Goal: Obtain resource: Download file/media

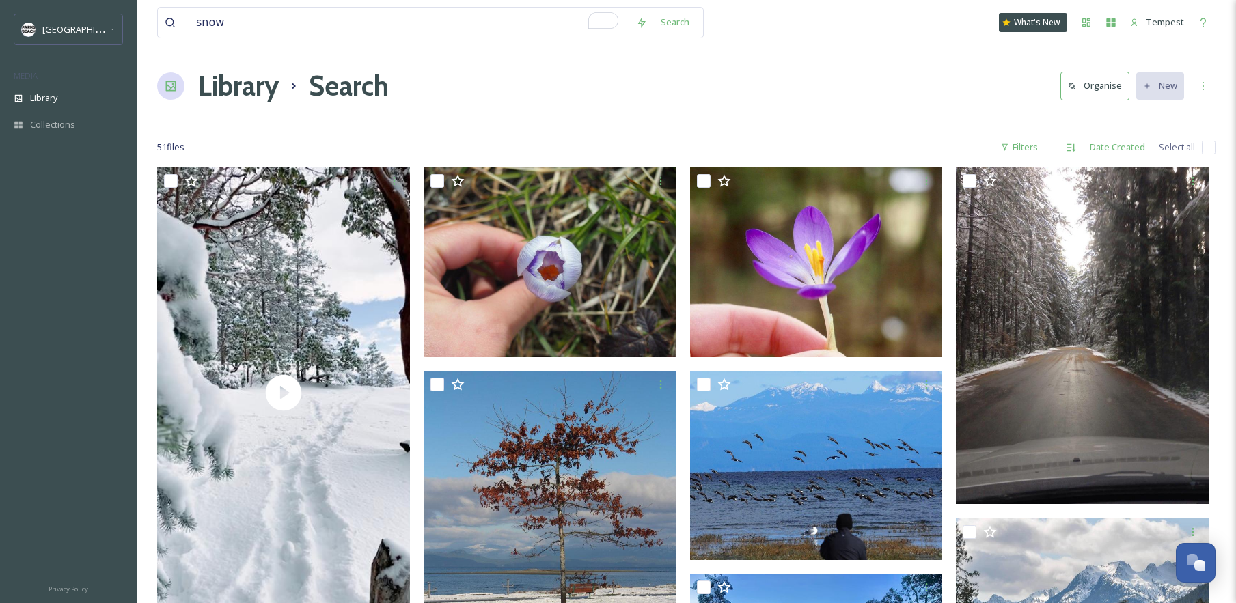
click at [366, 30] on input "snow" at bounding box center [409, 23] width 440 height 30
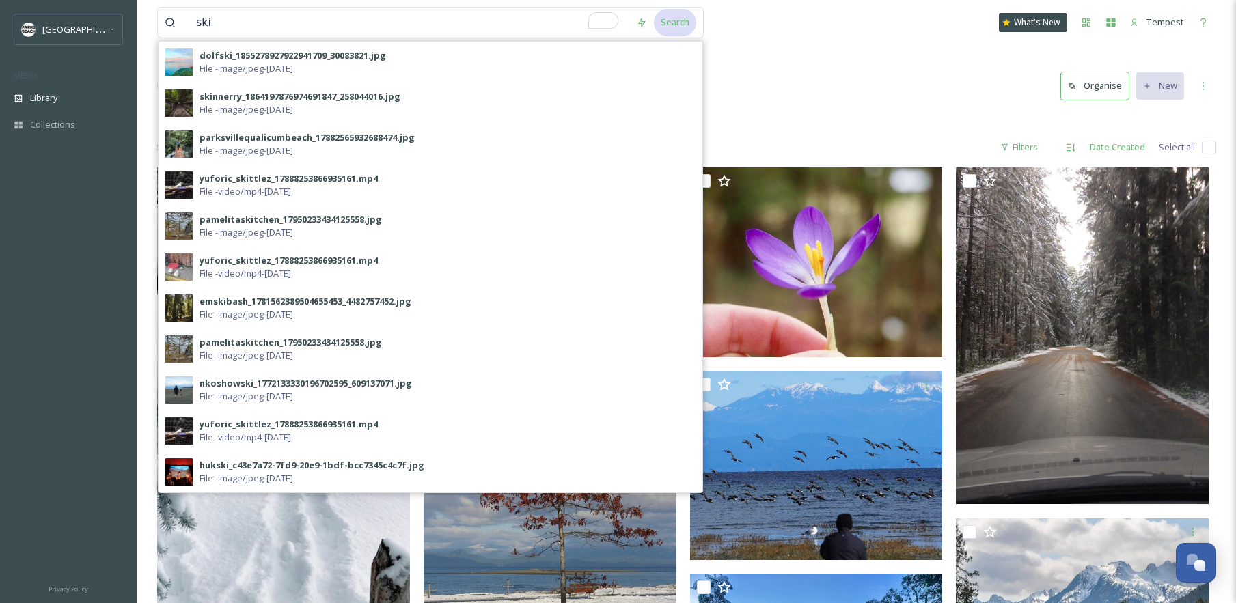
click at [679, 24] on div "Search" at bounding box center [675, 22] width 42 height 27
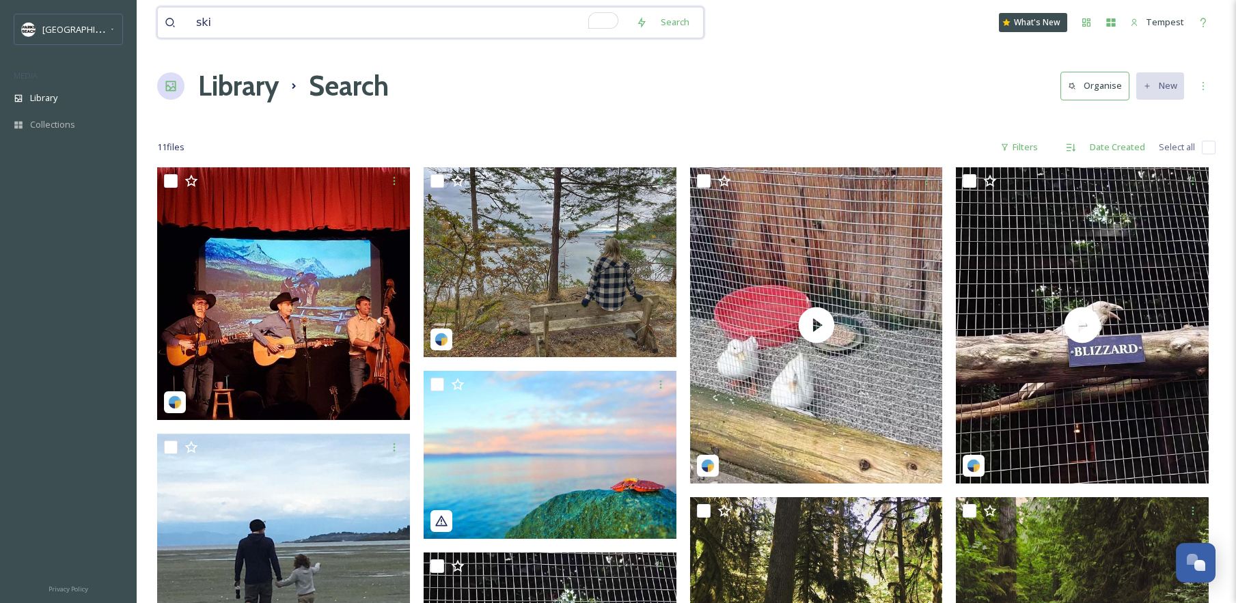
click at [484, 16] on input "ski" at bounding box center [409, 23] width 440 height 30
click at [487, 15] on input "ski" at bounding box center [409, 23] width 440 height 30
type input "tubing"
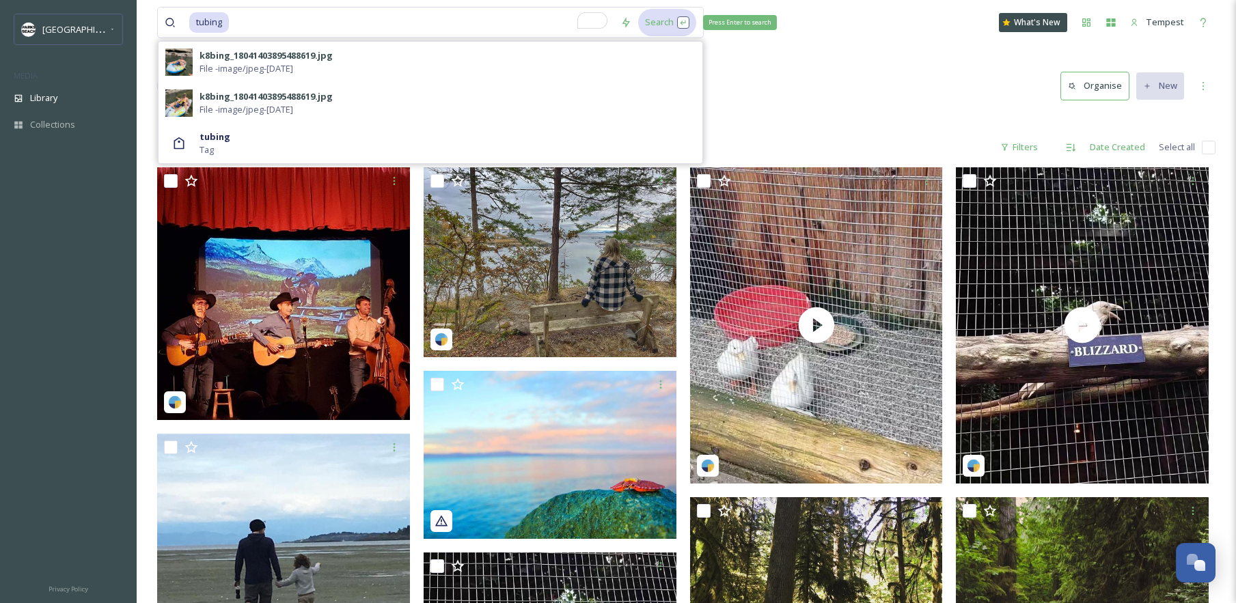
click at [658, 23] on div "Search Press Enter to search" at bounding box center [667, 22] width 58 height 27
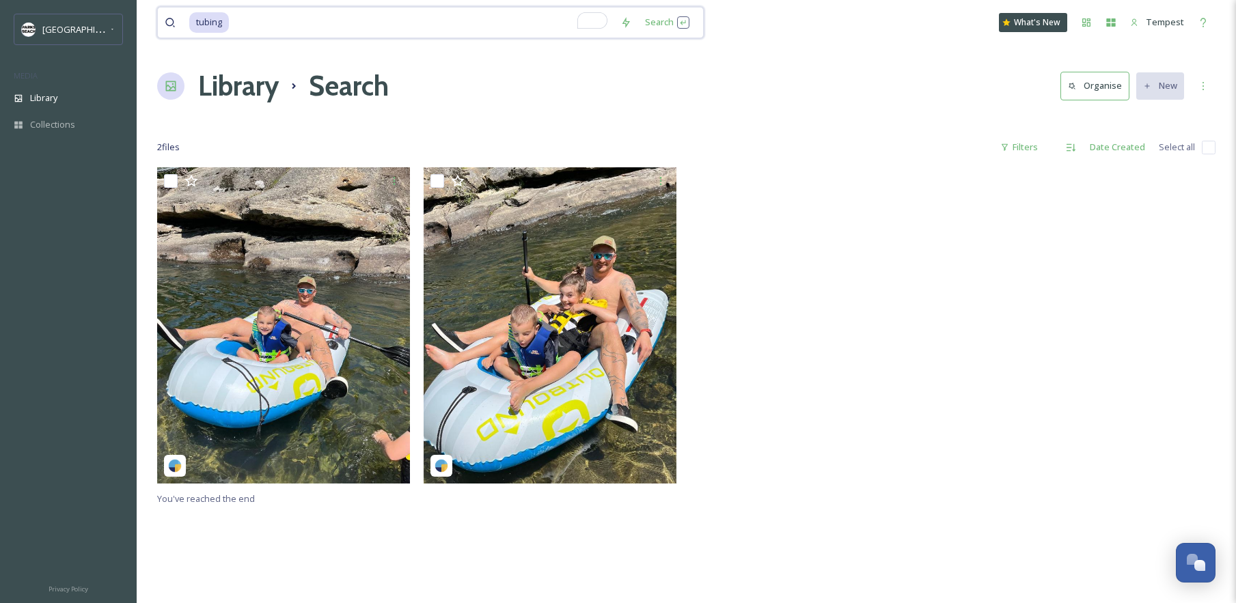
click at [372, 36] on input "To enrich screen reader interactions, please activate Accessibility in Grammarl…" at bounding box center [421, 23] width 383 height 30
type input "t"
click at [663, 18] on div "Search" at bounding box center [675, 22] width 42 height 27
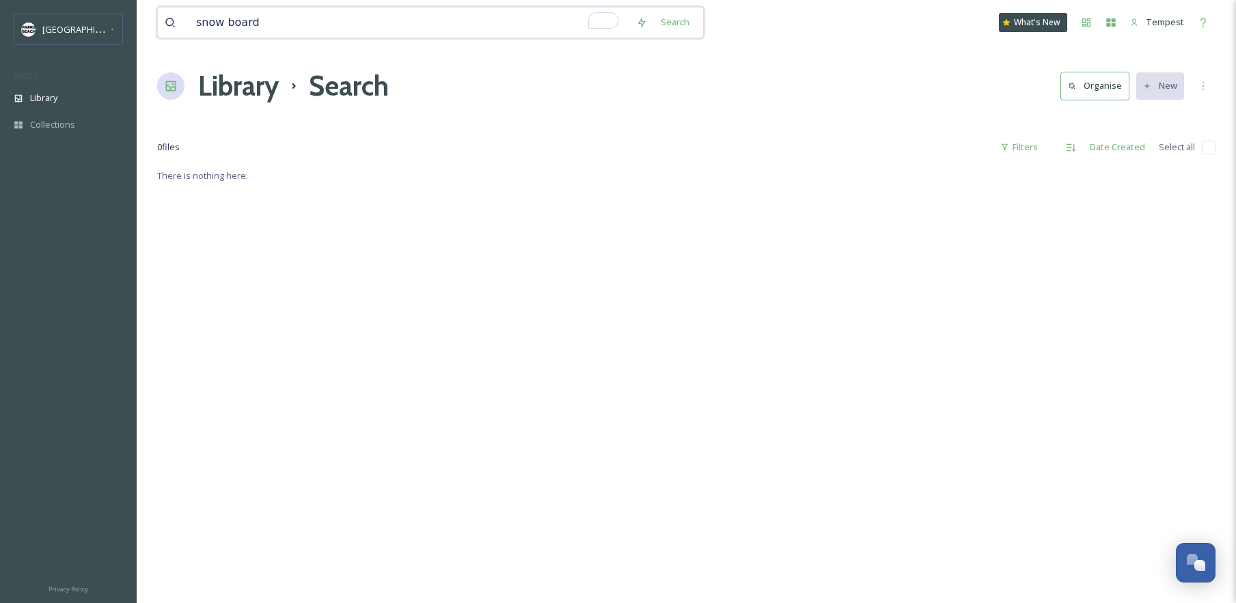
click at [226, 25] on input "snow board" at bounding box center [409, 23] width 440 height 30
click at [656, 29] on div "Search" at bounding box center [675, 22] width 42 height 27
click at [480, 31] on input "snowboard" at bounding box center [409, 23] width 440 height 30
click at [479, 31] on input "snowboard" at bounding box center [409, 23] width 440 height 30
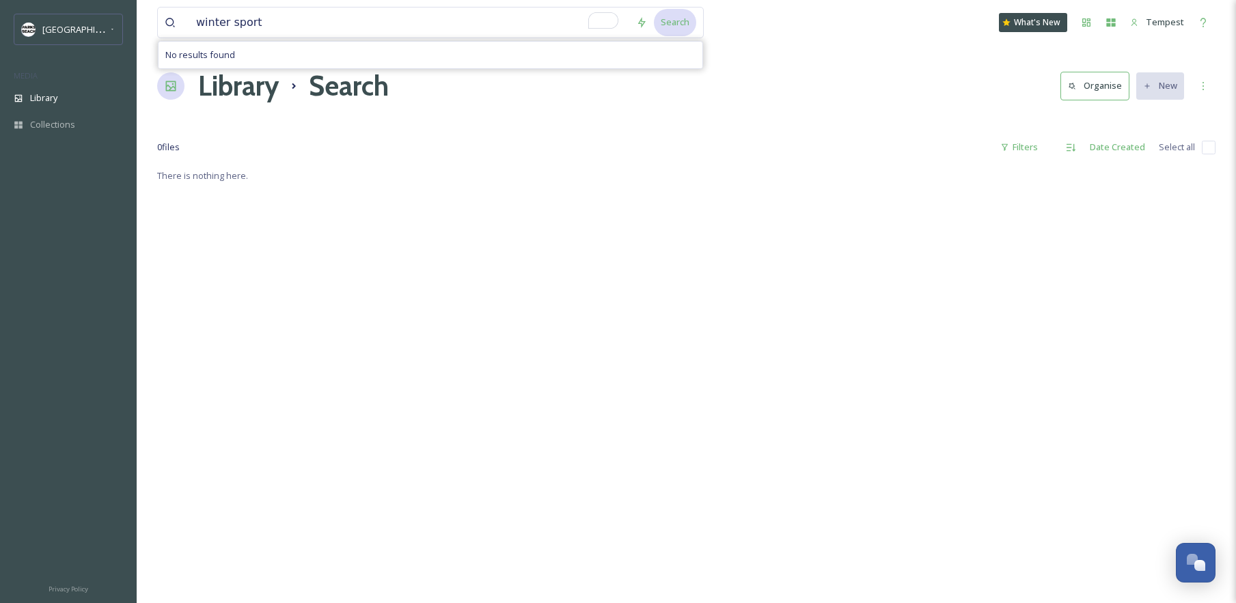
click at [670, 24] on div "Search" at bounding box center [675, 22] width 42 height 27
click at [366, 36] on input "winter sport" at bounding box center [409, 23] width 440 height 30
click at [667, 29] on div "Search" at bounding box center [675, 22] width 42 height 27
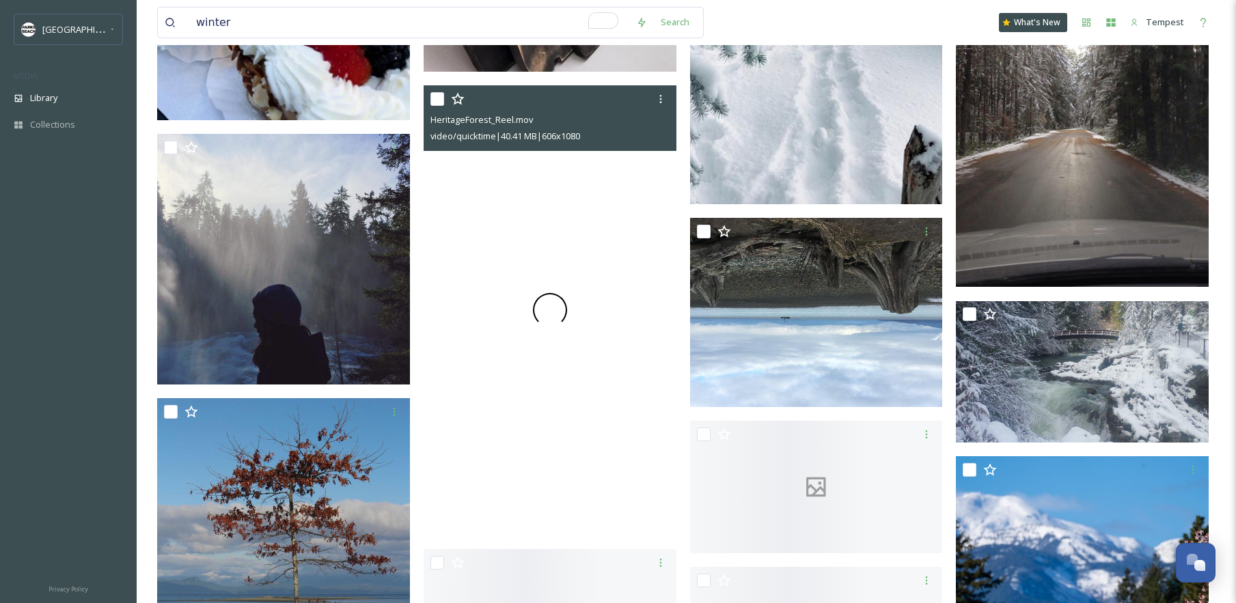
scroll to position [2679, 0]
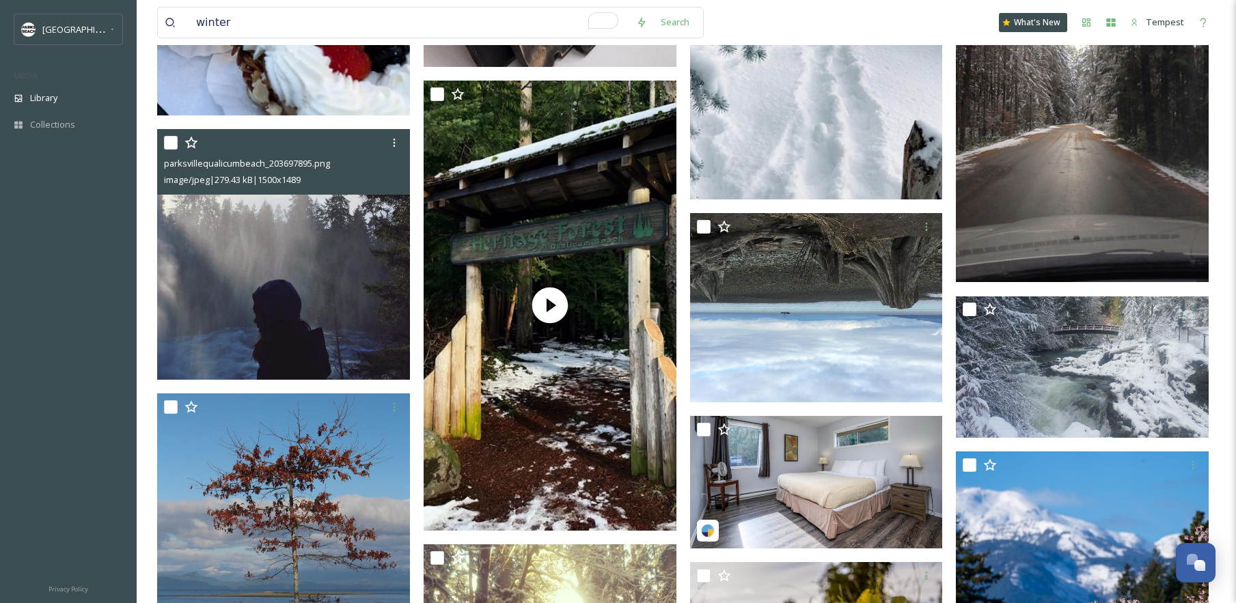
click at [358, 352] on img at bounding box center [283, 254] width 253 height 251
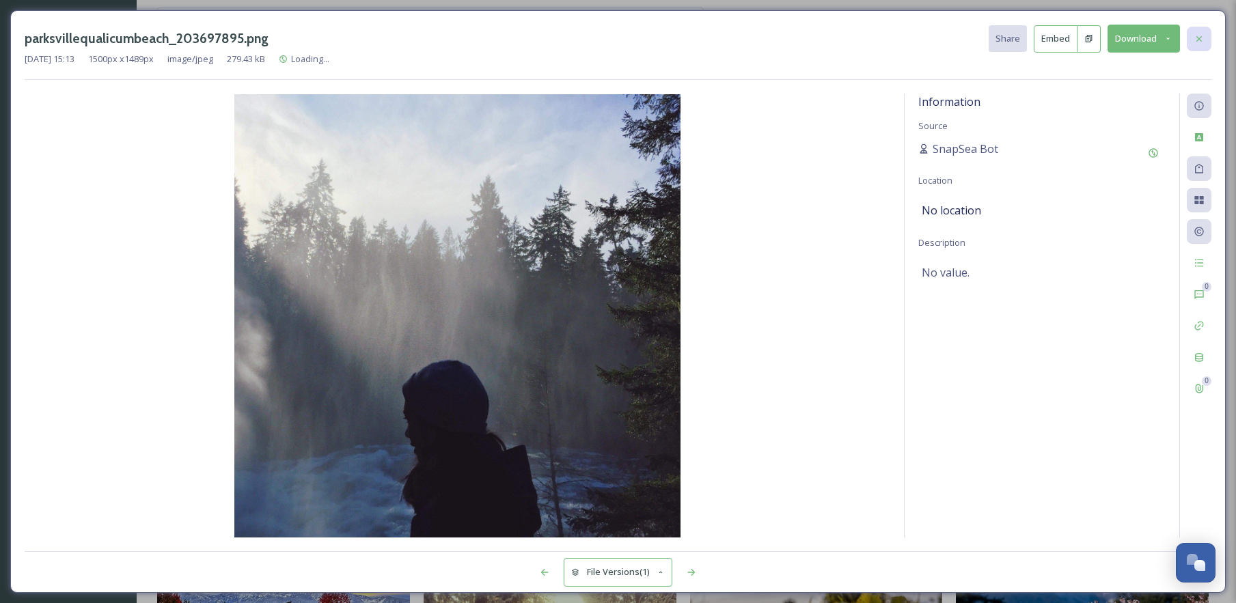
click at [1197, 44] on icon at bounding box center [1199, 38] width 11 height 11
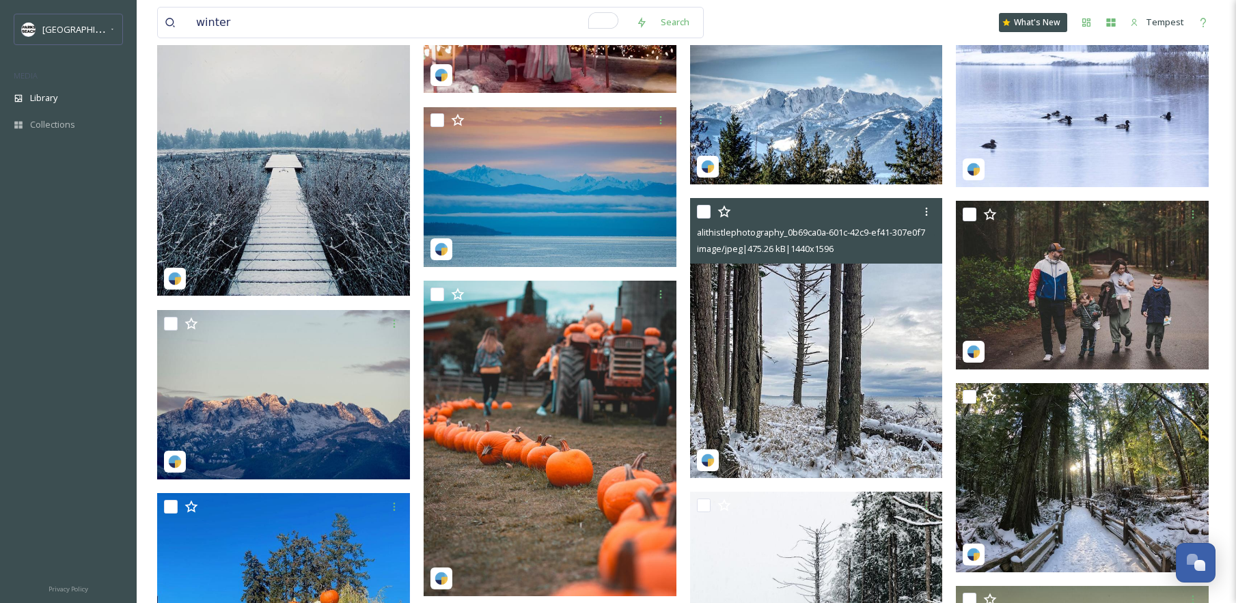
scroll to position [3931, 0]
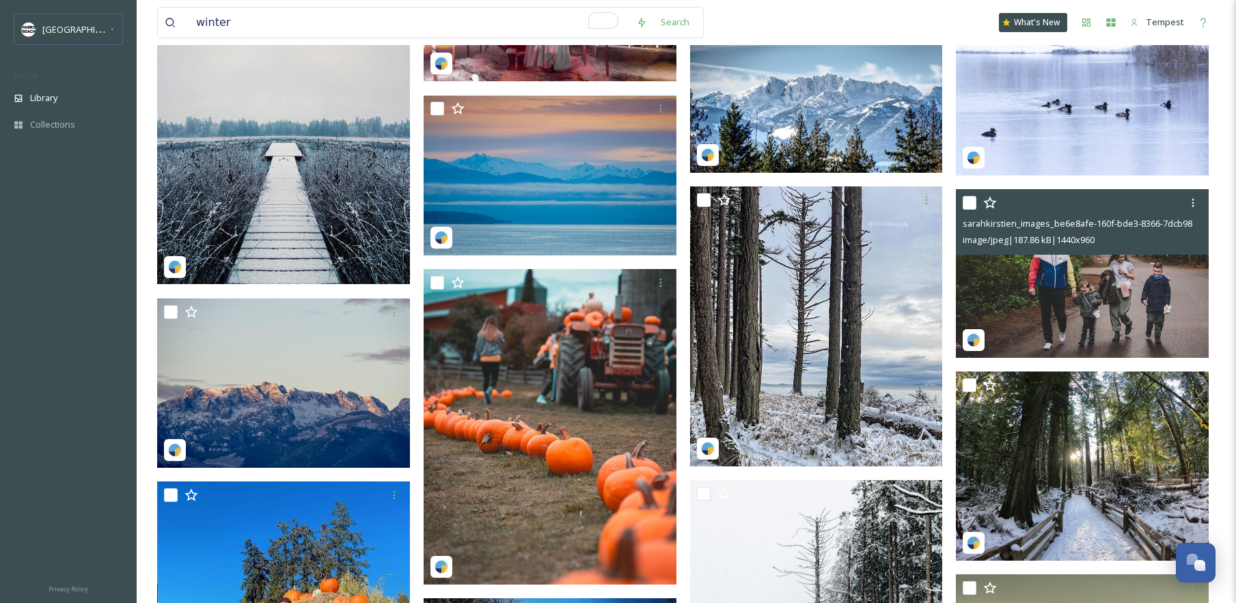
click at [1074, 300] on img at bounding box center [1082, 273] width 253 height 169
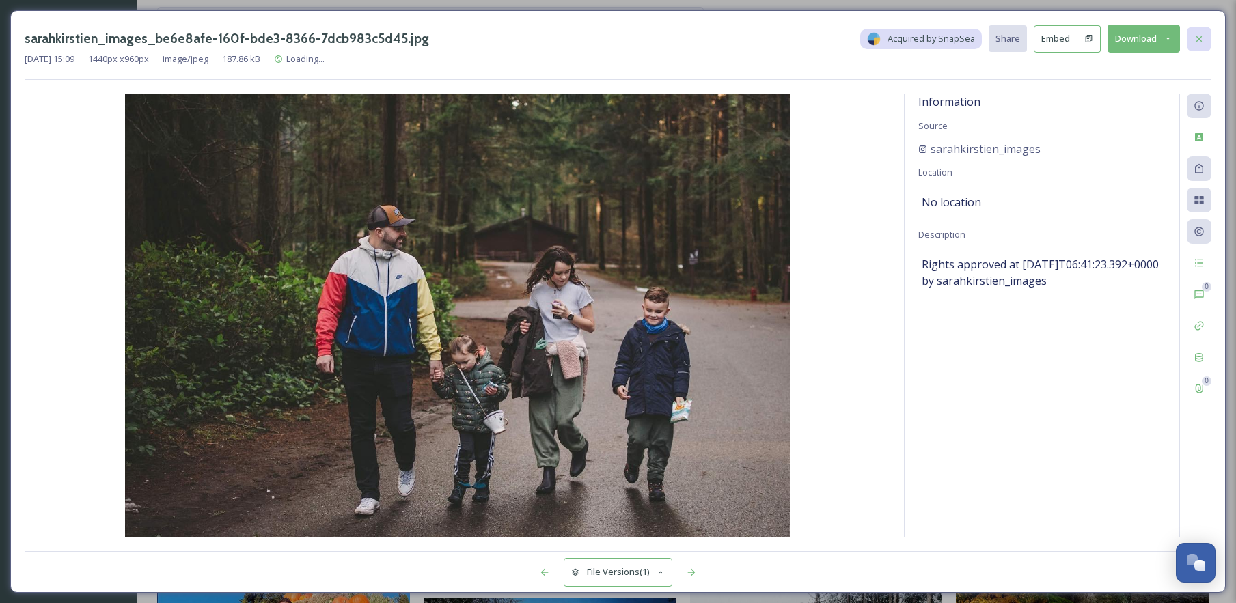
click at [1201, 41] on icon at bounding box center [1199, 38] width 11 height 11
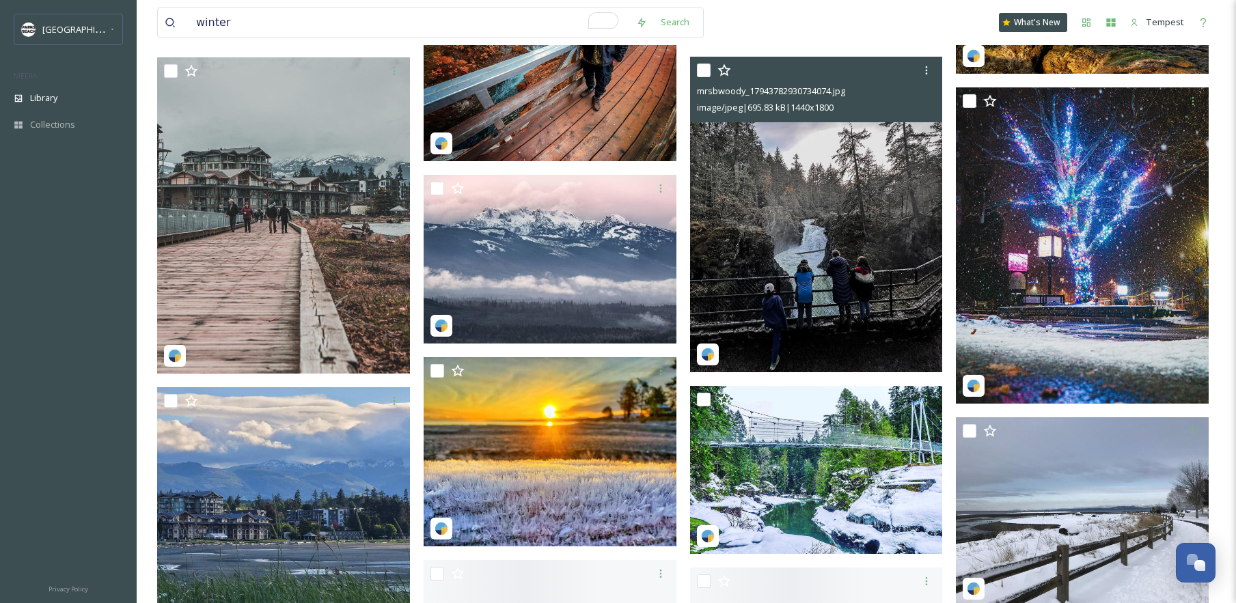
scroll to position [4705, 0]
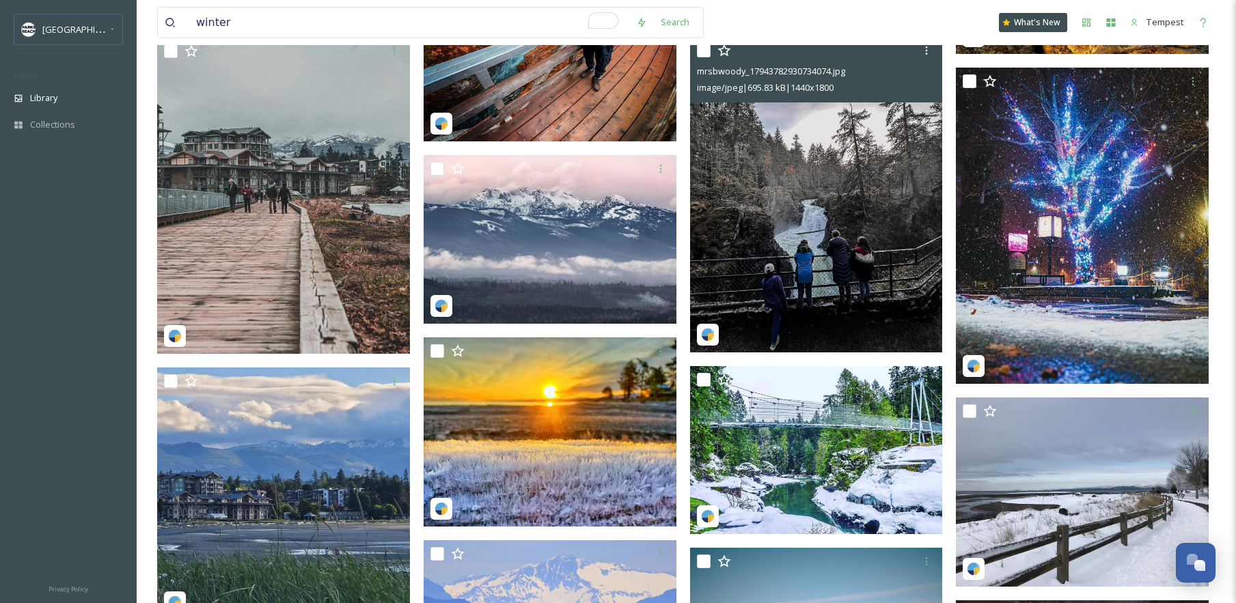
click at [838, 290] on img at bounding box center [816, 195] width 253 height 316
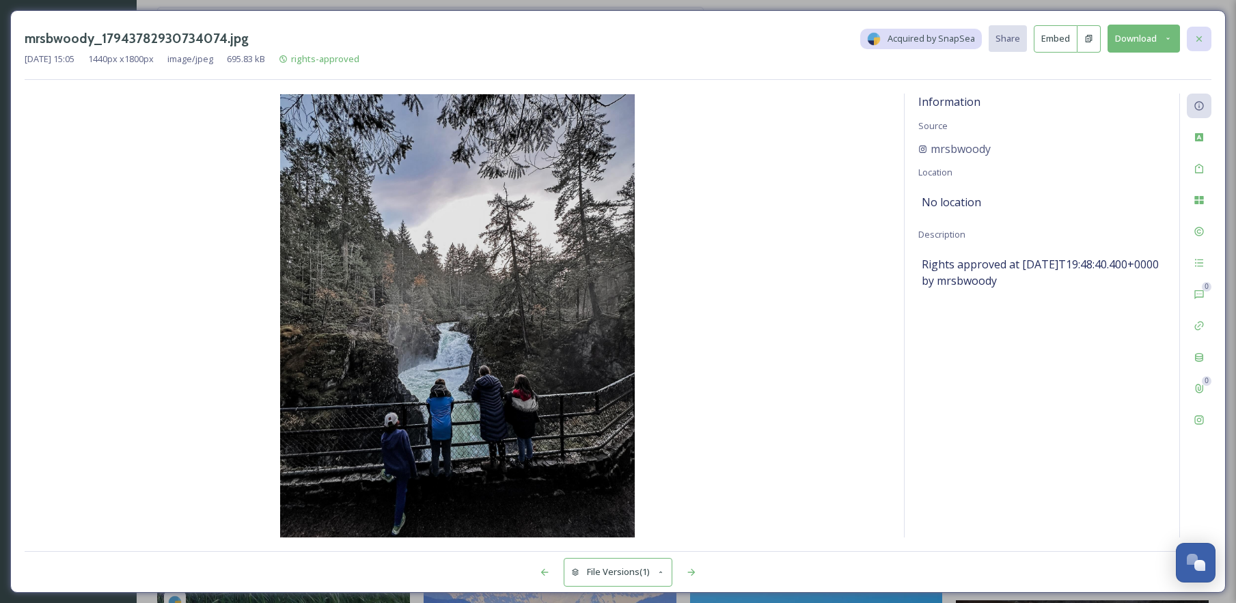
click at [1201, 41] on icon at bounding box center [1199, 38] width 5 height 5
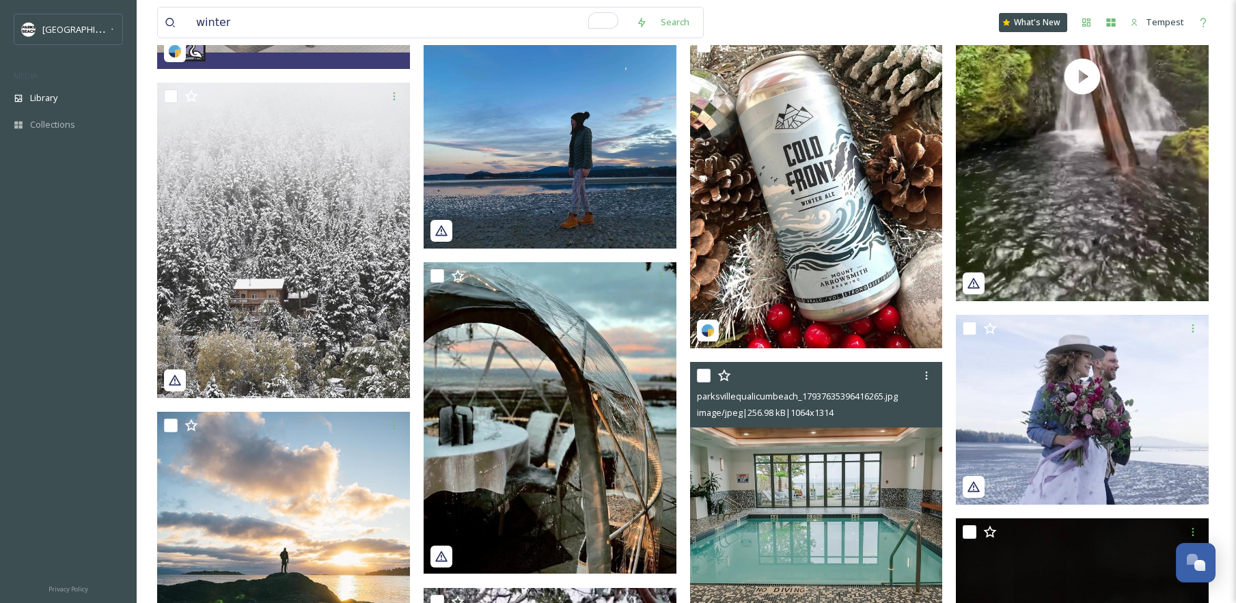
scroll to position [7556, 0]
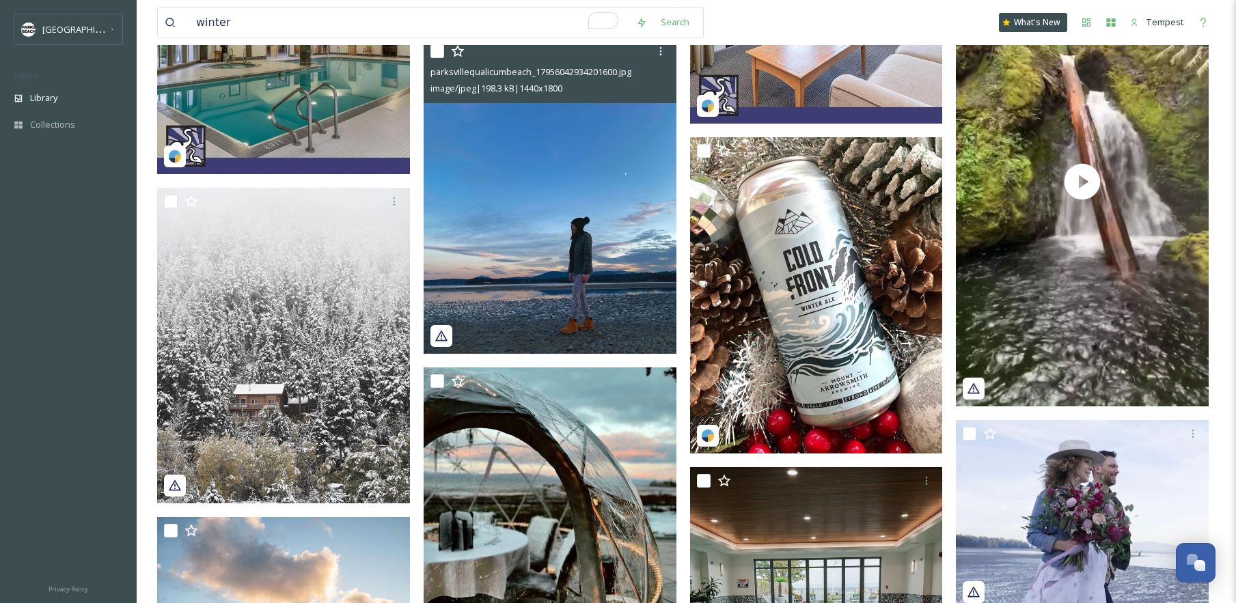
click at [581, 273] on img at bounding box center [550, 196] width 253 height 316
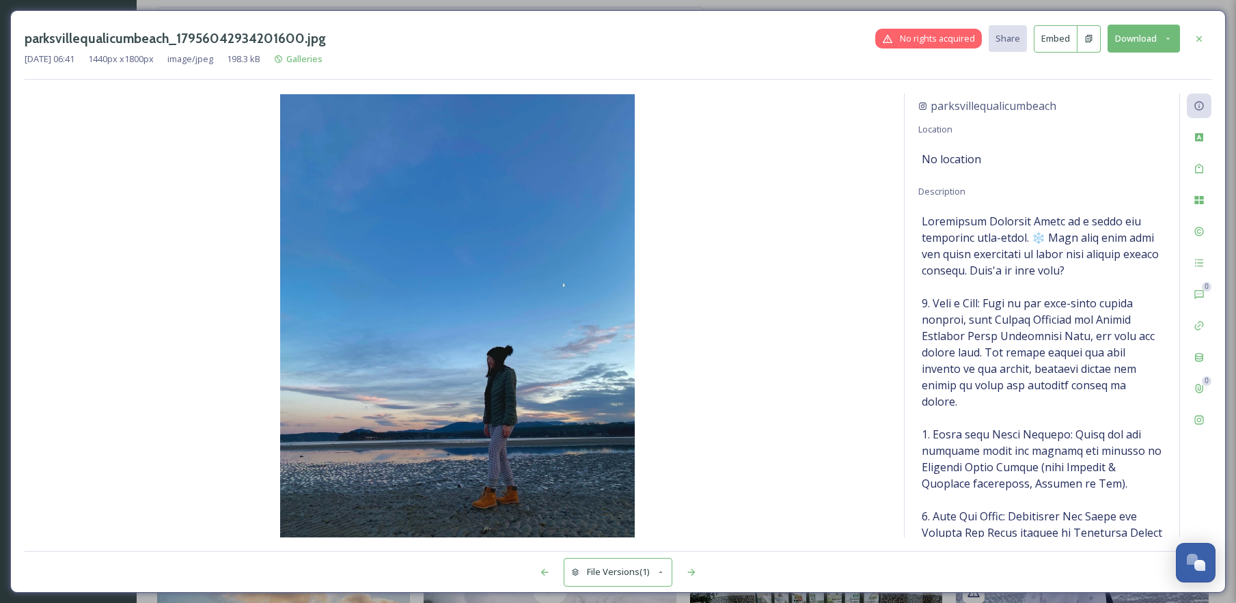
scroll to position [21, 0]
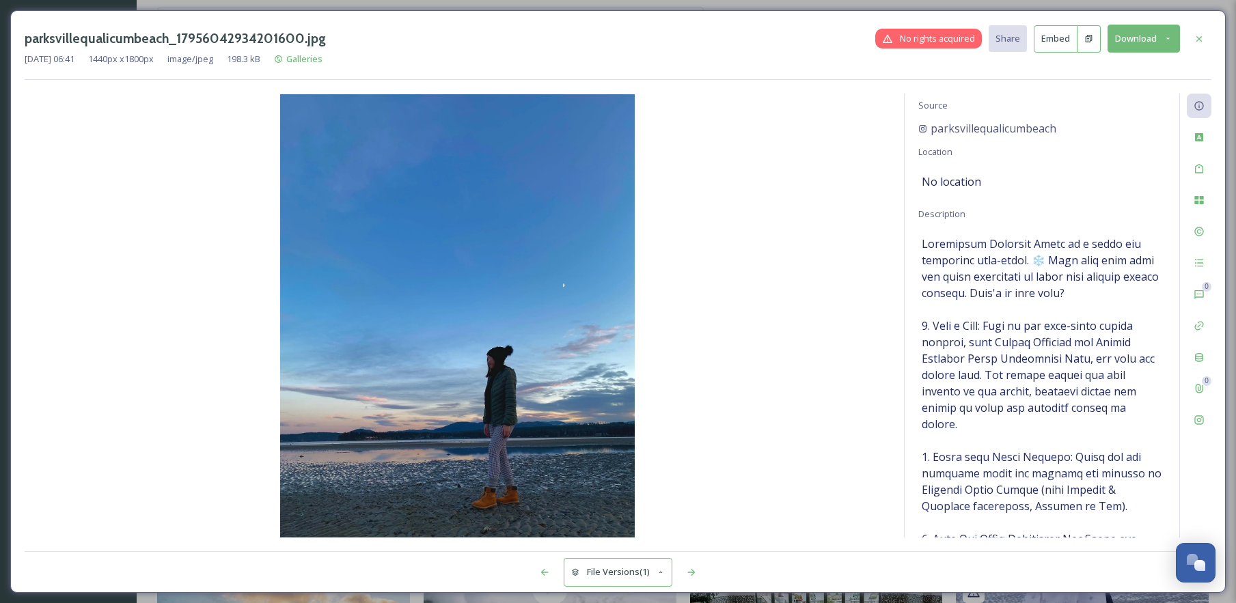
drag, startPoint x: 1204, startPoint y: 36, endPoint x: 1130, endPoint y: 110, distance: 104.9
click at [1190, 53] on div "parksvillequalicumbeach_17956042934201600.jpg No rights acquired Share Embed Do…" at bounding box center [618, 52] width 1187 height 55
click at [1194, 42] on icon at bounding box center [1199, 38] width 11 height 11
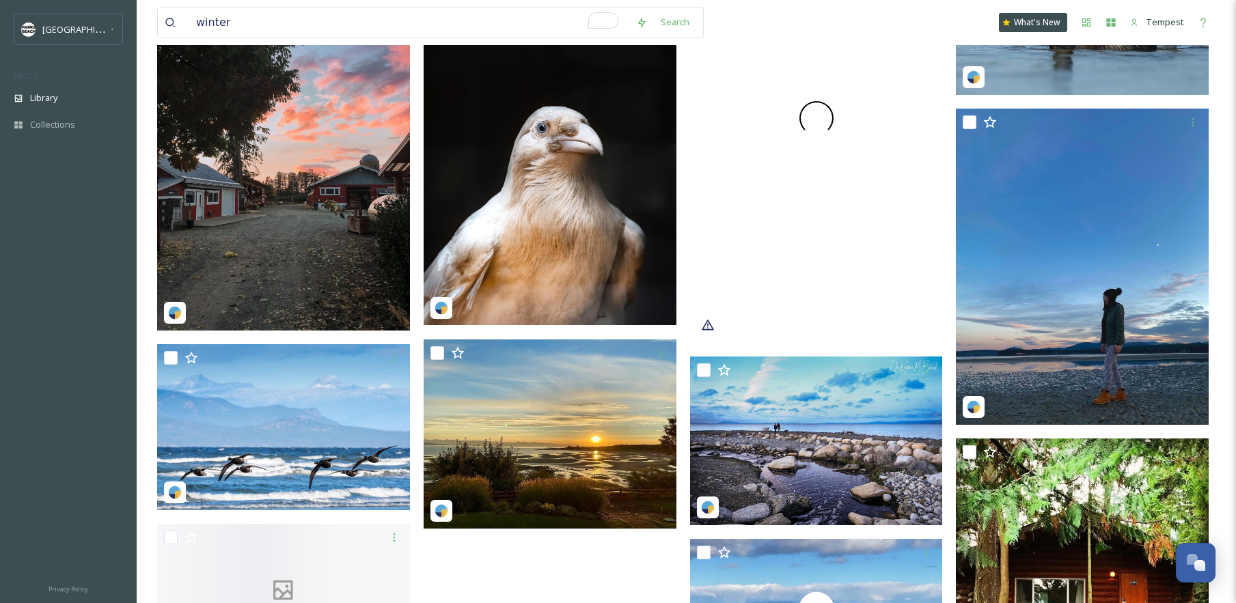
scroll to position [12066, 0]
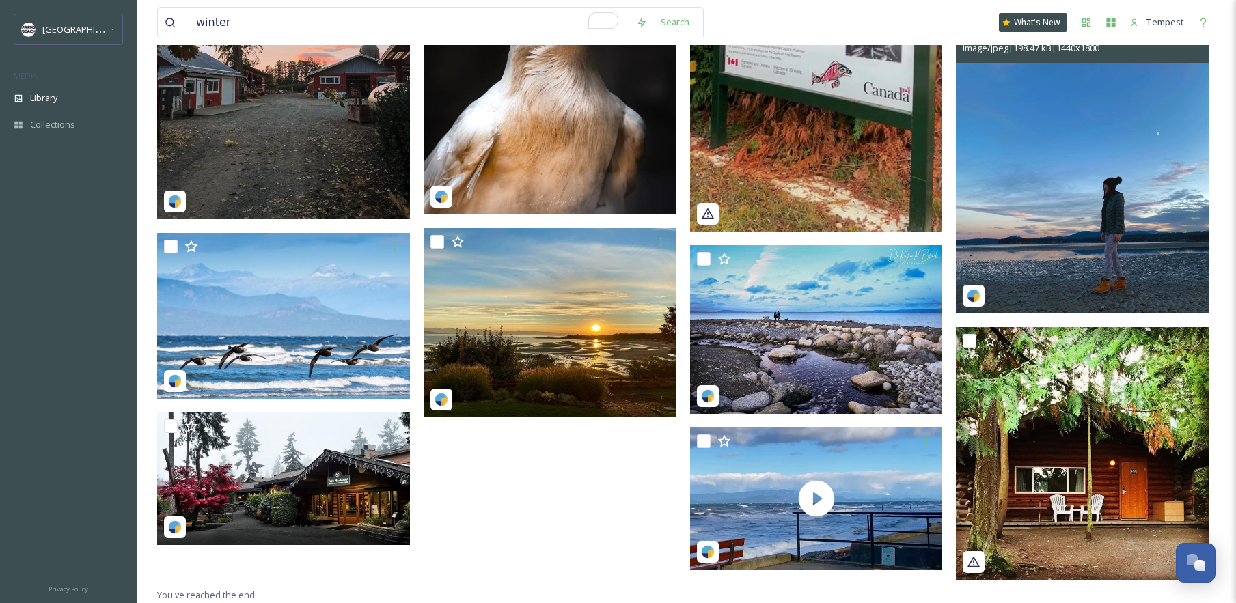
click at [1067, 243] on img at bounding box center [1082, 155] width 253 height 316
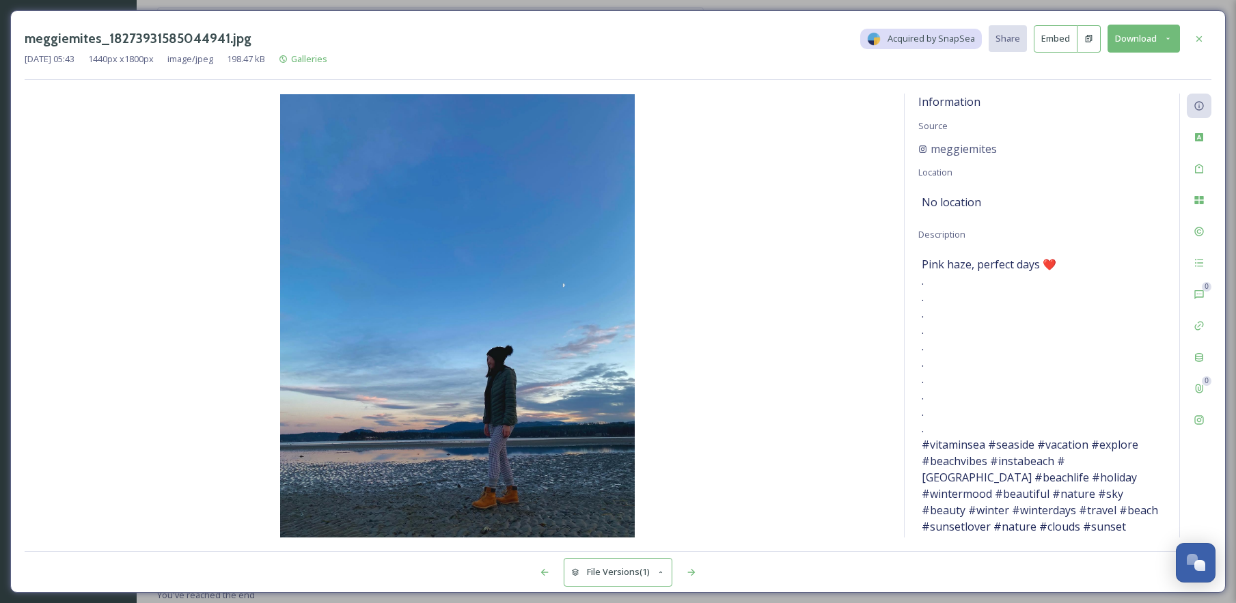
click at [1159, 44] on button "Download" at bounding box center [1144, 39] width 72 height 28
click at [1125, 92] on span "Download Medium (864 x 1080)" at bounding box center [1106, 96] width 126 height 13
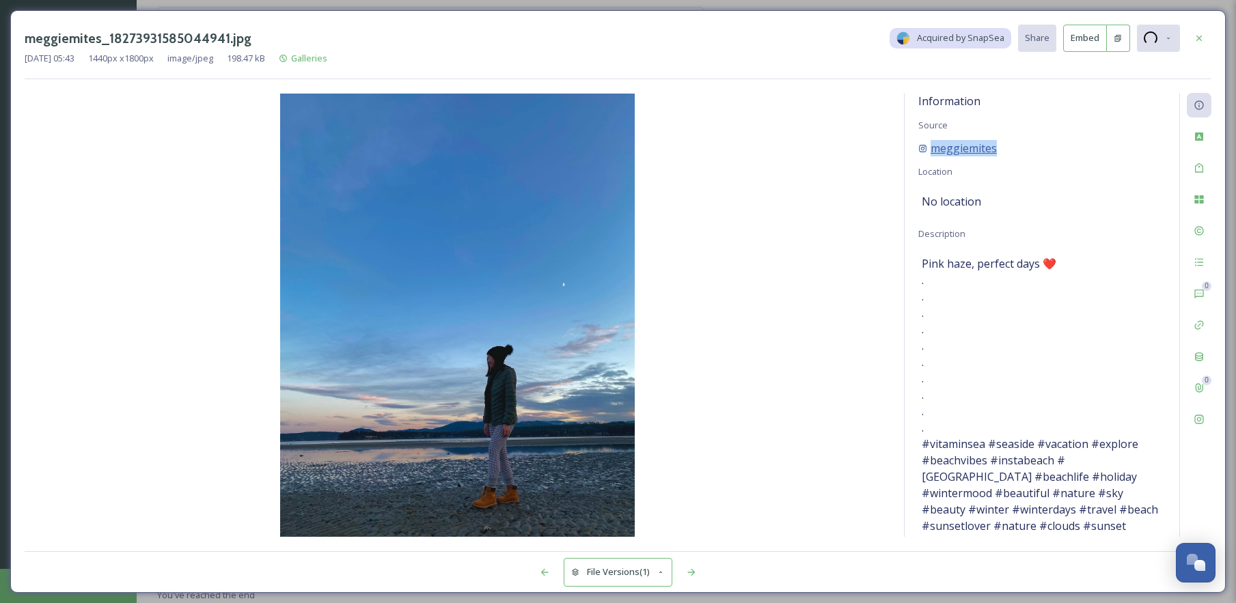
drag, startPoint x: 1010, startPoint y: 148, endPoint x: 932, endPoint y: 150, distance: 77.9
click at [932, 150] on div "meggiemites" at bounding box center [1041, 148] width 247 height 16
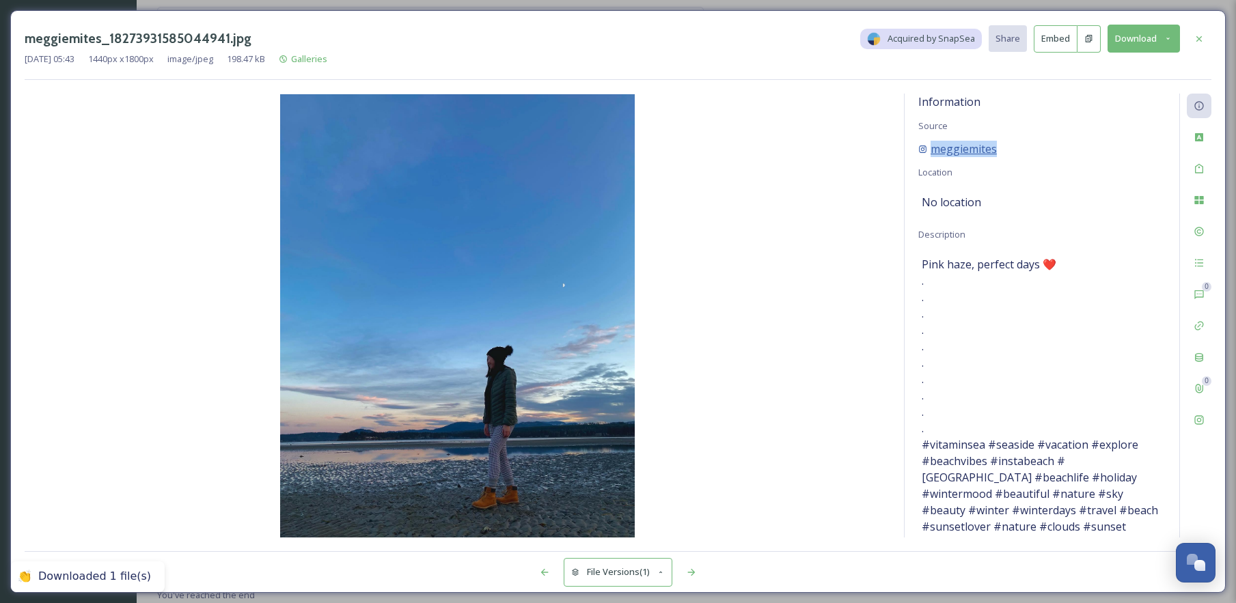
copy span "meggiemites"
click at [1200, 40] on icon at bounding box center [1199, 38] width 5 height 5
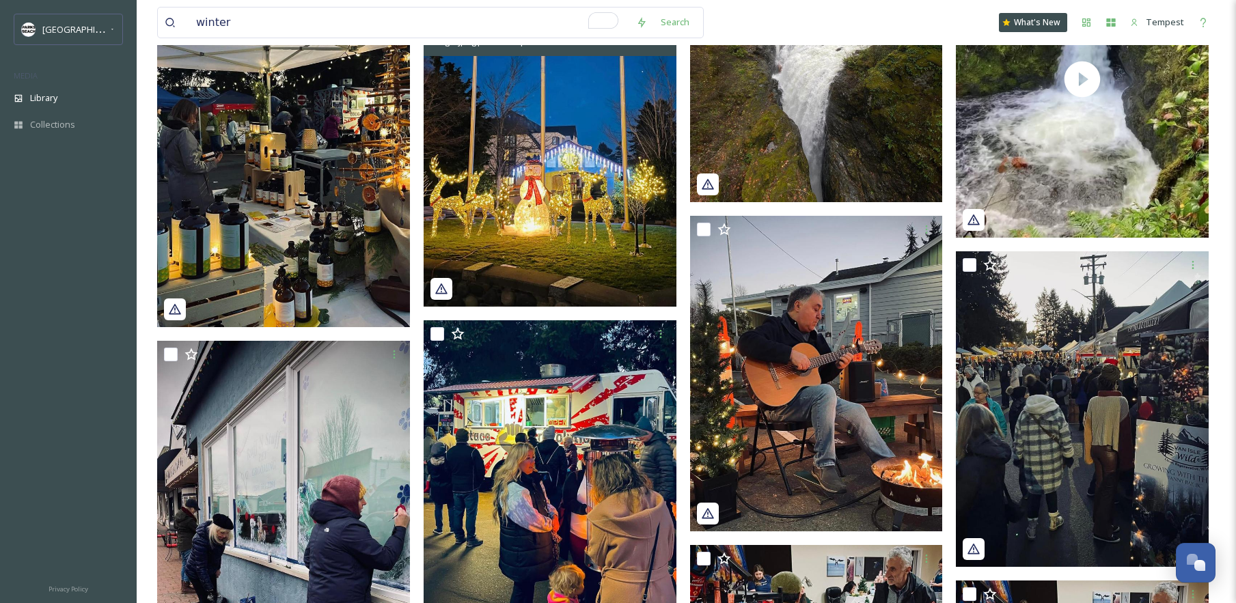
scroll to position [9011, 0]
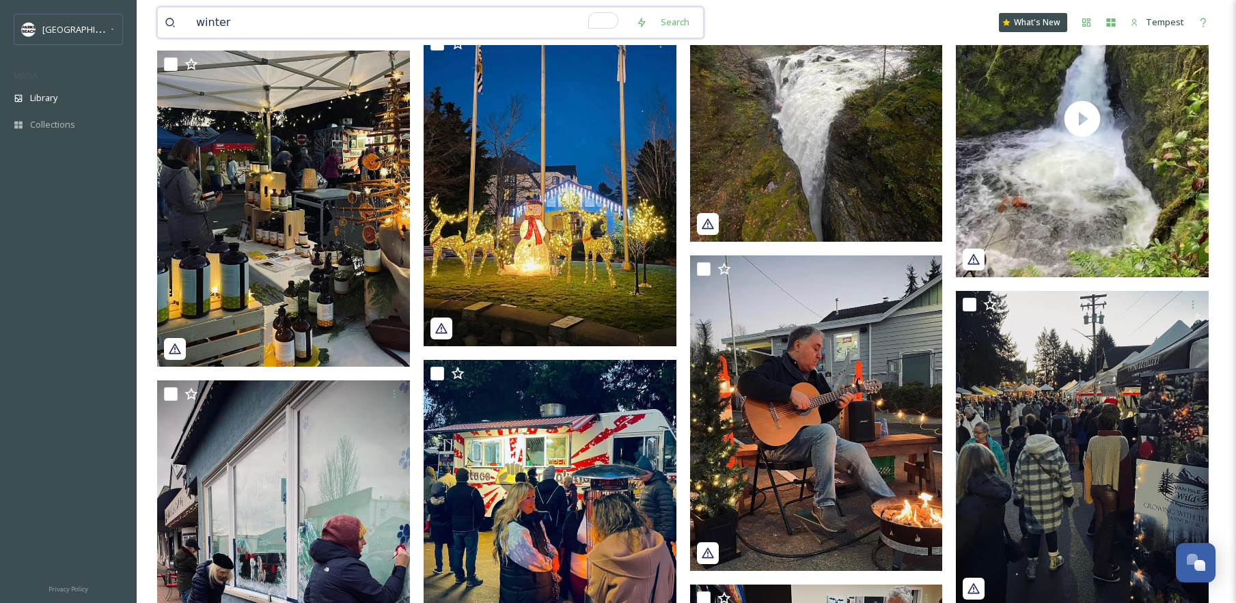
click at [352, 20] on input "winter" at bounding box center [409, 23] width 440 height 30
type input "bird"
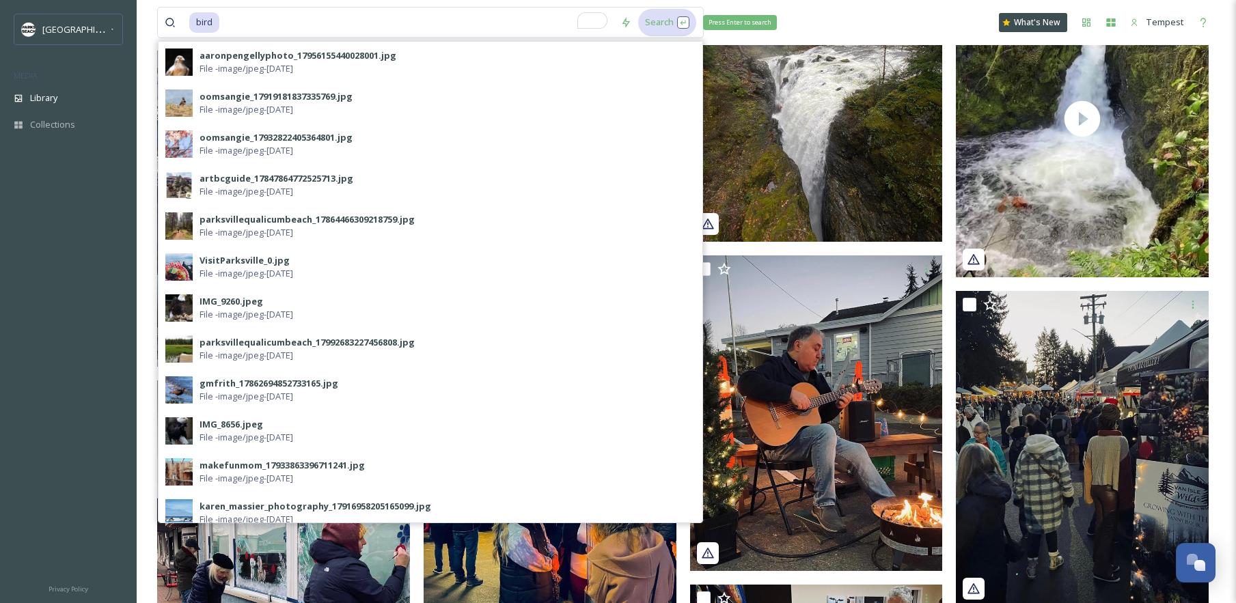
click at [655, 25] on div "Search Press Enter to search" at bounding box center [667, 22] width 58 height 27
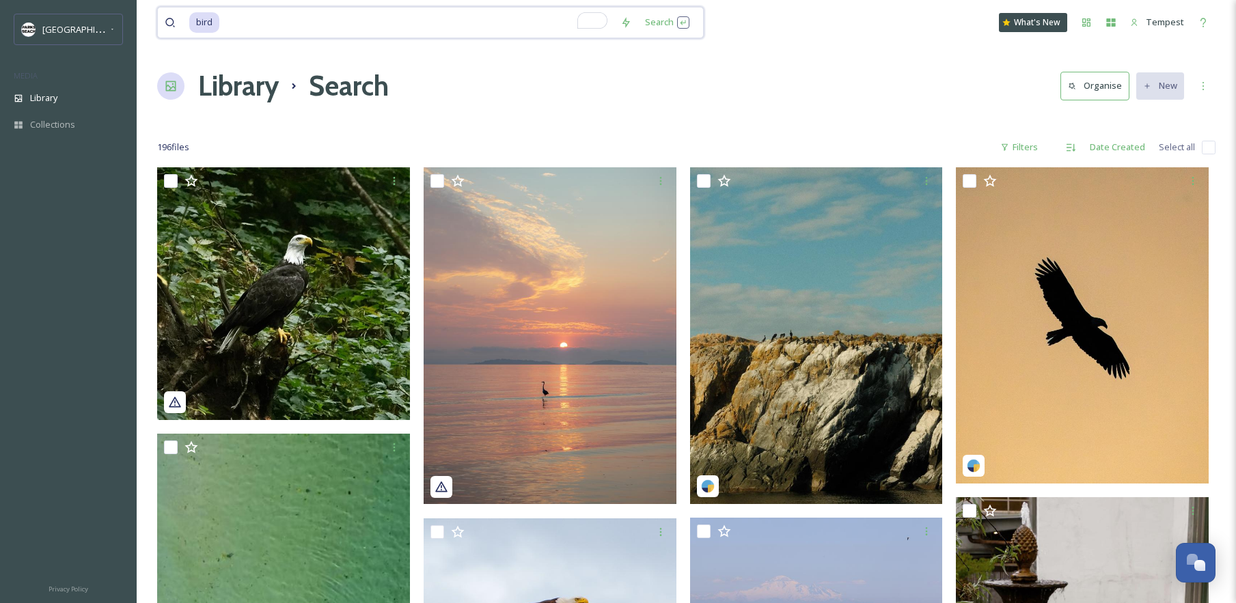
click at [323, 29] on input "To enrich screen reader interactions, please activate Accessibility in Grammarl…" at bounding box center [417, 23] width 393 height 30
type input "b"
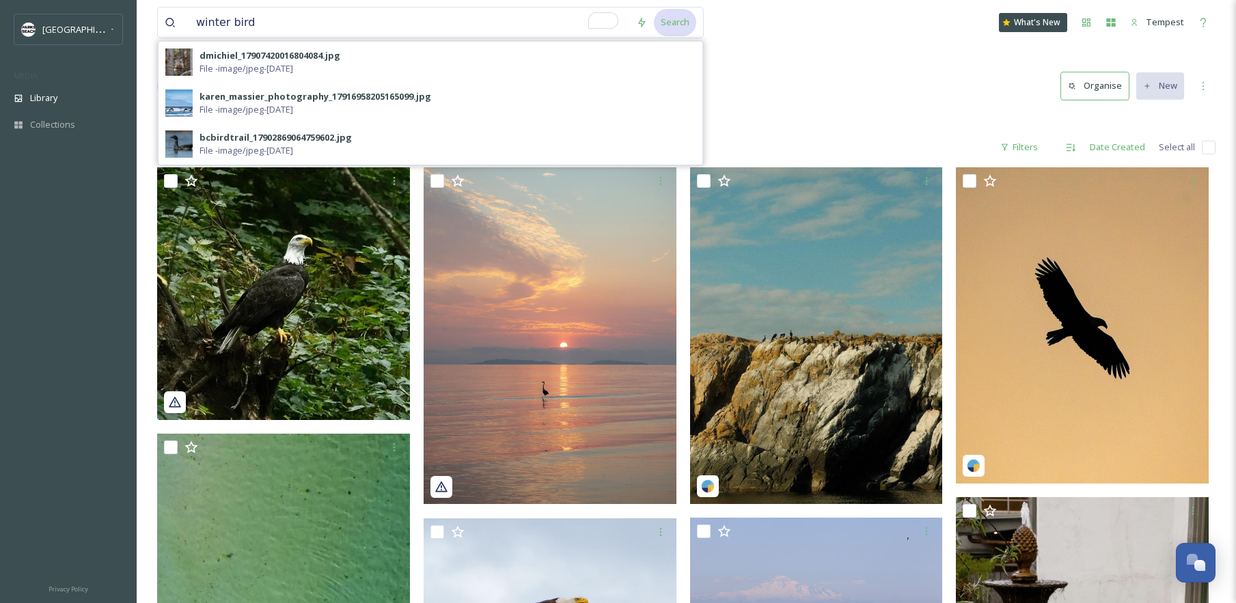
click at [664, 29] on div "Search" at bounding box center [675, 22] width 42 height 27
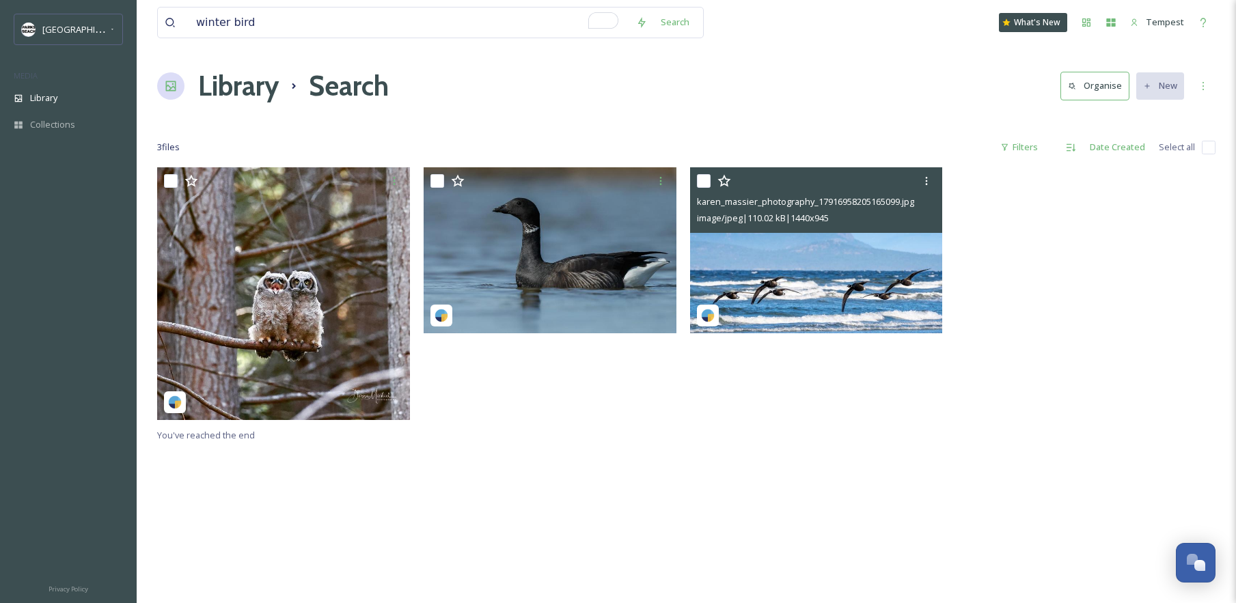
click at [802, 290] on img at bounding box center [816, 250] width 253 height 166
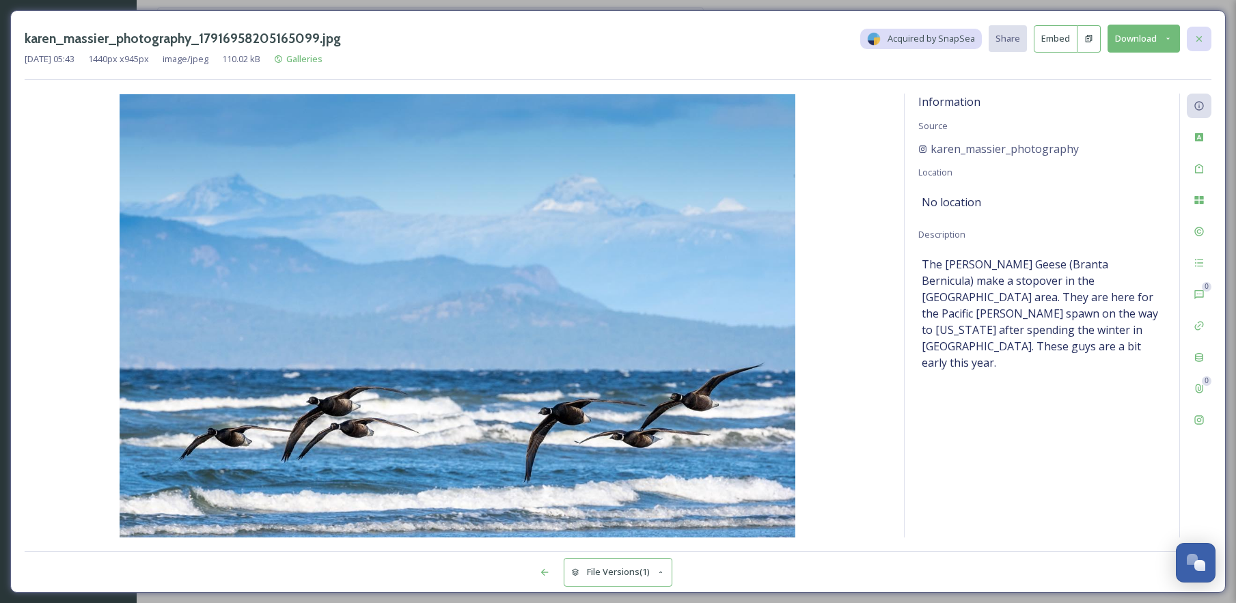
click at [1199, 42] on icon at bounding box center [1199, 38] width 11 height 11
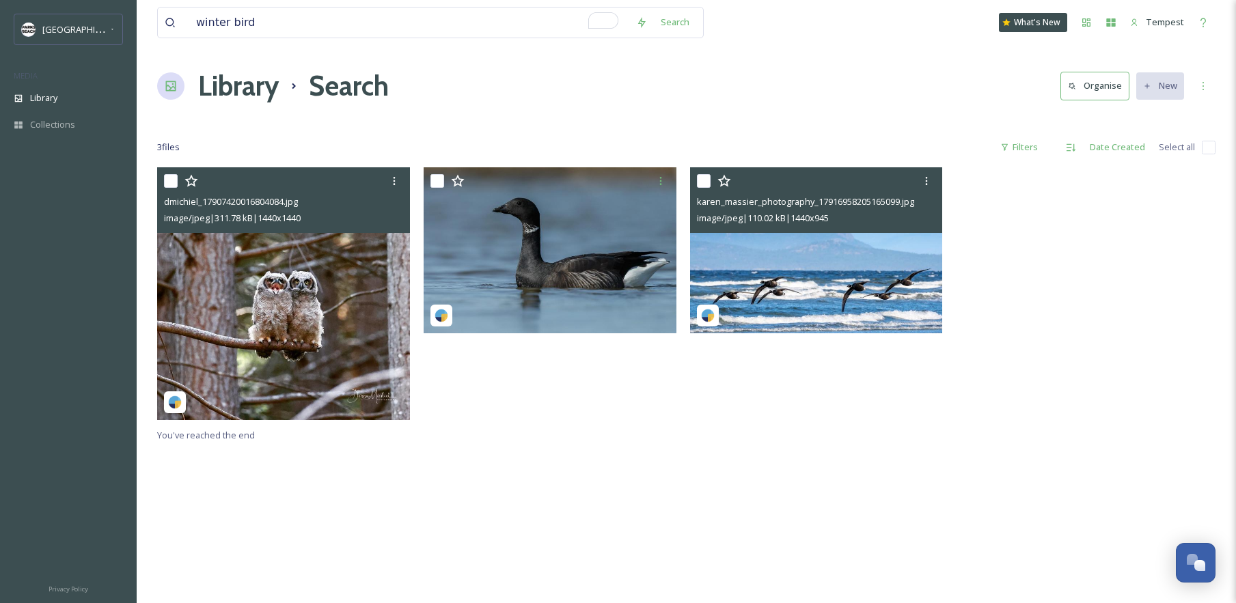
click at [370, 264] on img at bounding box center [283, 293] width 253 height 253
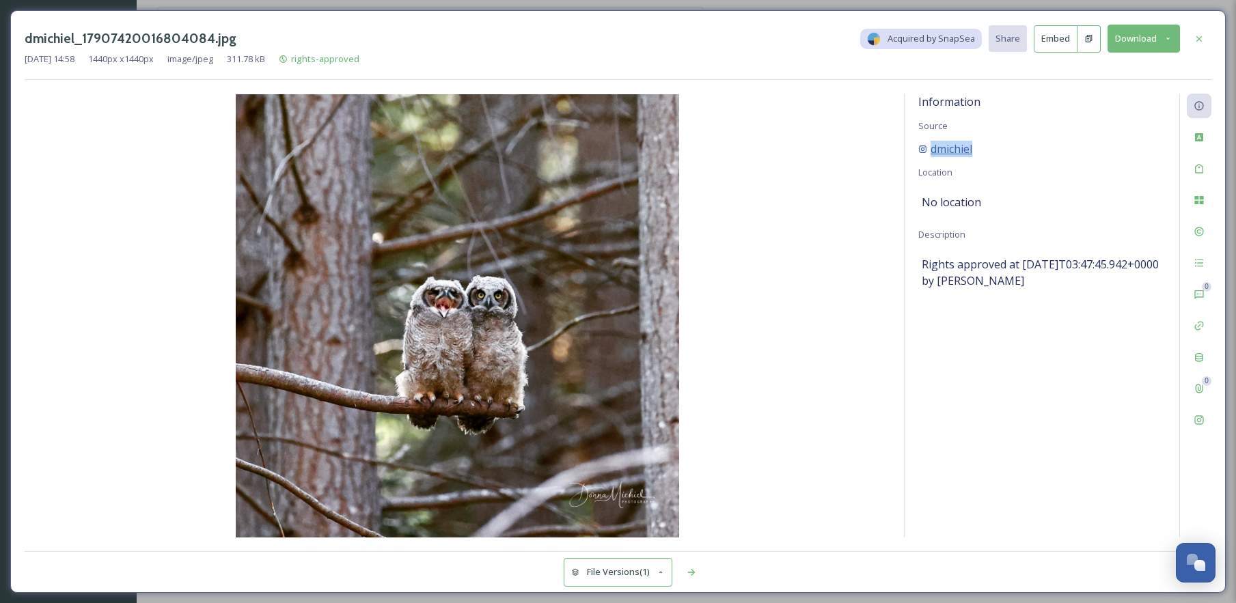
drag, startPoint x: 987, startPoint y: 150, endPoint x: 938, endPoint y: 151, distance: 49.2
click at [929, 152] on div "dmichiel" at bounding box center [1041, 149] width 247 height 16
copy span "dmichiel"
click at [1162, 38] on button "Download" at bounding box center [1144, 39] width 72 height 28
click at [1110, 107] on div "Download Medium (1080 x 1080)" at bounding box center [1107, 96] width 145 height 27
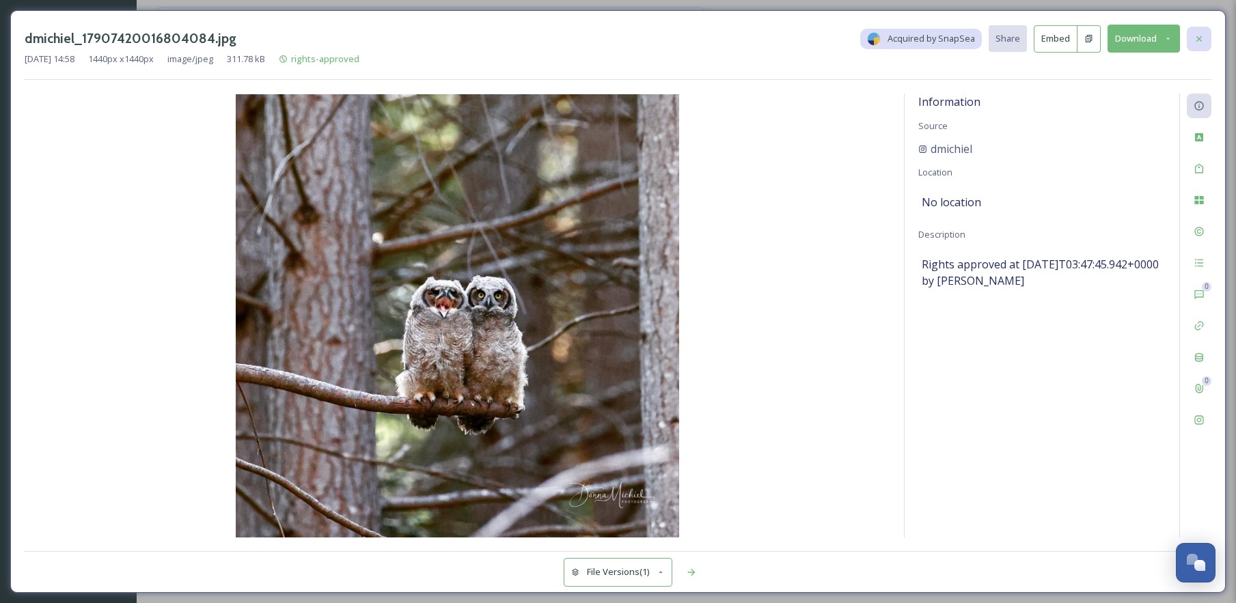
click at [1201, 37] on icon at bounding box center [1199, 38] width 5 height 5
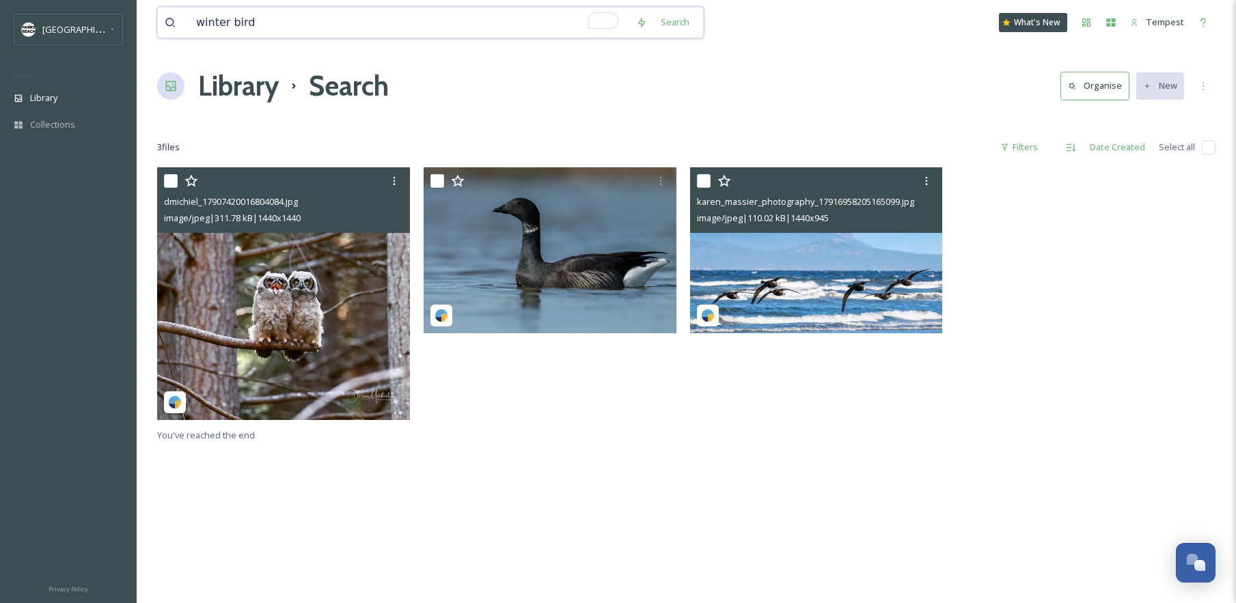
click at [392, 29] on input "winter bird" at bounding box center [409, 23] width 440 height 30
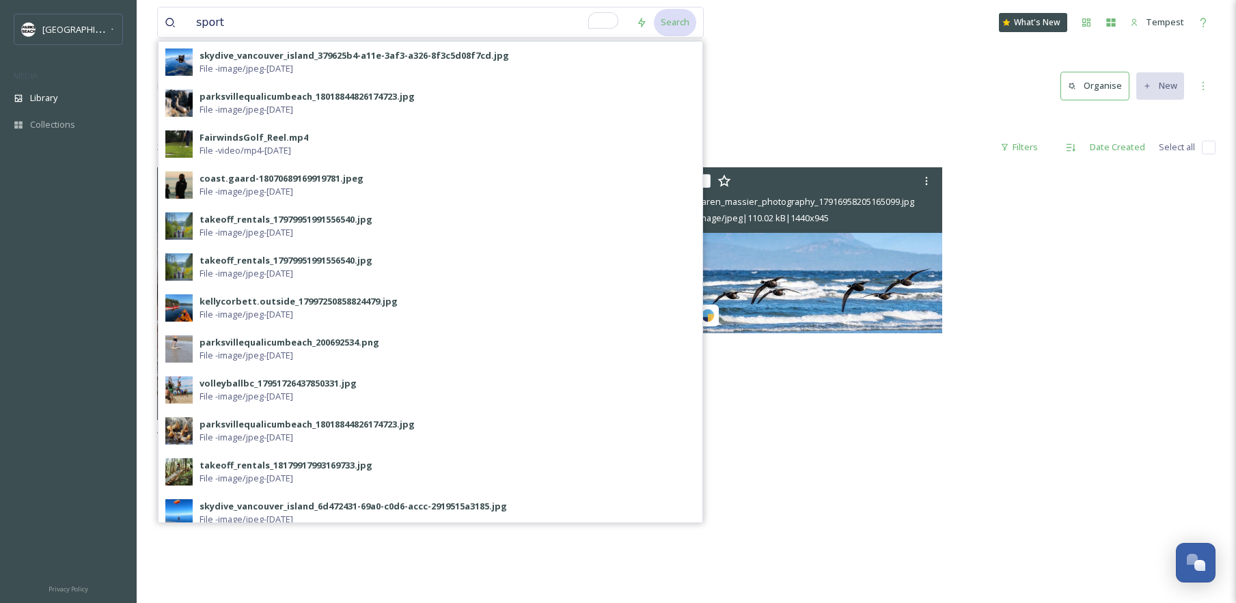
click at [670, 23] on div "Search" at bounding box center [675, 22] width 42 height 27
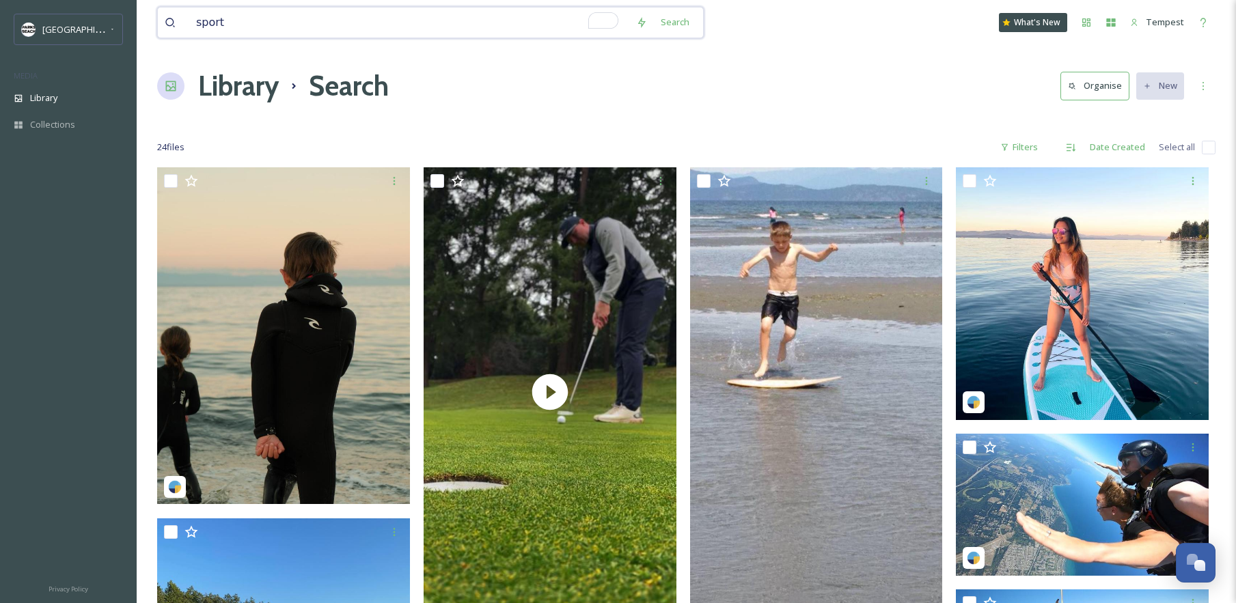
click at [314, 22] on input "sport" at bounding box center [409, 23] width 440 height 30
type input "biking"
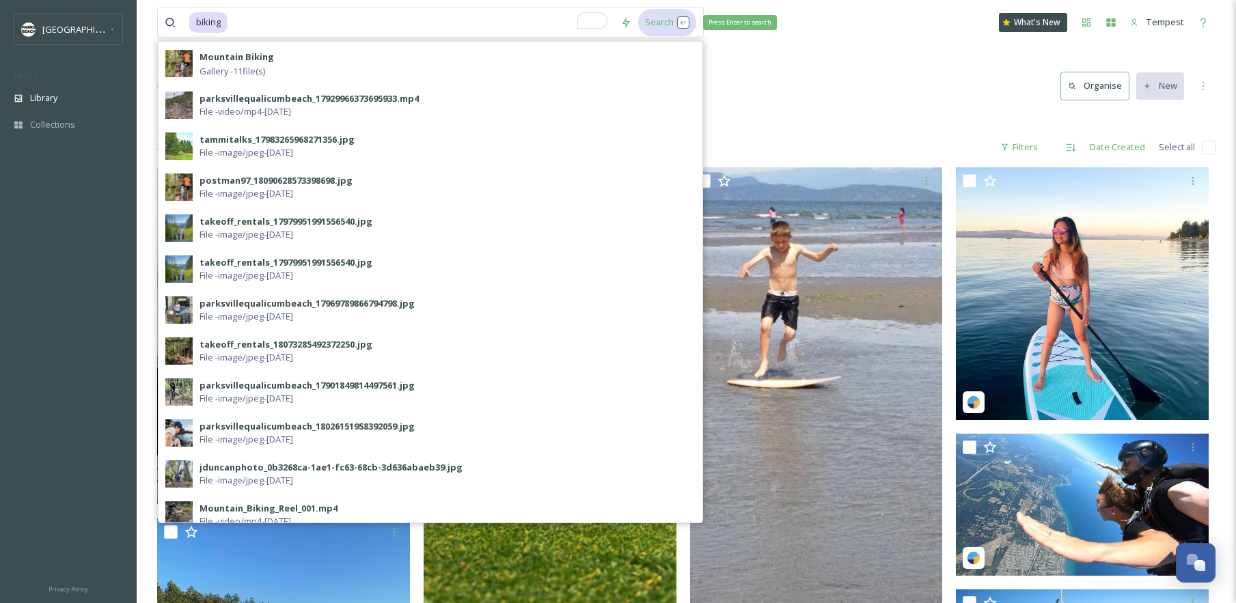
click at [652, 18] on div "Search Press Enter to search" at bounding box center [667, 22] width 58 height 27
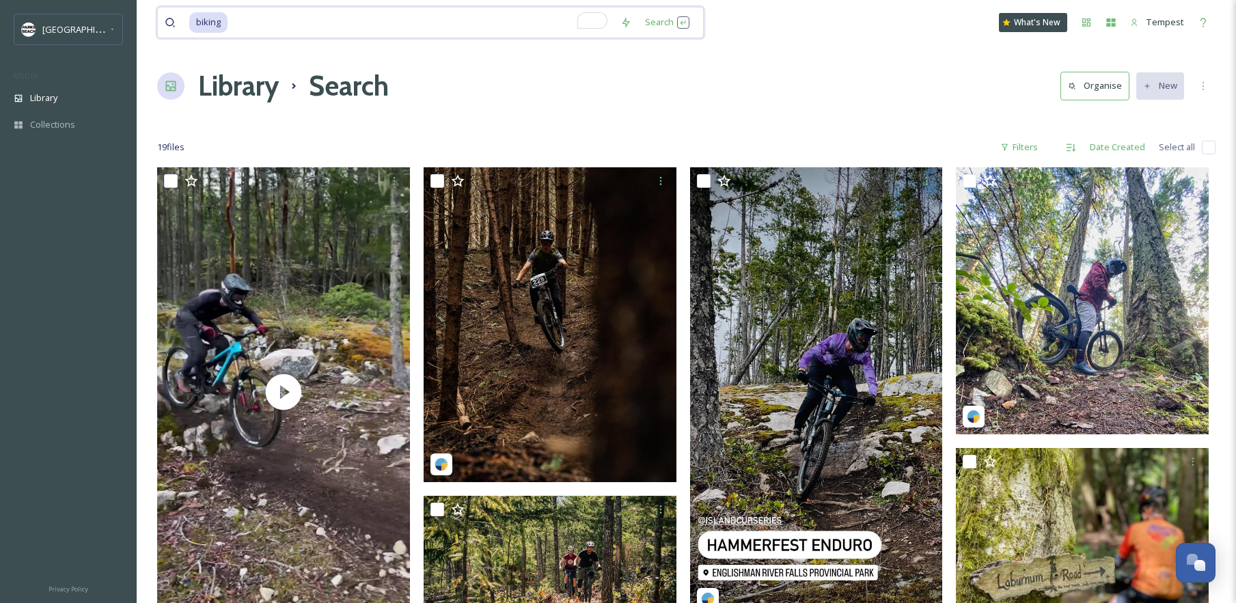
click at [267, 28] on input "To enrich screen reader interactions, please activate Accessibility in Grammarl…" at bounding box center [421, 23] width 385 height 30
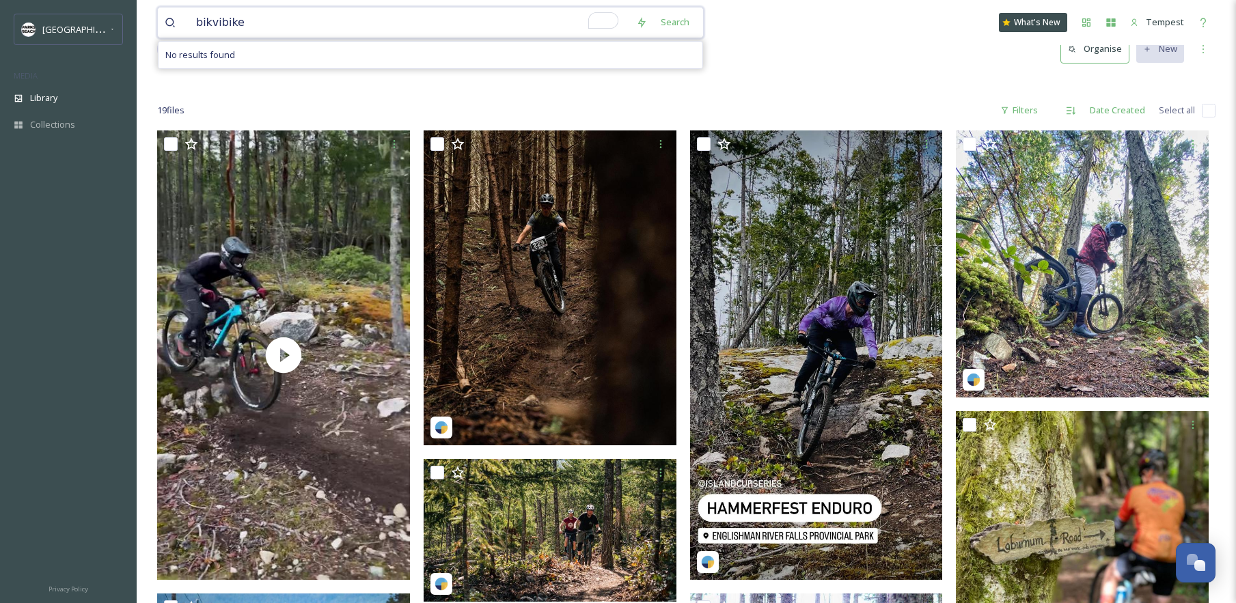
scroll to position [44, 0]
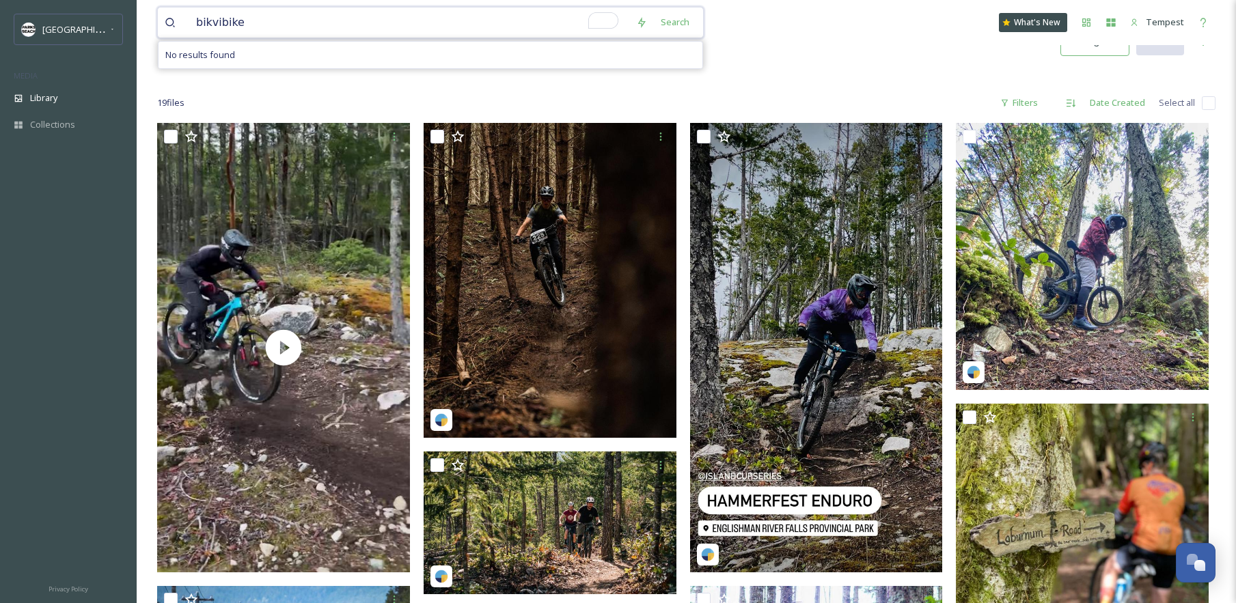
click at [343, 18] on input "bikvibike" at bounding box center [409, 23] width 440 height 30
click at [674, 16] on div "Search" at bounding box center [675, 22] width 42 height 27
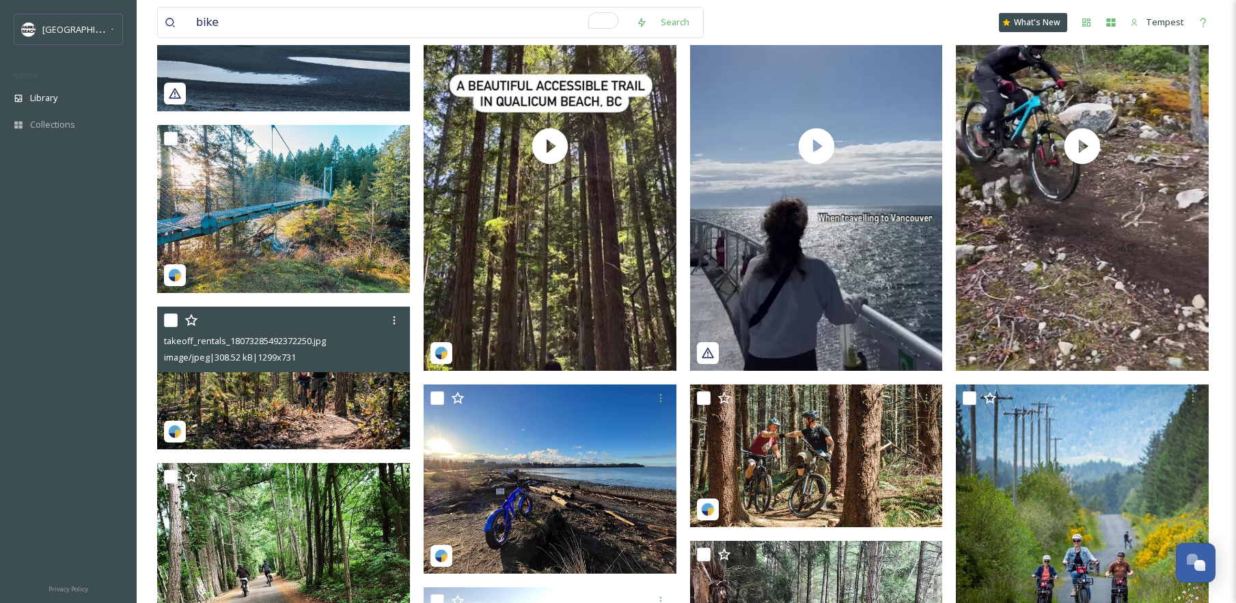
scroll to position [392, 0]
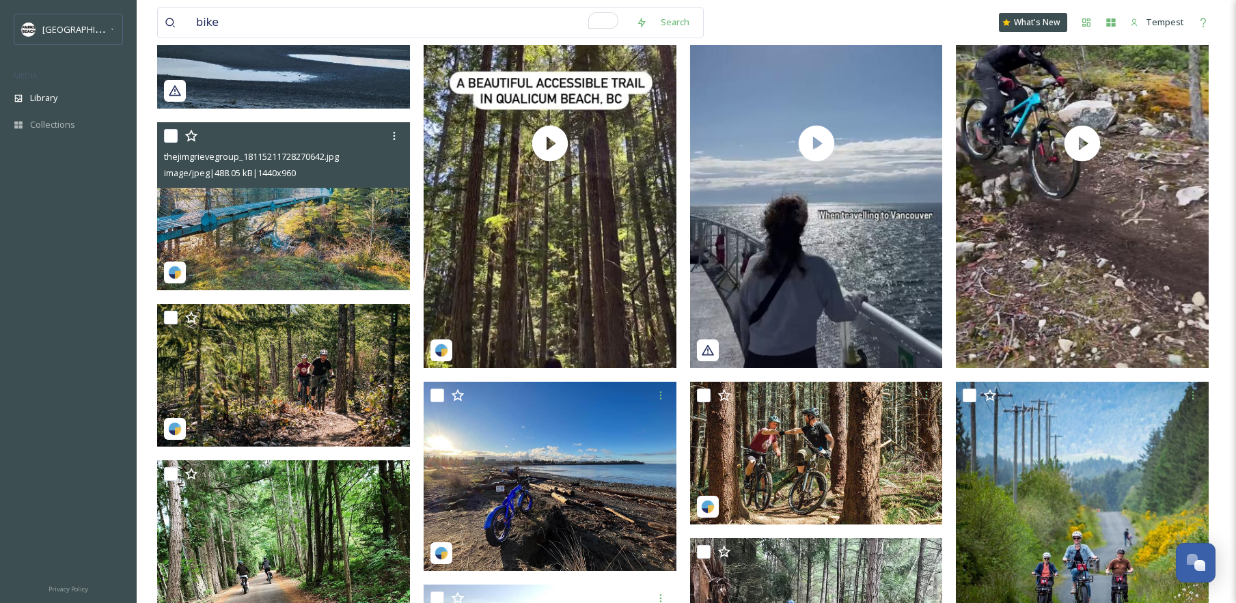
click at [350, 221] on img at bounding box center [283, 206] width 253 height 169
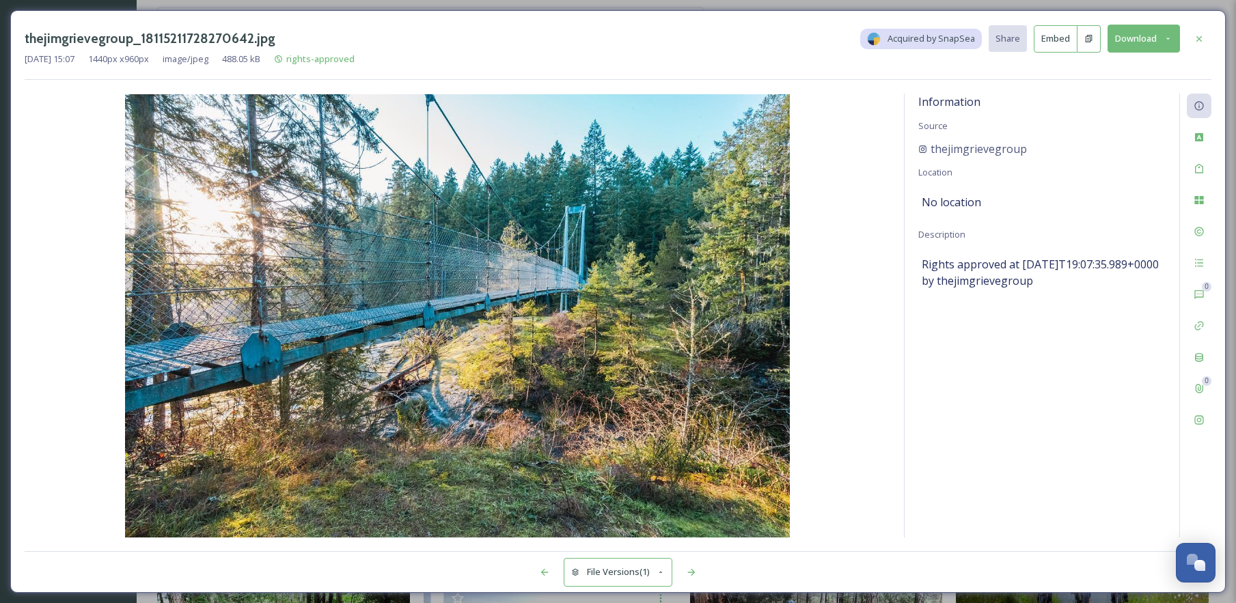
click at [1201, 42] on icon at bounding box center [1199, 38] width 11 height 11
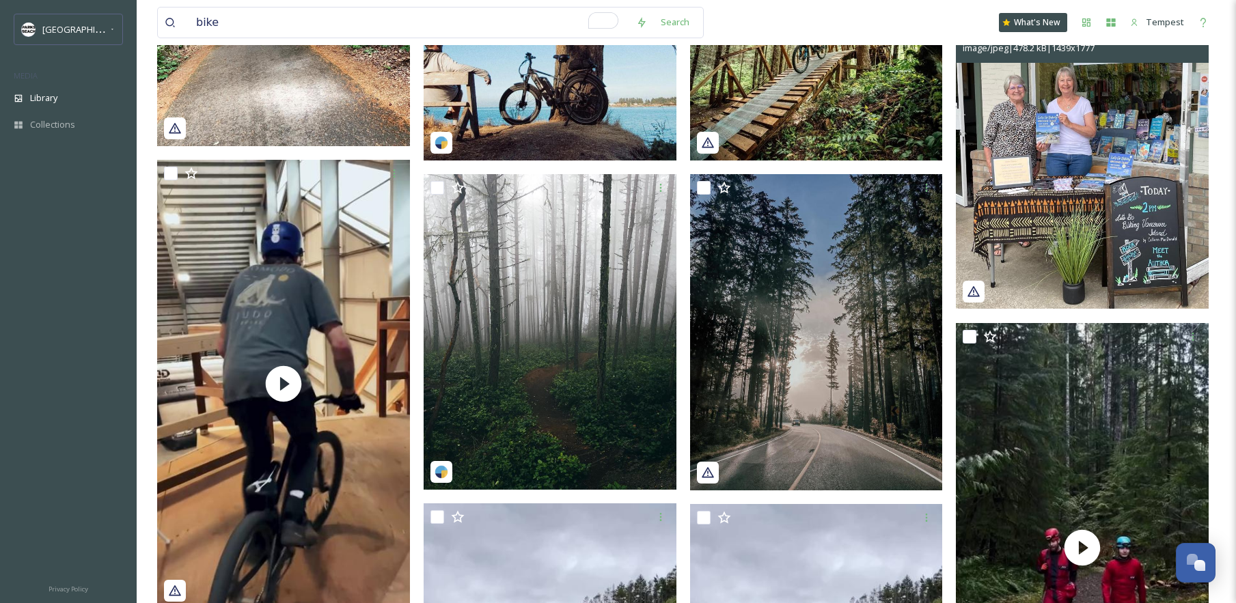
scroll to position [1251, 0]
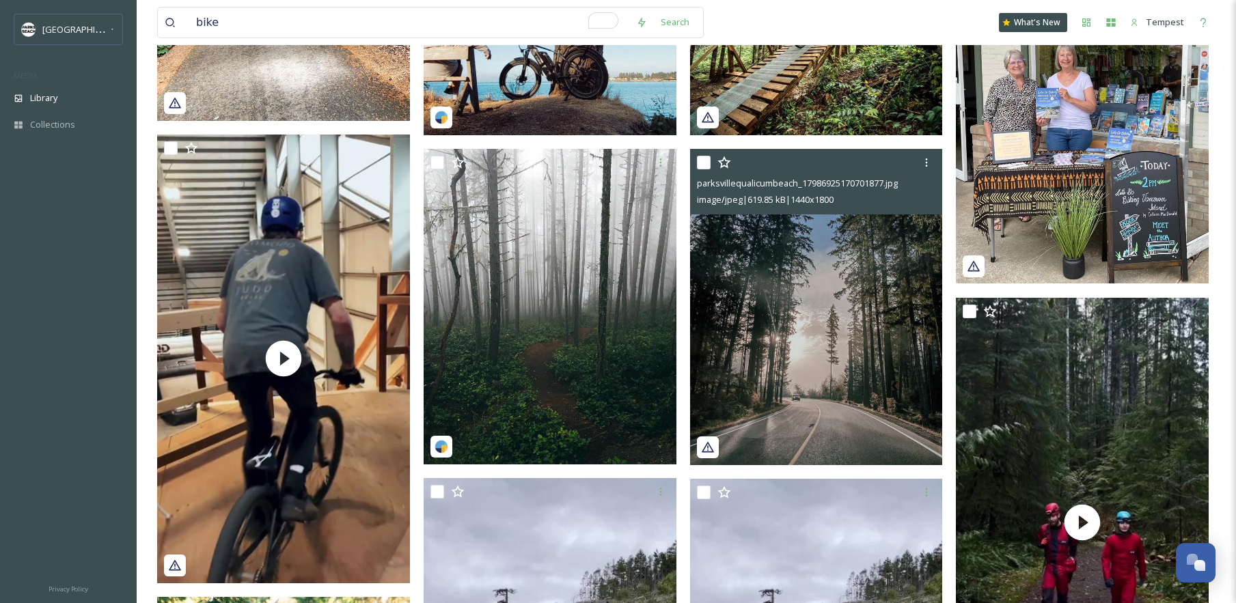
click at [871, 359] on img at bounding box center [816, 307] width 253 height 316
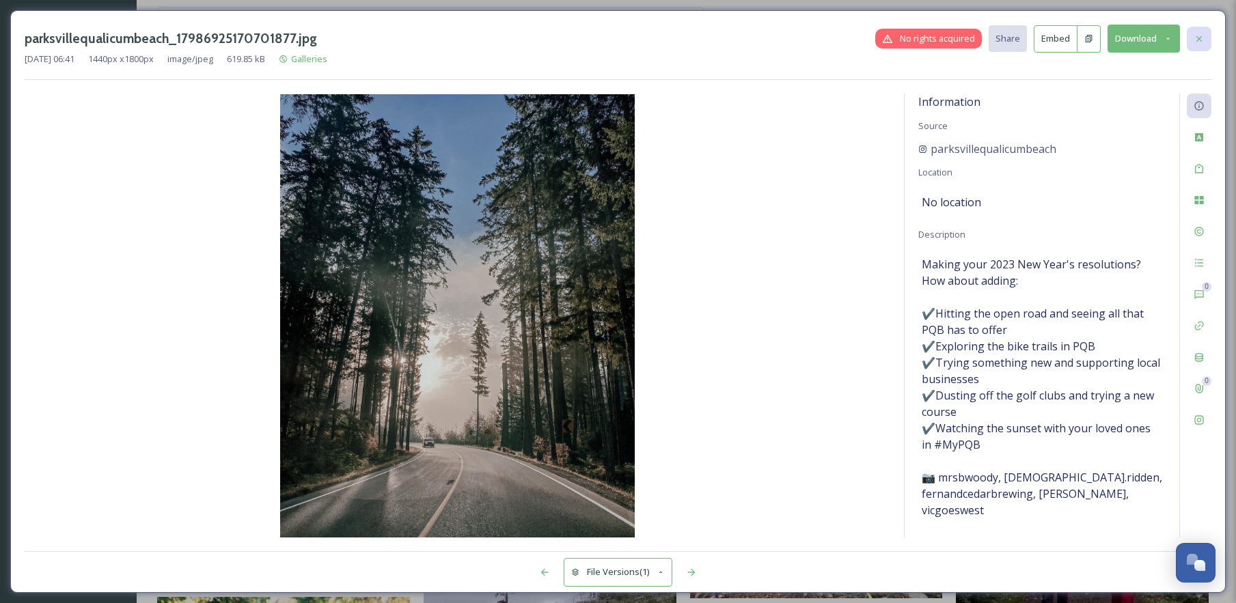
click at [1197, 41] on icon at bounding box center [1199, 38] width 11 height 11
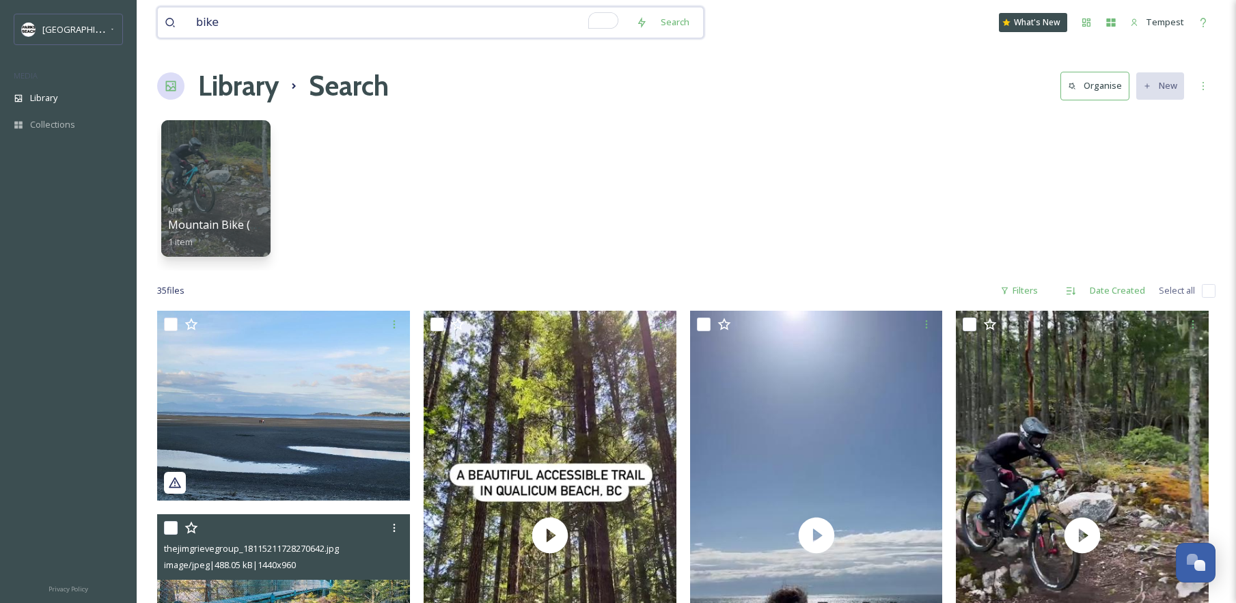
click at [518, 33] on input "bike" at bounding box center [409, 23] width 440 height 30
type input "[GEOGRAPHIC_DATA][US_STATE]"
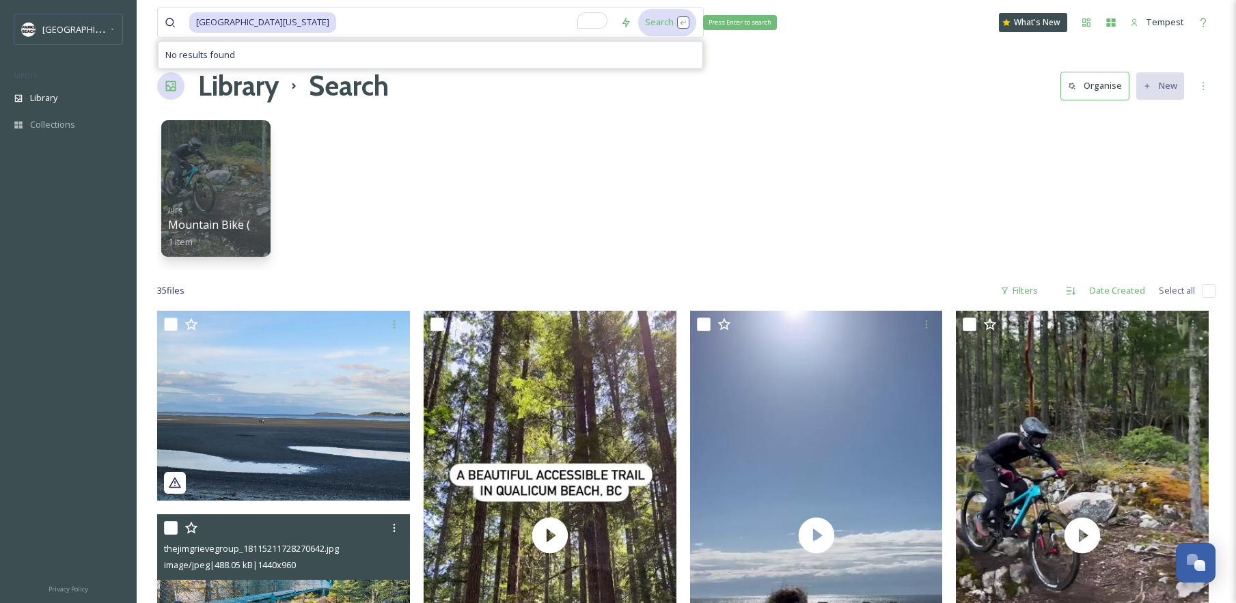
click at [653, 21] on div "Search Press Enter to search" at bounding box center [667, 22] width 58 height 27
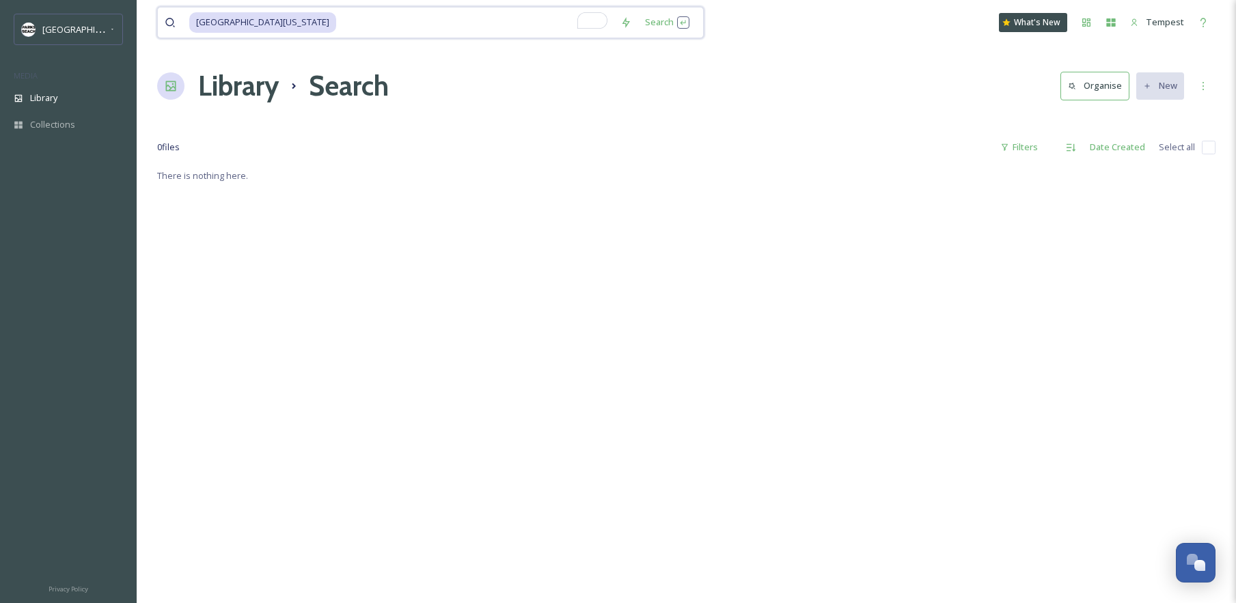
click at [338, 25] on input "To enrich screen reader interactions, please activate Accessibility in Grammarl…" at bounding box center [476, 23] width 276 height 30
type input "m"
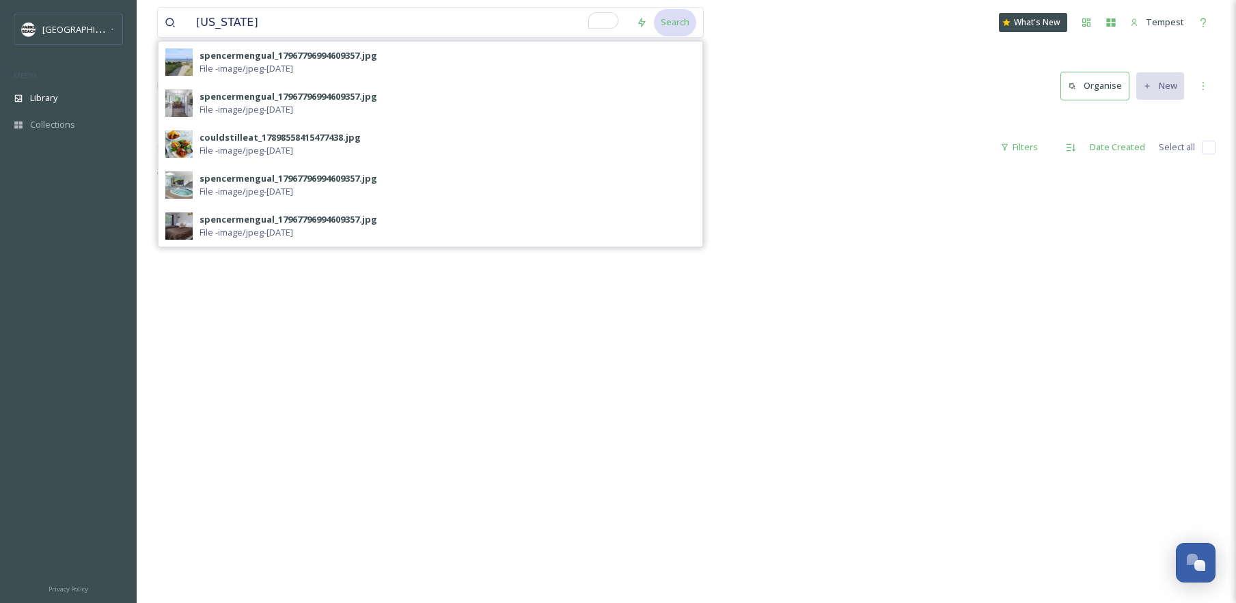
click at [677, 34] on div "Search" at bounding box center [675, 22] width 42 height 27
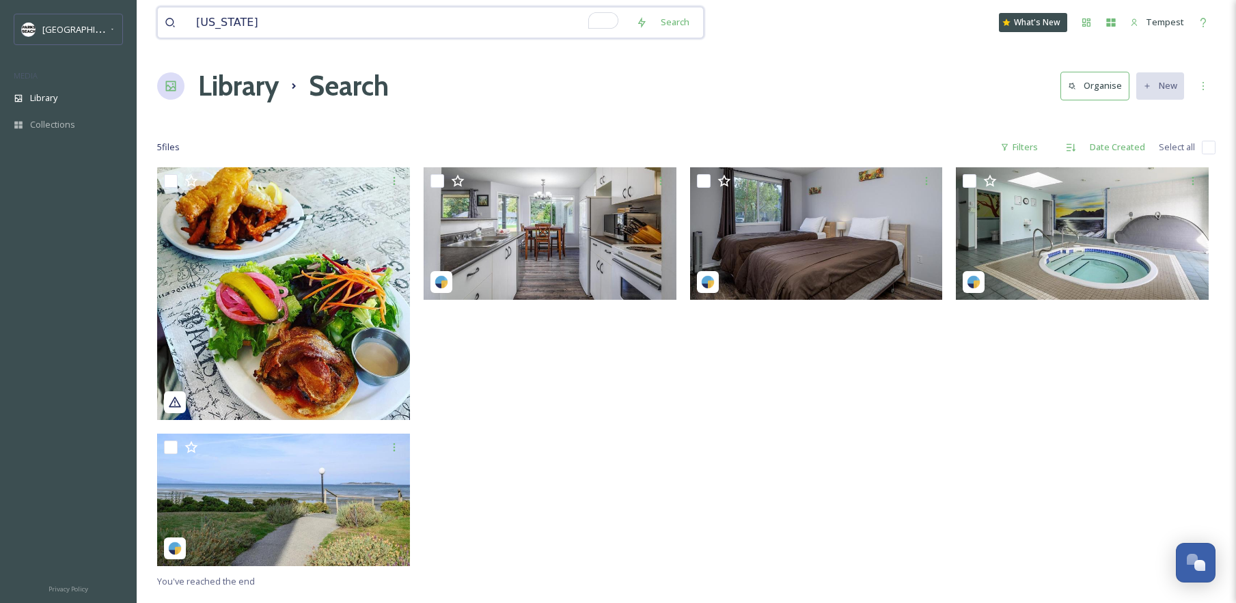
click at [318, 28] on input "[US_STATE]" at bounding box center [409, 23] width 440 height 30
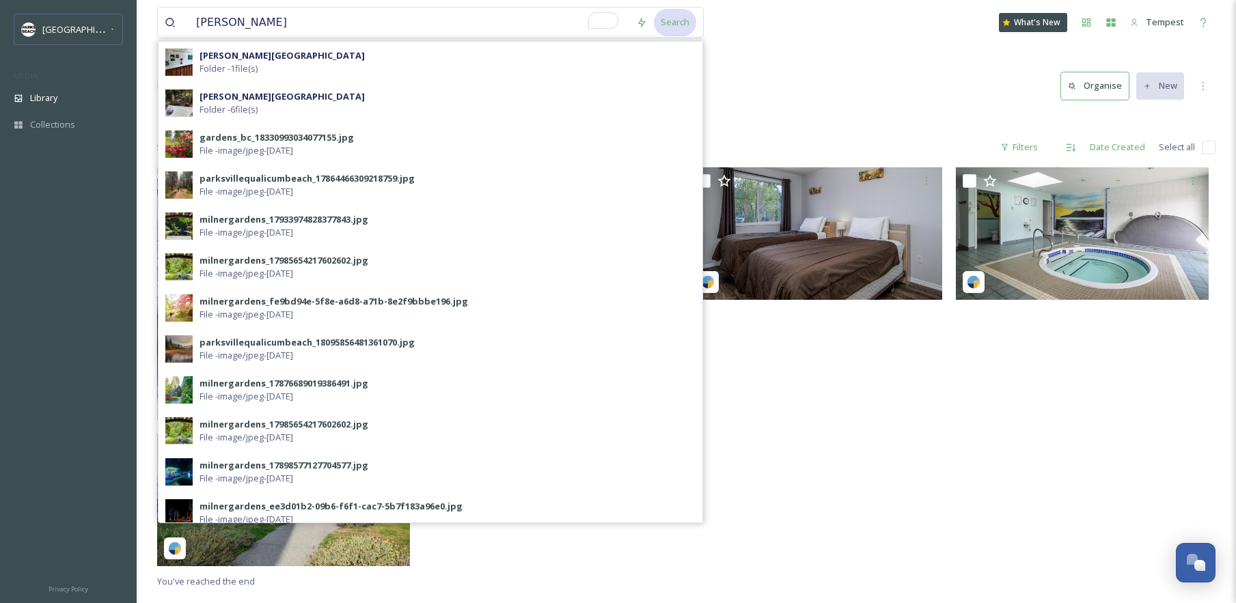
click at [675, 20] on div "Search" at bounding box center [675, 22] width 42 height 27
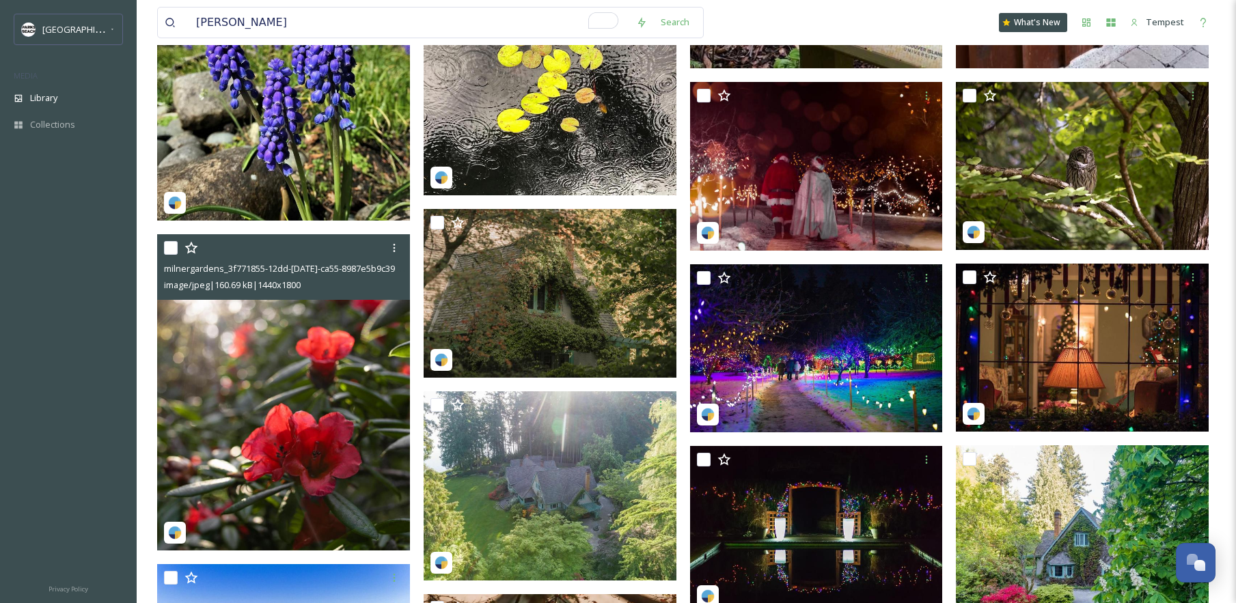
scroll to position [676, 0]
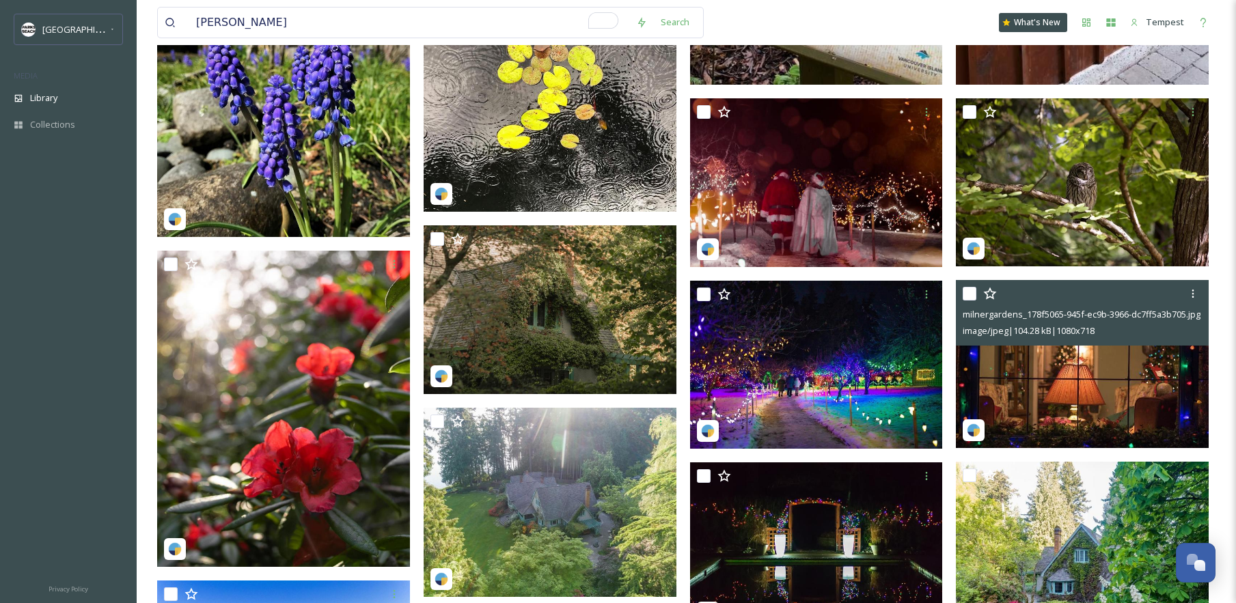
click at [1059, 355] on img at bounding box center [1082, 364] width 253 height 168
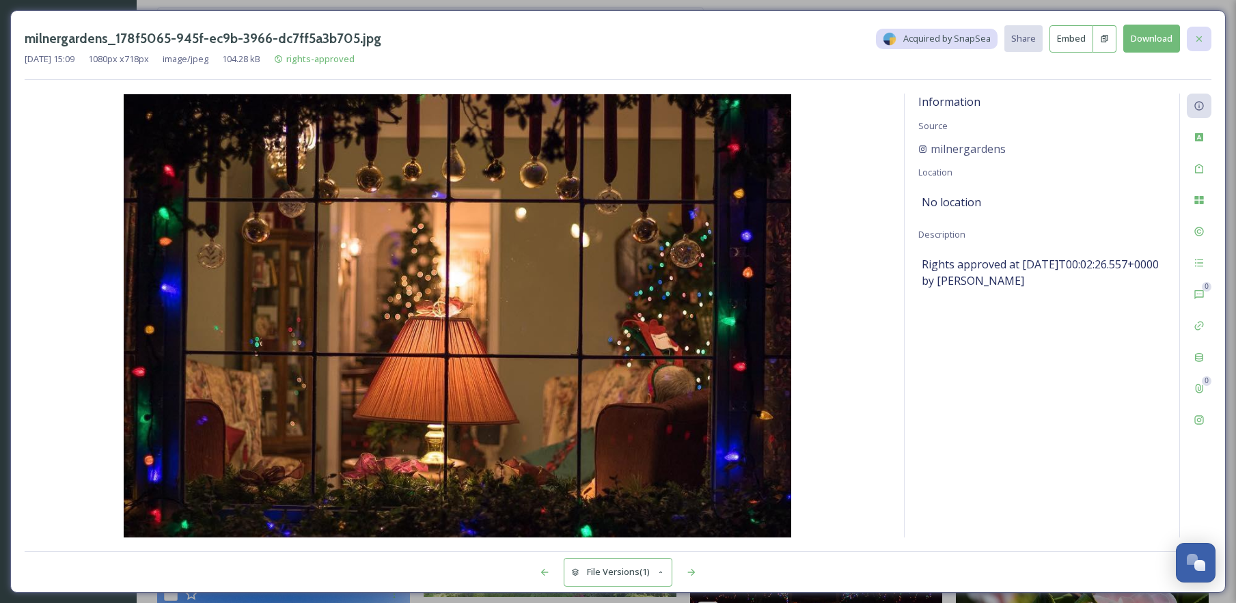
click at [1200, 35] on icon at bounding box center [1199, 38] width 11 height 11
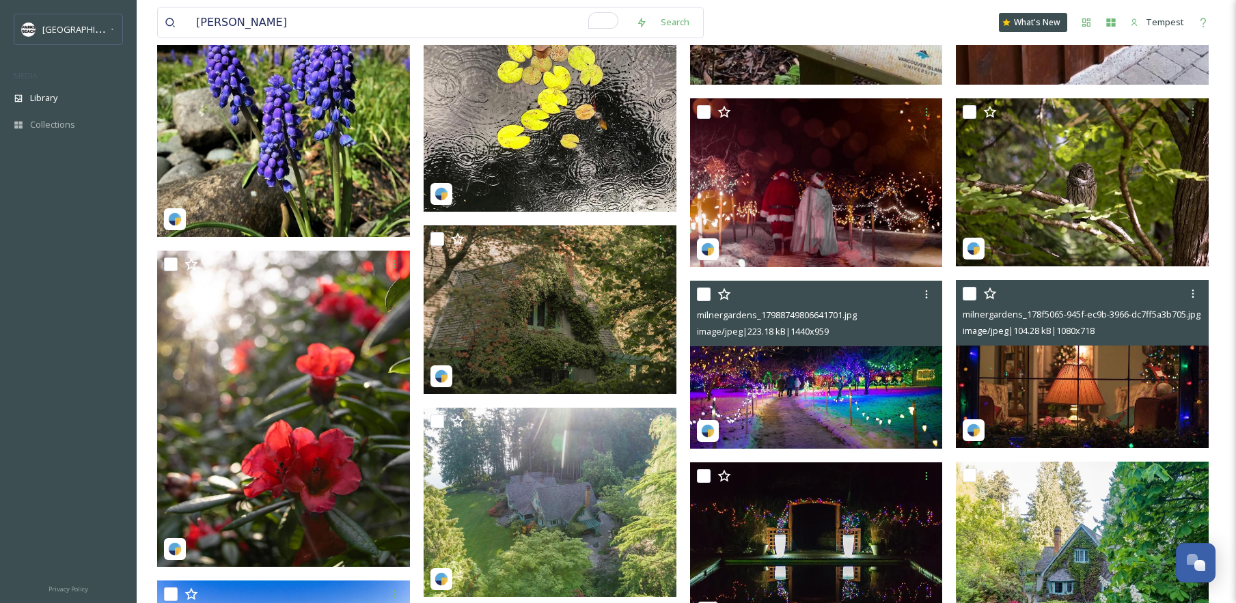
click at [834, 356] on img at bounding box center [816, 365] width 253 height 168
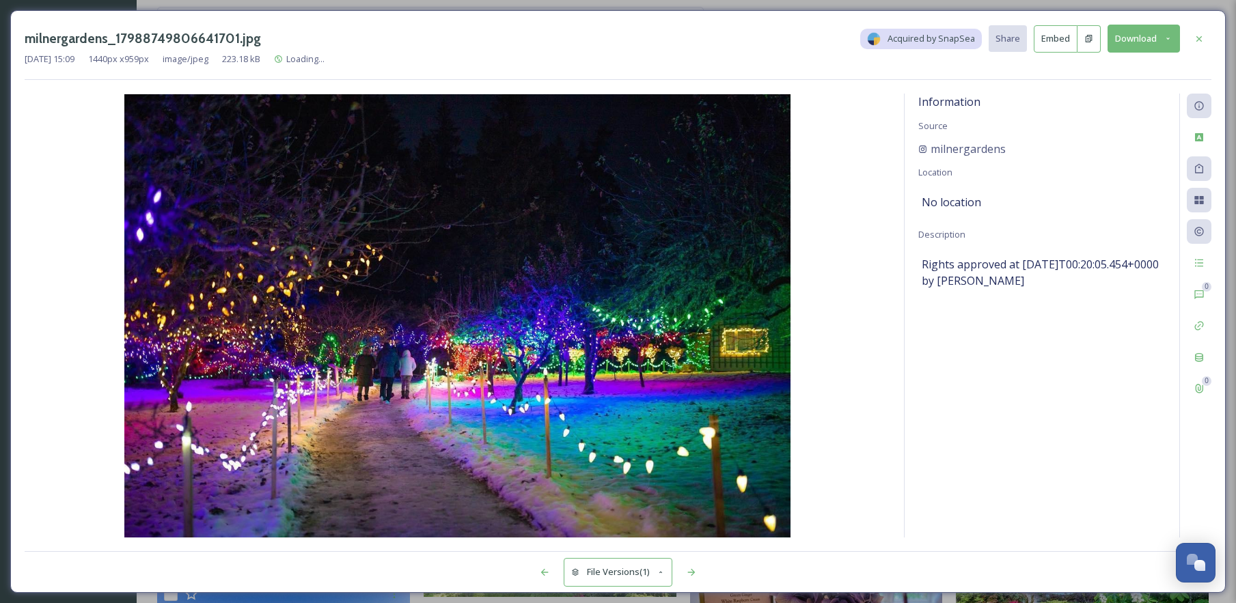
drag, startPoint x: 1202, startPoint y: 38, endPoint x: 1196, endPoint y: 46, distance: 10.3
click at [1202, 38] on icon at bounding box center [1199, 38] width 11 height 11
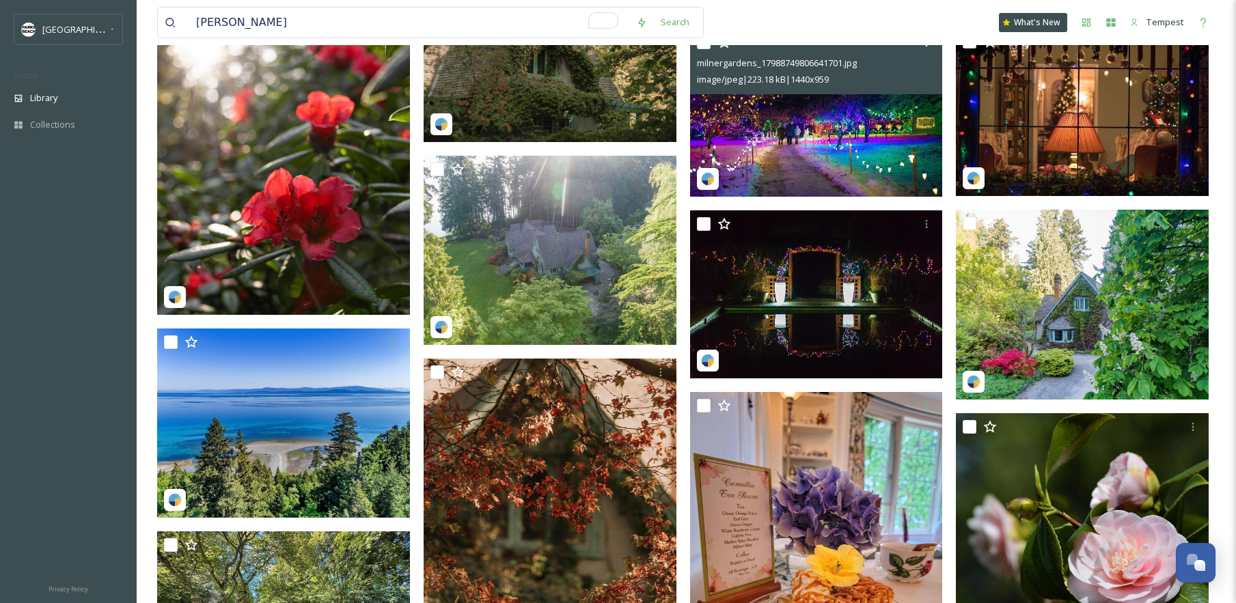
scroll to position [974, 0]
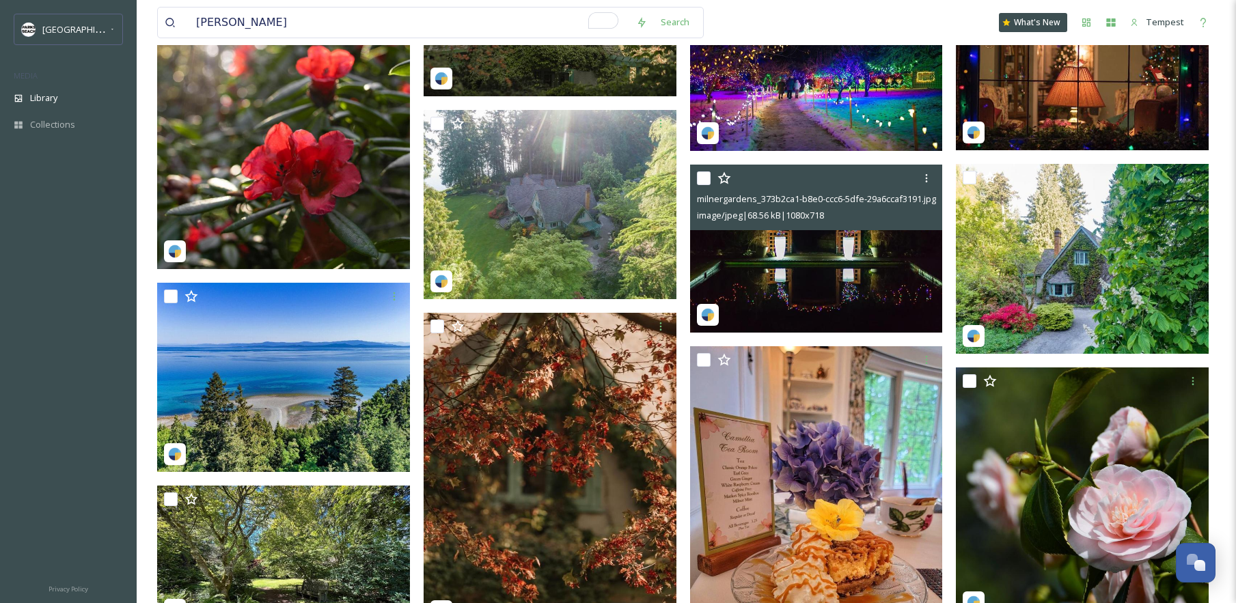
click at [862, 296] on img at bounding box center [816, 249] width 253 height 168
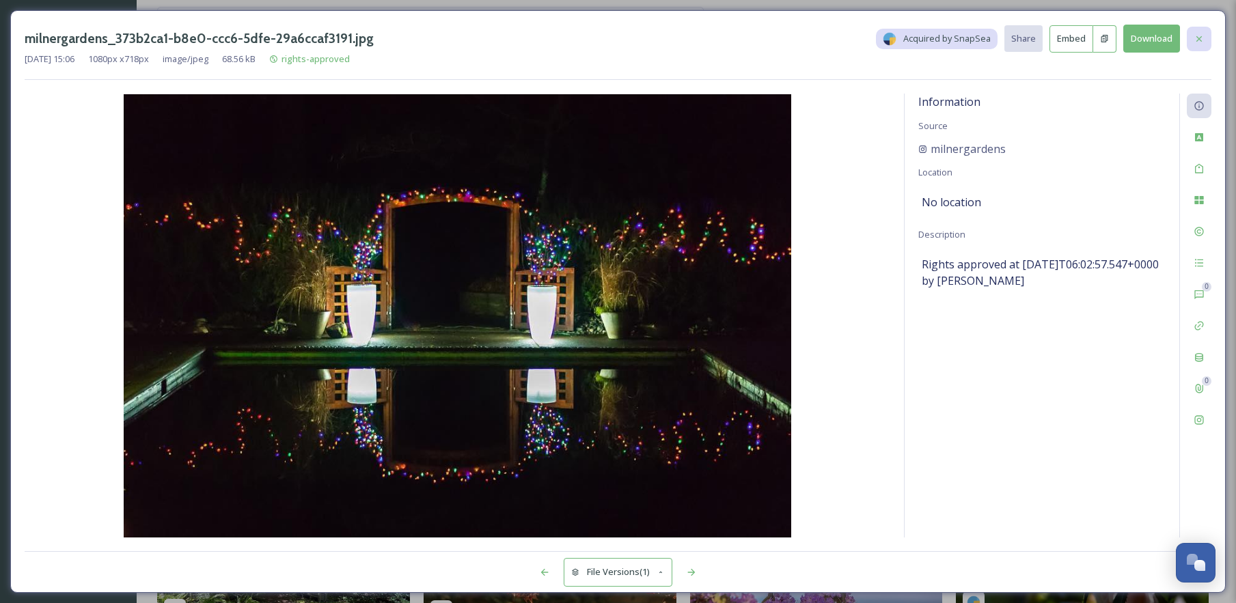
click at [1205, 43] on div at bounding box center [1199, 39] width 25 height 25
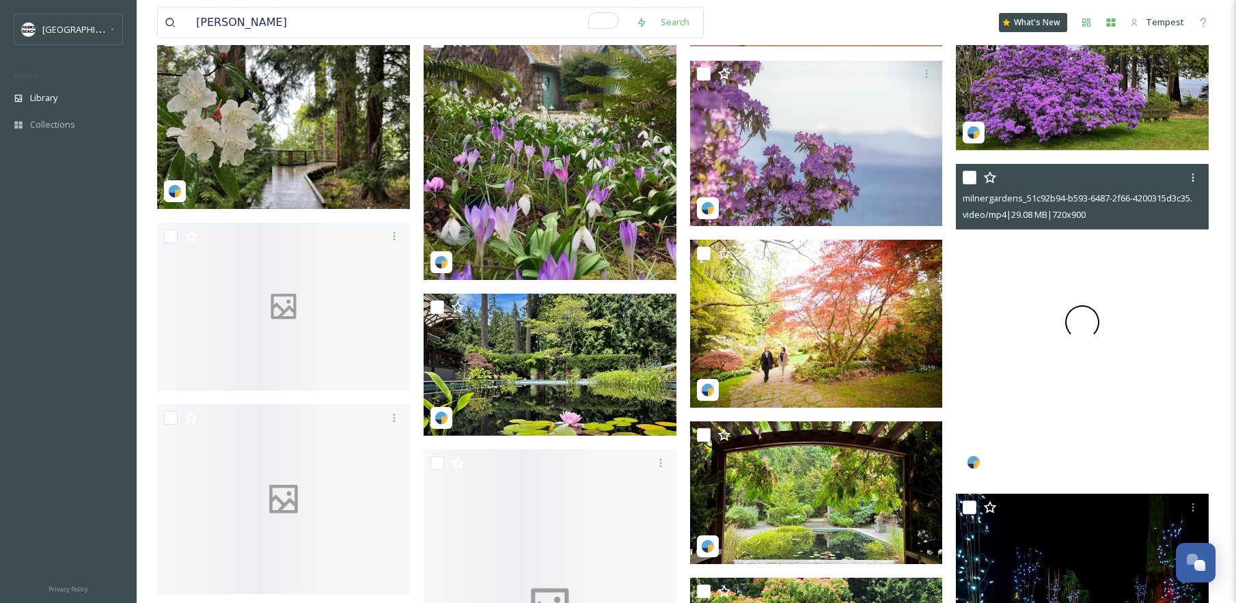
scroll to position [1871, 0]
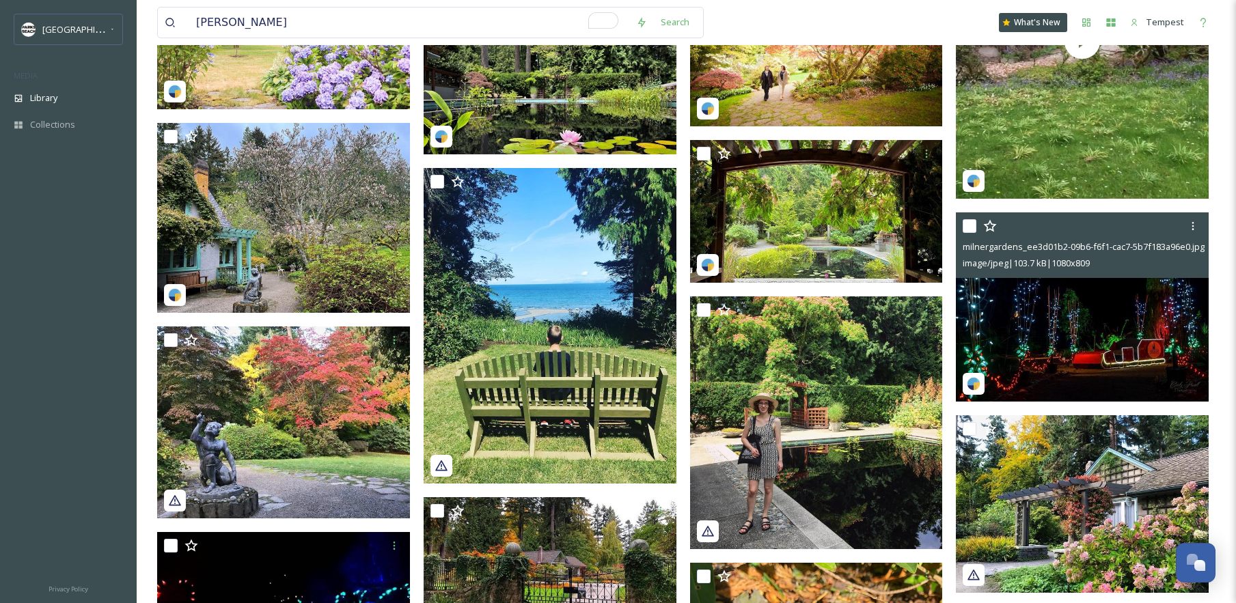
click at [1099, 309] on img at bounding box center [1082, 307] width 253 height 189
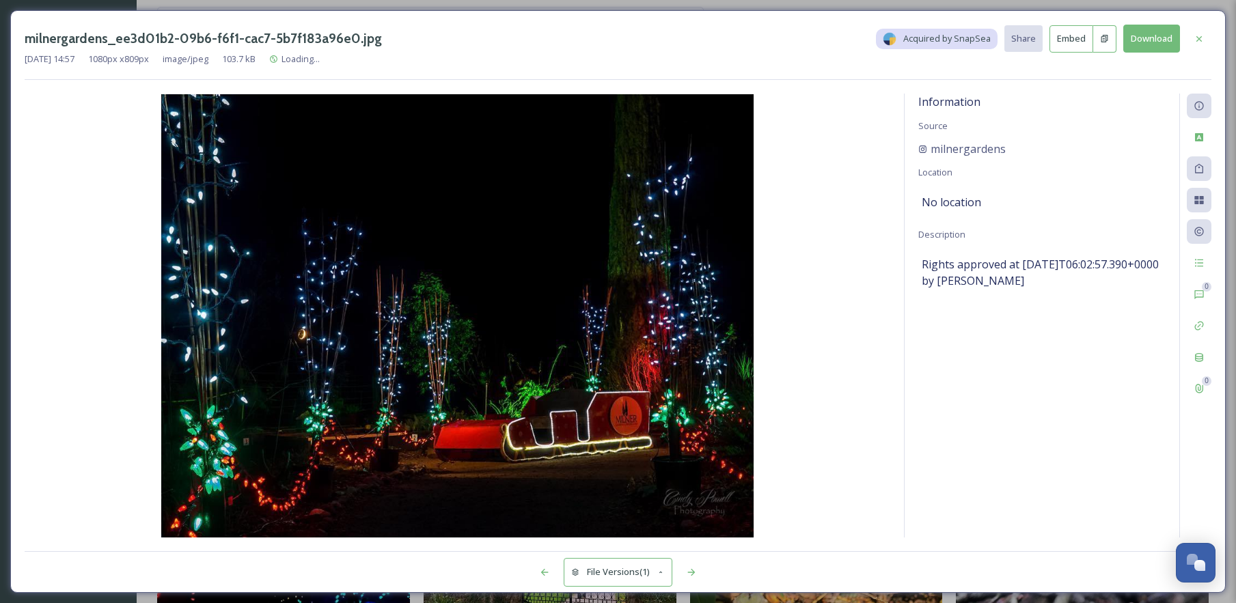
click at [1196, 34] on icon at bounding box center [1199, 38] width 11 height 11
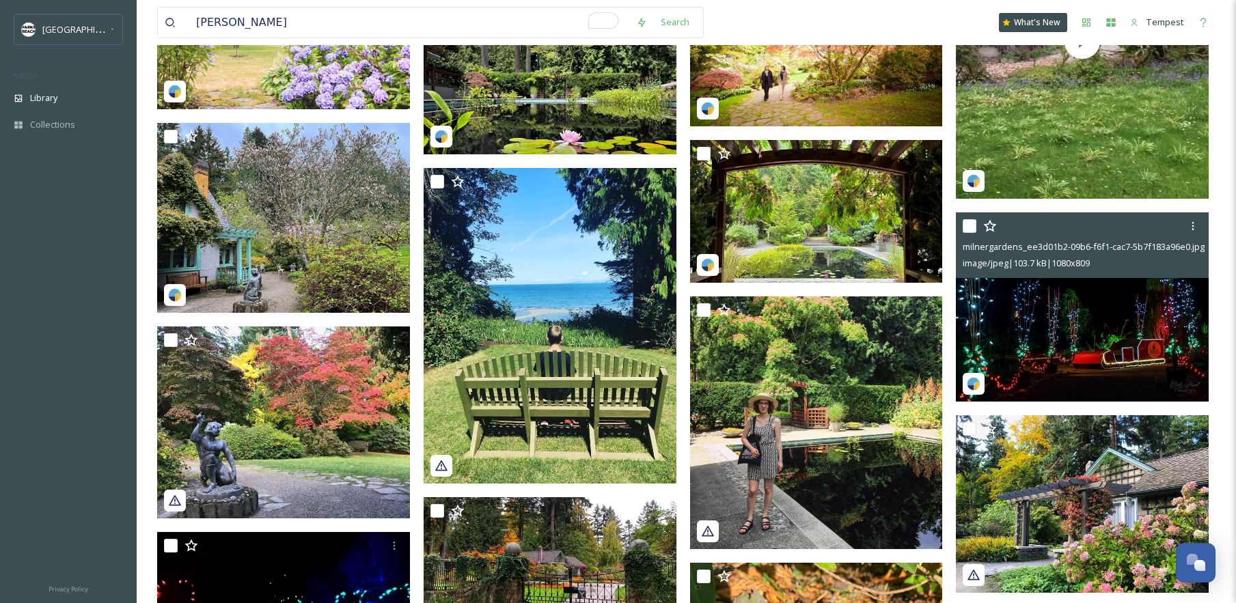
scroll to position [2286, 0]
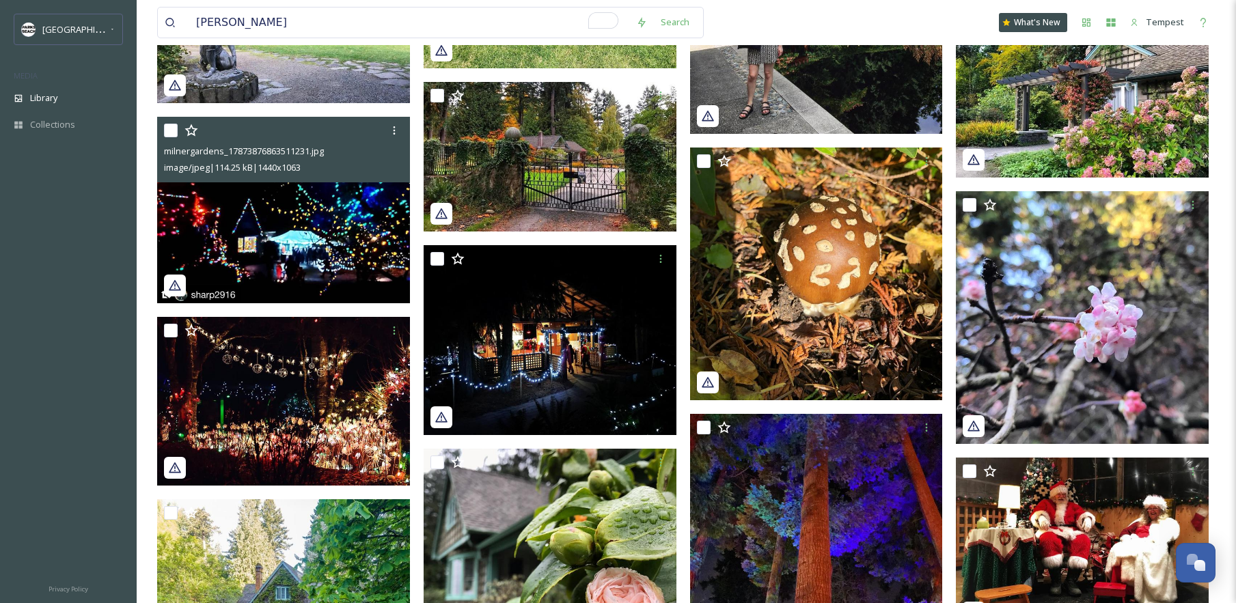
click at [316, 242] on img at bounding box center [283, 210] width 253 height 187
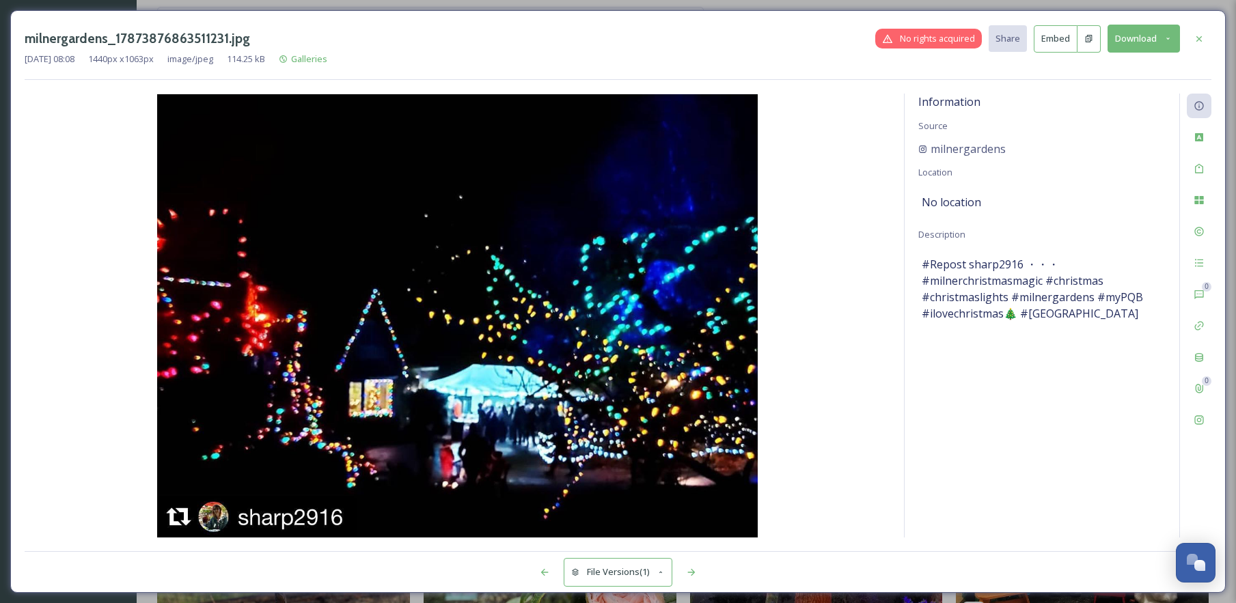
click at [1210, 36] on div at bounding box center [1199, 39] width 25 height 25
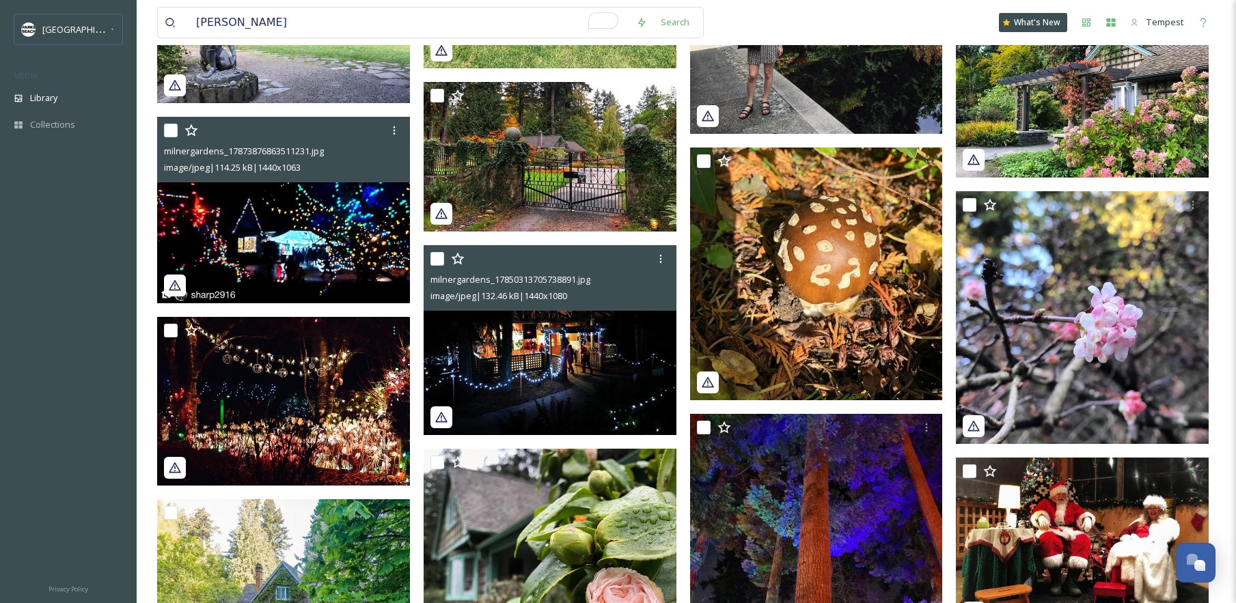
click at [494, 385] on img at bounding box center [550, 340] width 253 height 190
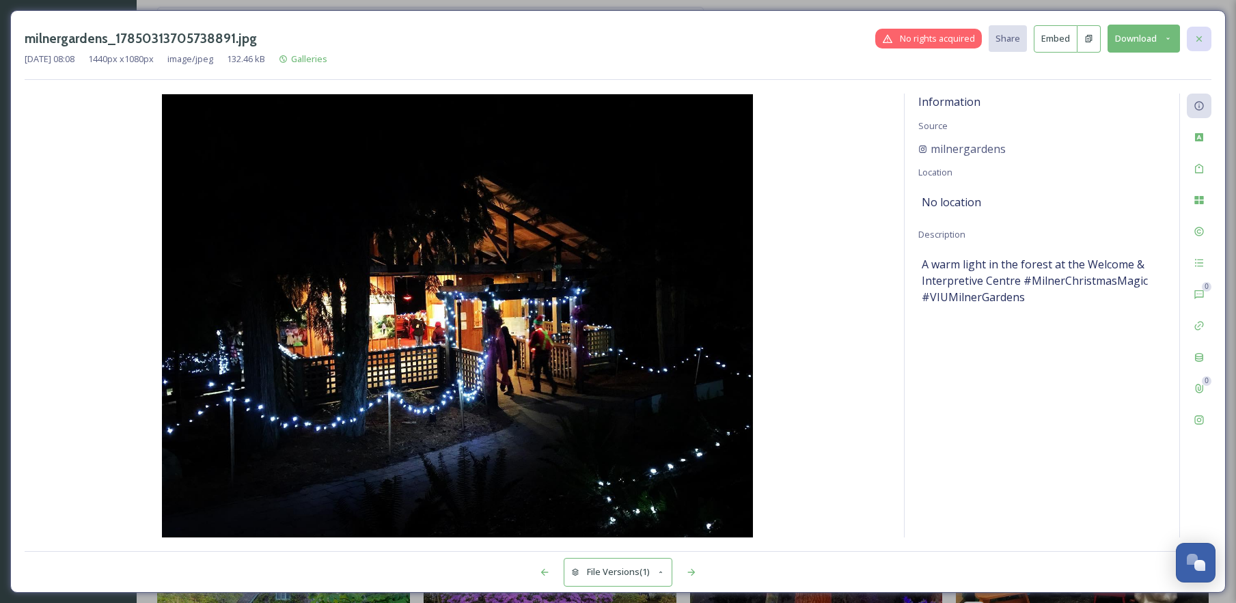
click at [1209, 47] on div at bounding box center [1199, 39] width 25 height 25
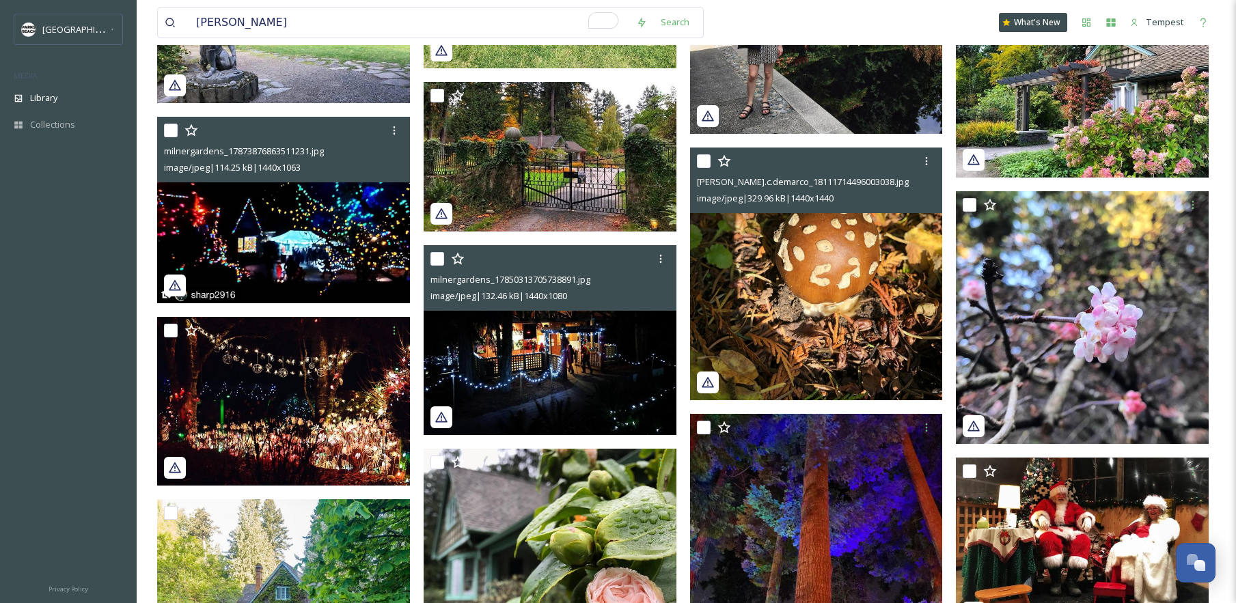
scroll to position [2399, 0]
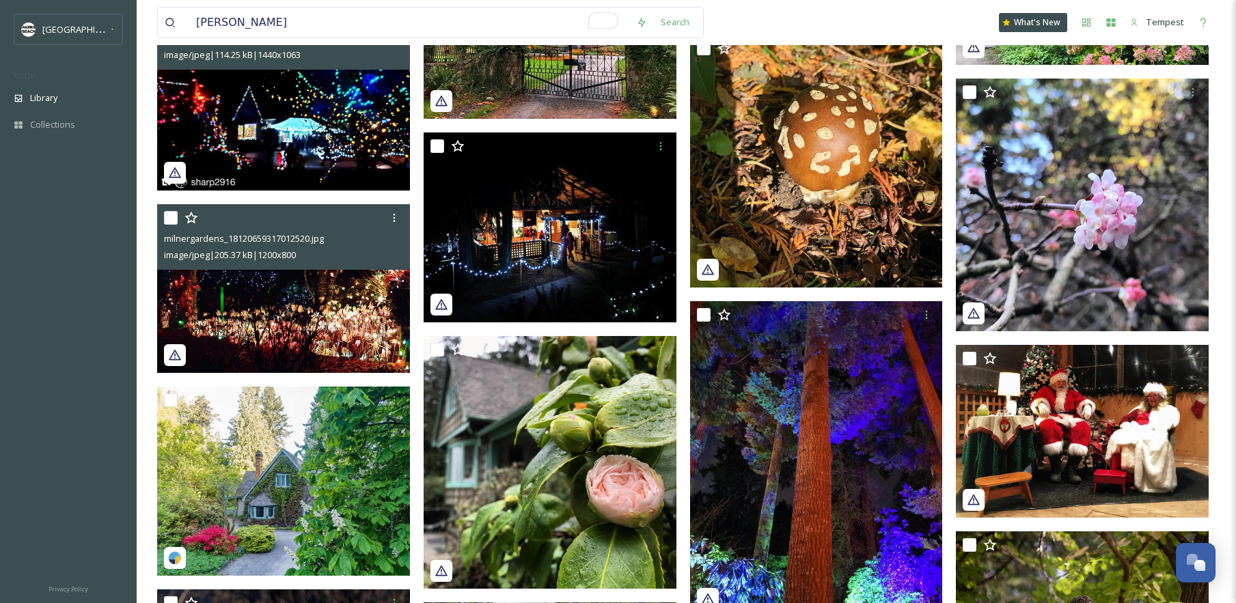
click at [315, 305] on img at bounding box center [283, 288] width 253 height 169
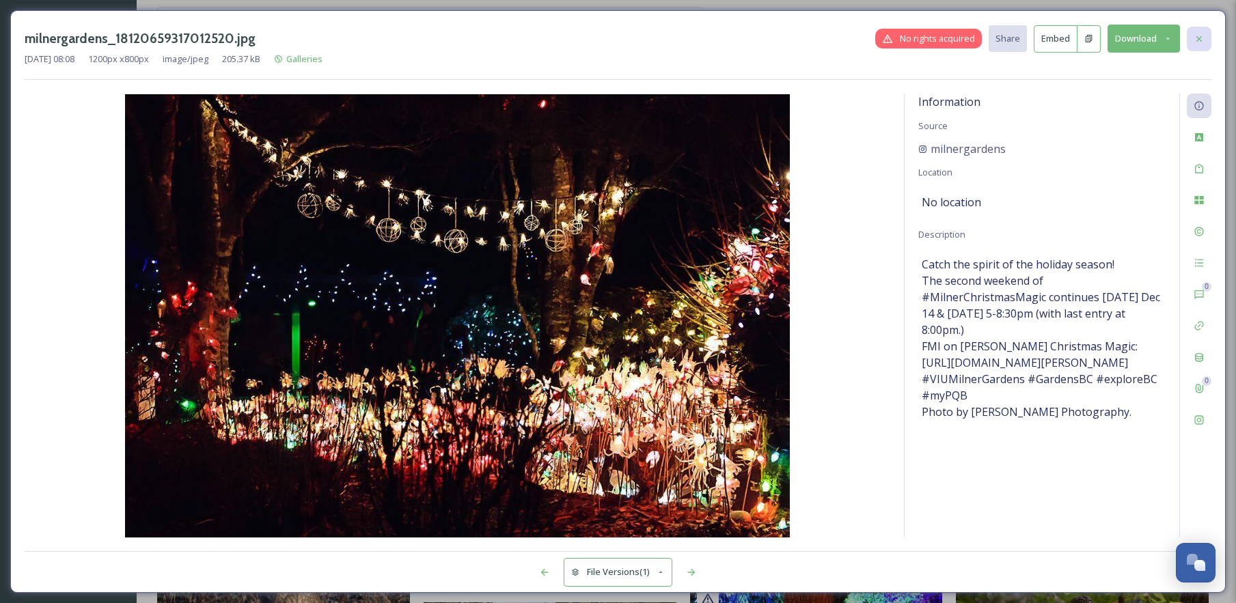
click at [1204, 44] on div at bounding box center [1199, 39] width 25 height 25
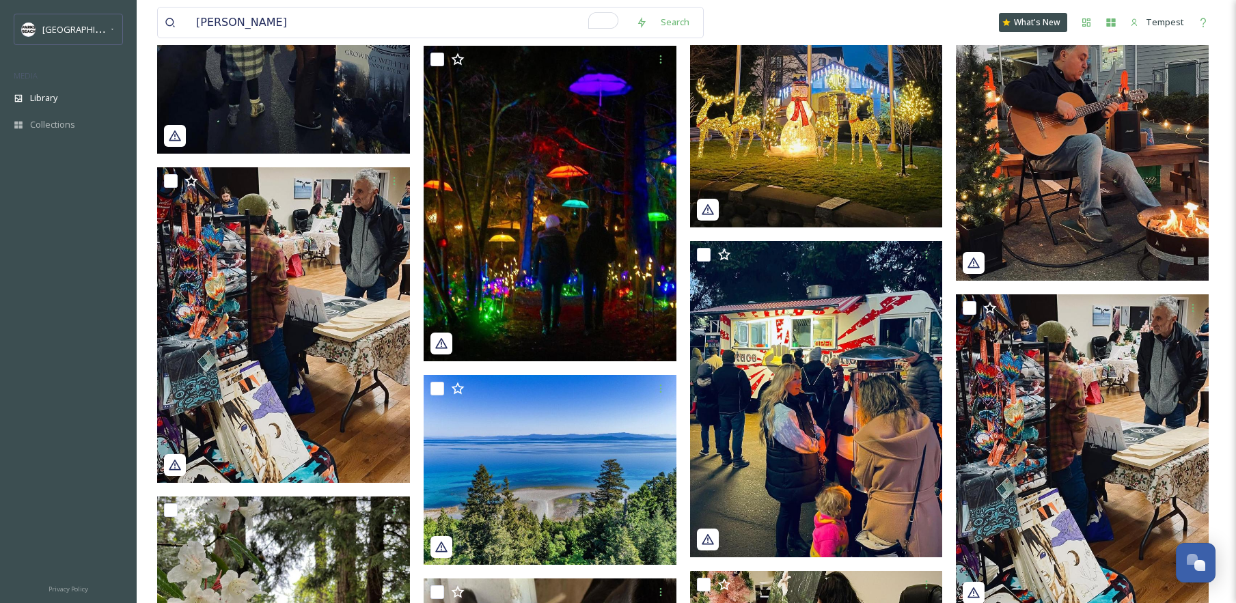
scroll to position [4283, 0]
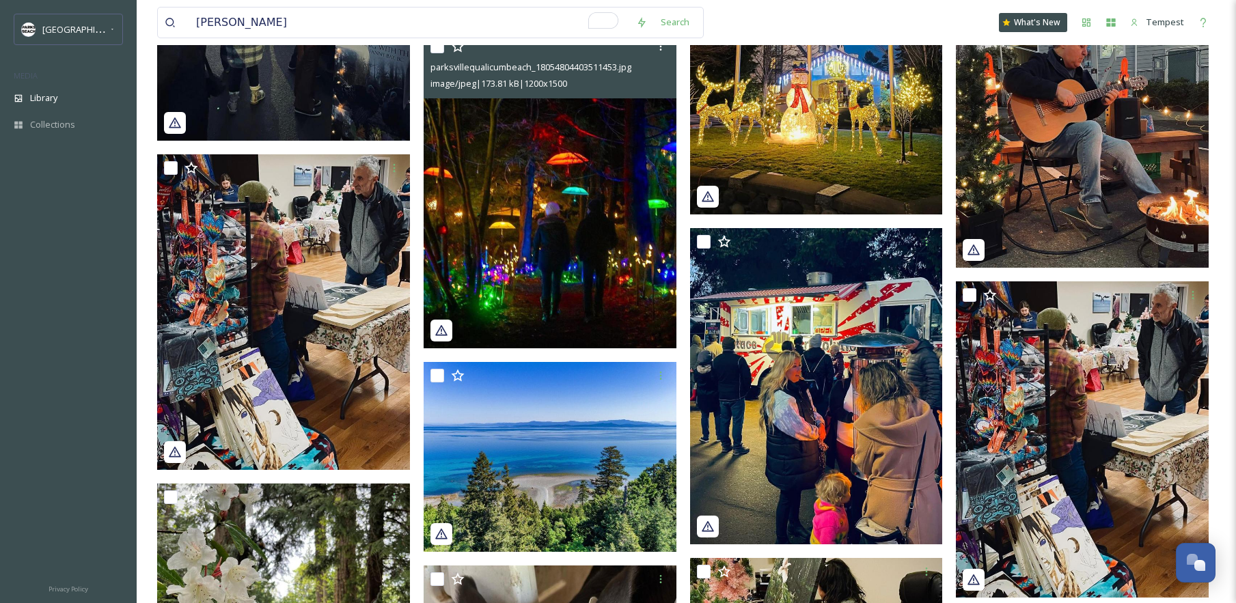
click at [557, 272] on img at bounding box center [550, 191] width 253 height 316
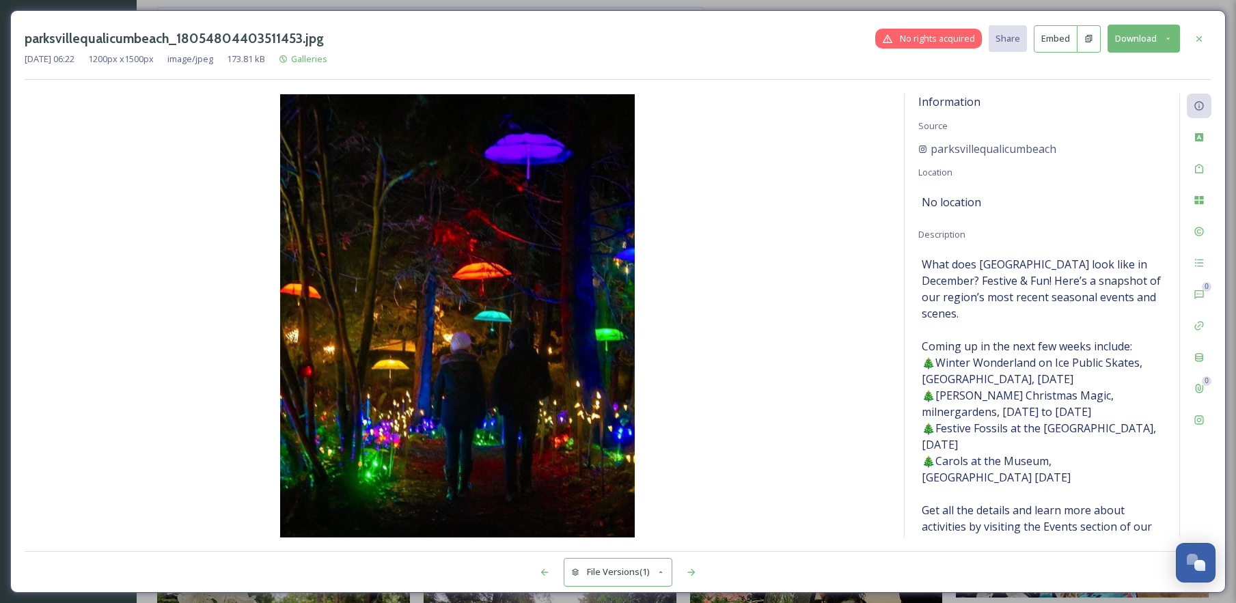
scroll to position [53, 0]
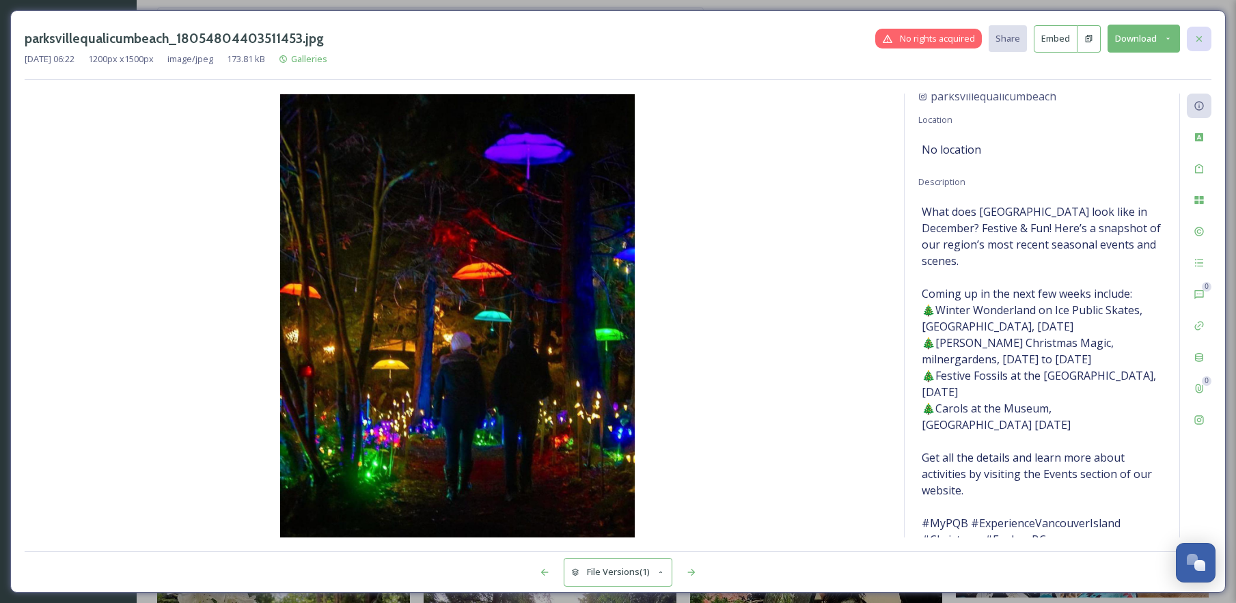
click at [1200, 36] on icon at bounding box center [1199, 38] width 11 height 11
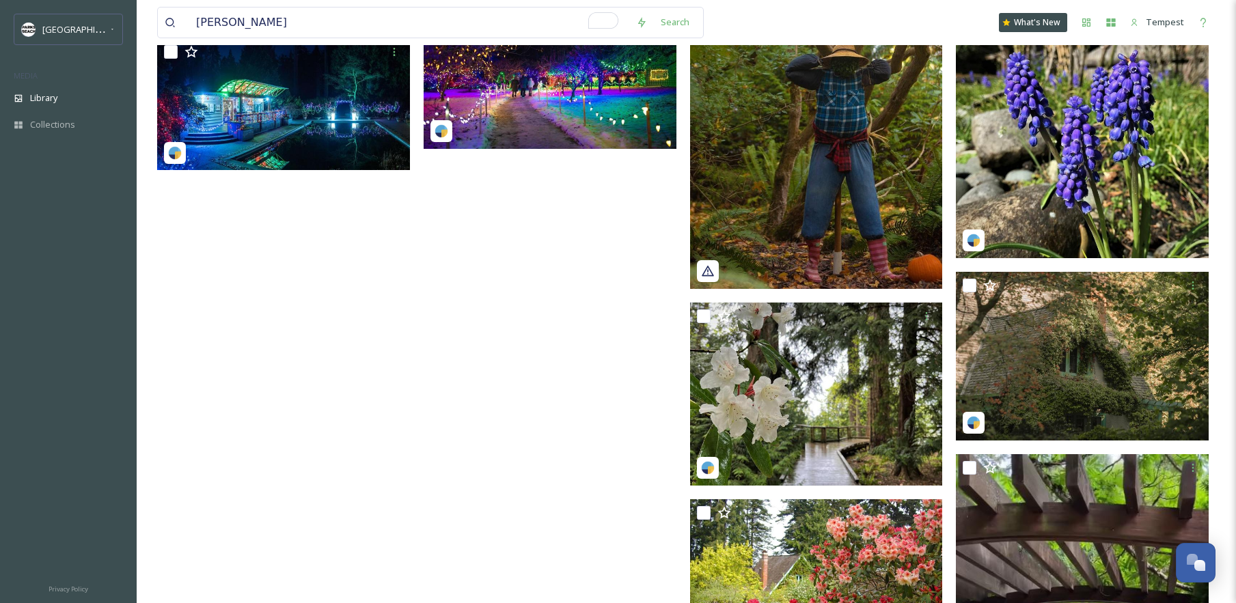
scroll to position [5853, 0]
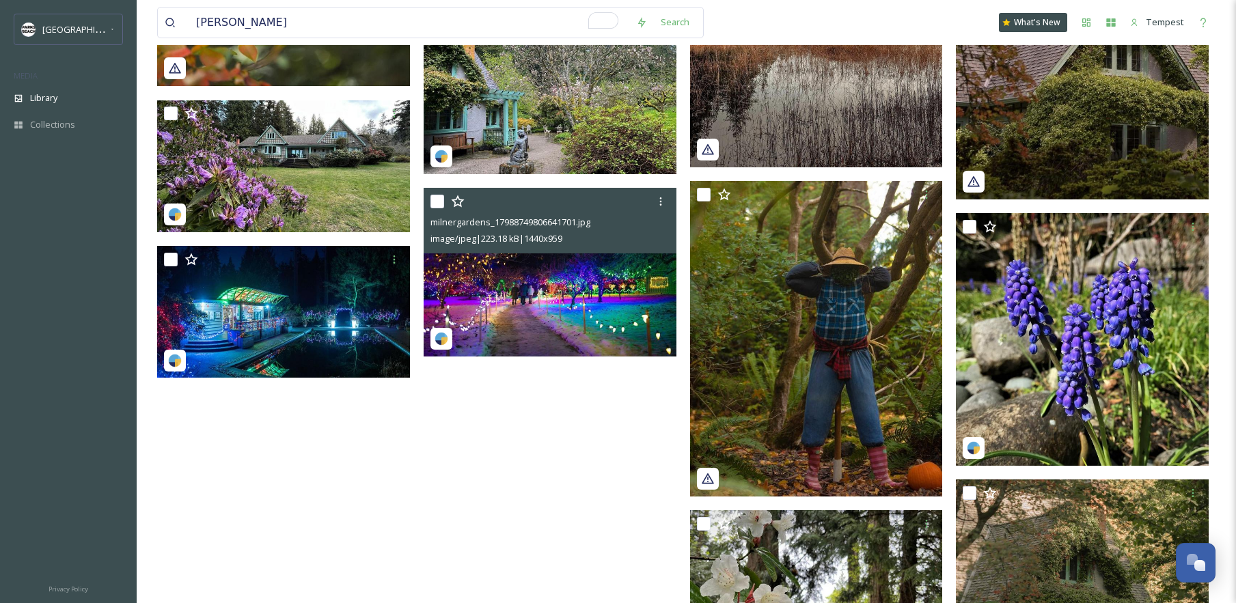
click at [627, 256] on img at bounding box center [550, 273] width 253 height 168
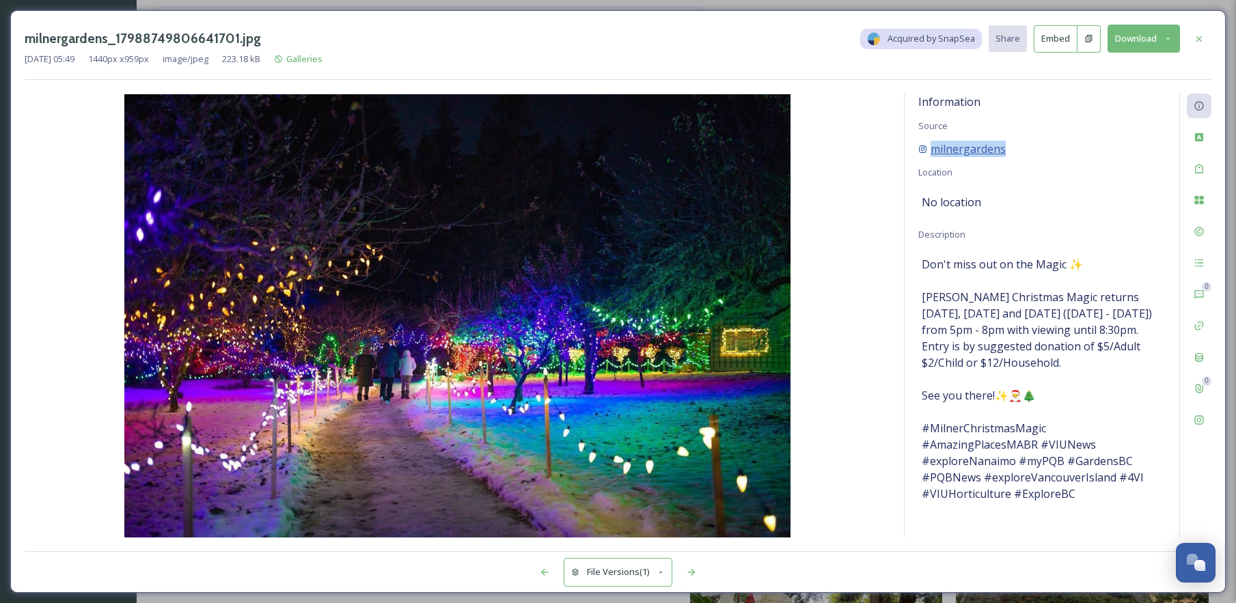
drag, startPoint x: 1019, startPoint y: 151, endPoint x: 951, endPoint y: 151, distance: 68.3
click at [925, 154] on div "milnergardens" at bounding box center [1041, 149] width 247 height 16
copy span "milnergardens"
click at [1156, 42] on button "Download" at bounding box center [1144, 39] width 72 height 28
click at [1128, 94] on span "Download Medium (1080 x 719)" at bounding box center [1109, 96] width 126 height 13
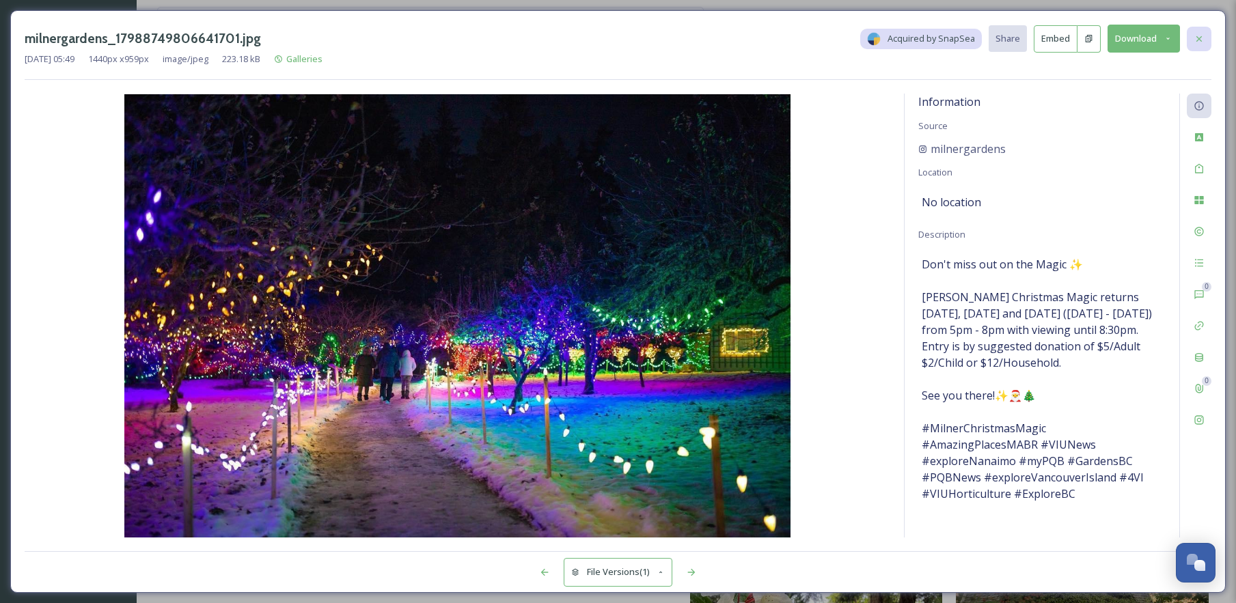
click at [1199, 38] on icon at bounding box center [1199, 38] width 5 height 5
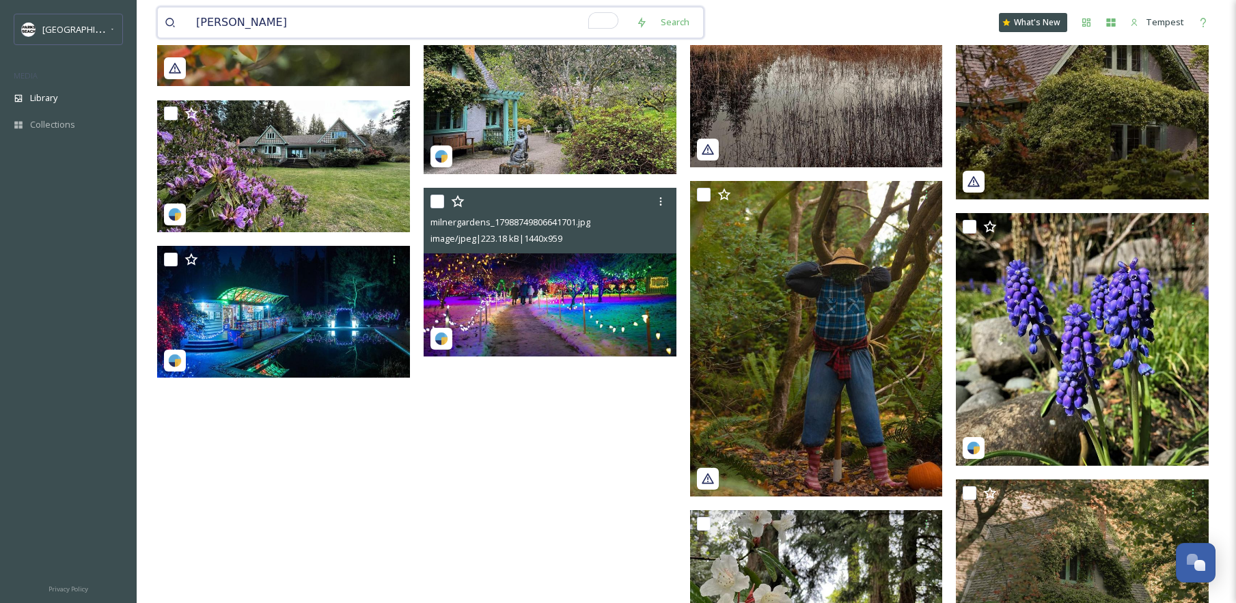
click at [290, 22] on input "[PERSON_NAME]" at bounding box center [409, 23] width 440 height 30
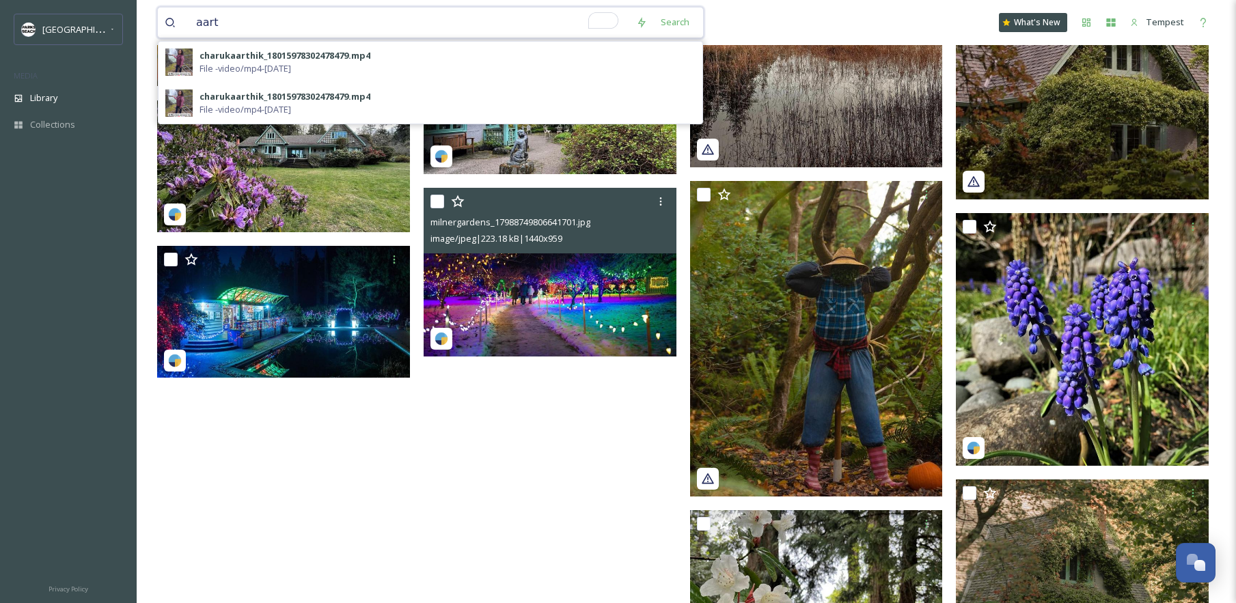
click at [202, 23] on input "aart" at bounding box center [409, 23] width 440 height 30
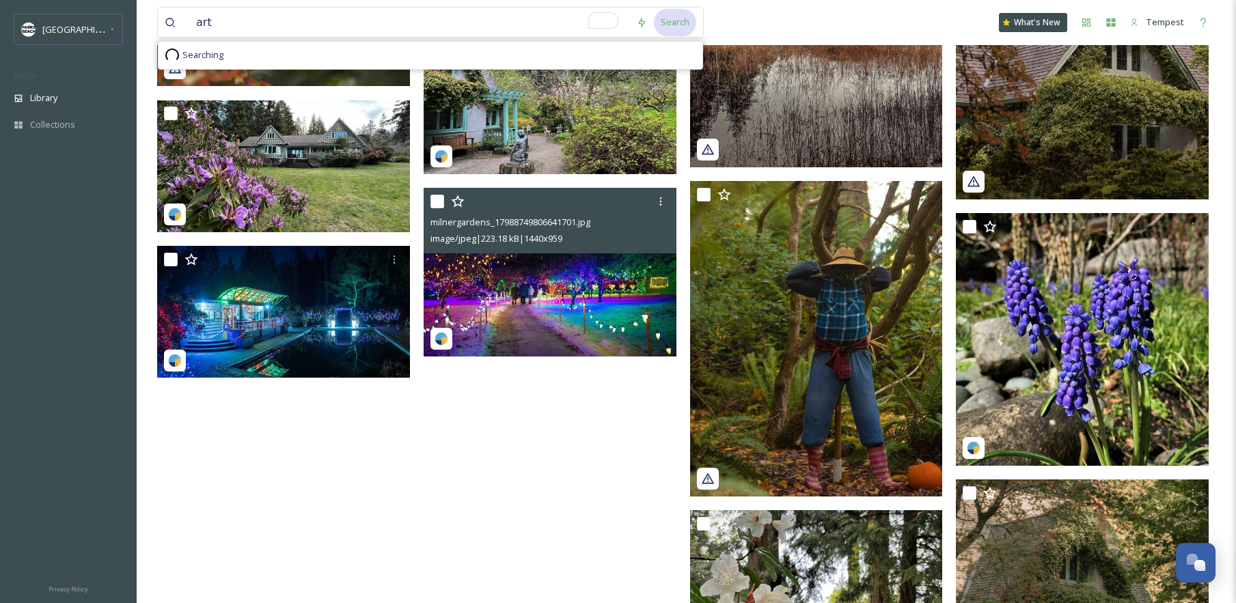
click at [664, 31] on div "Search" at bounding box center [675, 22] width 42 height 27
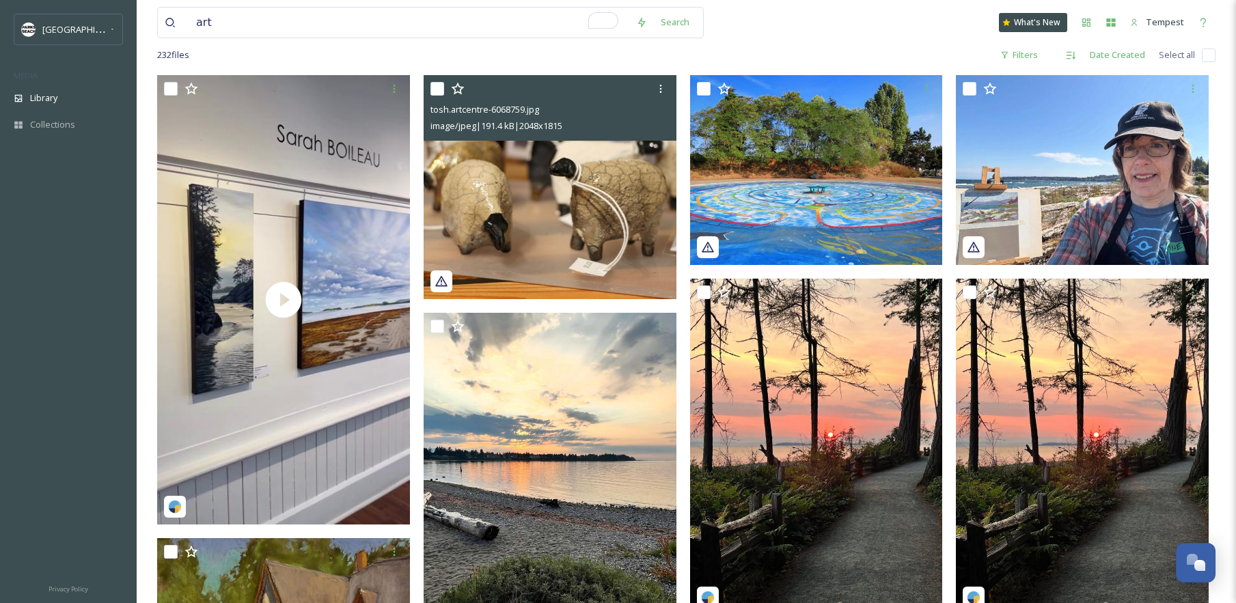
scroll to position [178, 0]
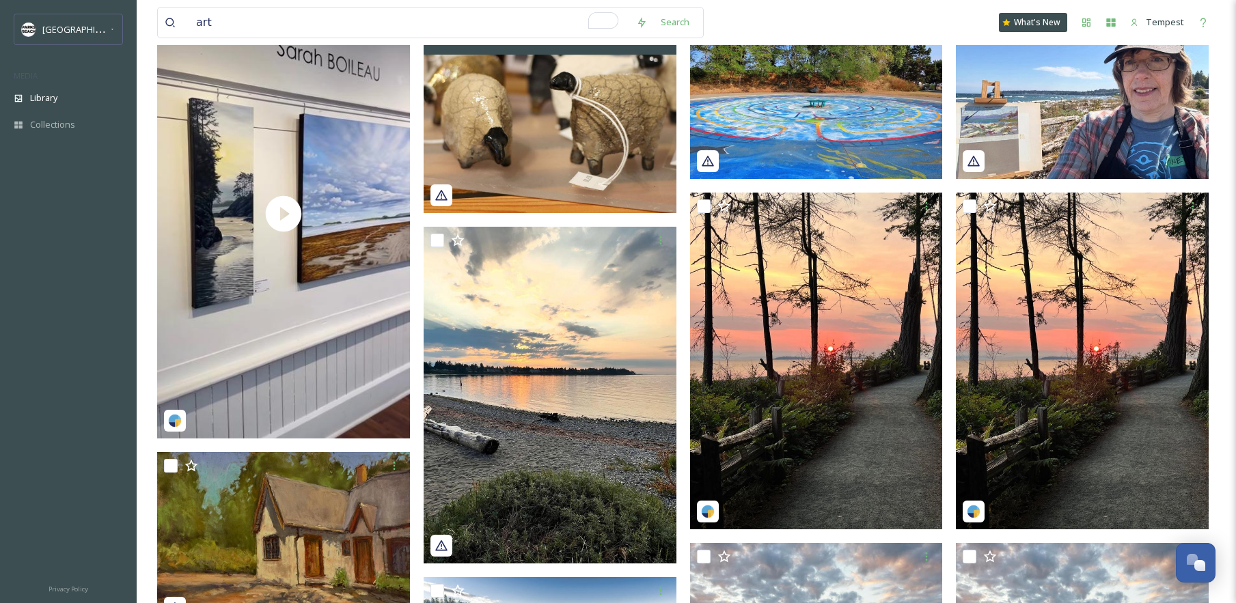
click at [584, 152] on img at bounding box center [550, 101] width 253 height 224
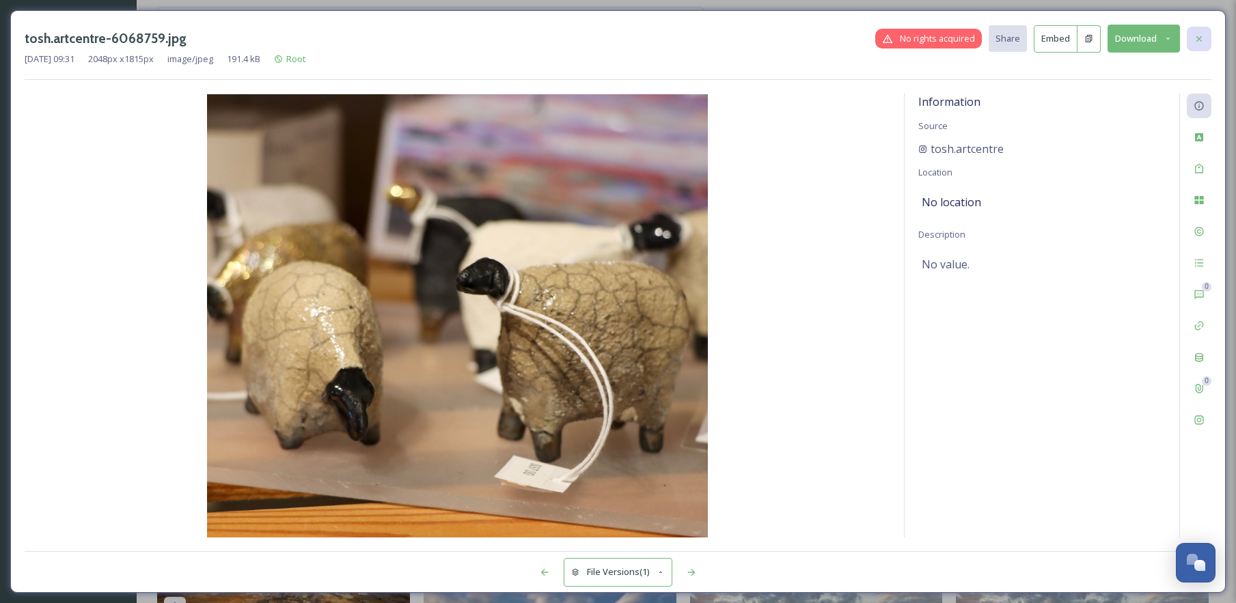
click at [1197, 49] on div at bounding box center [1199, 39] width 25 height 25
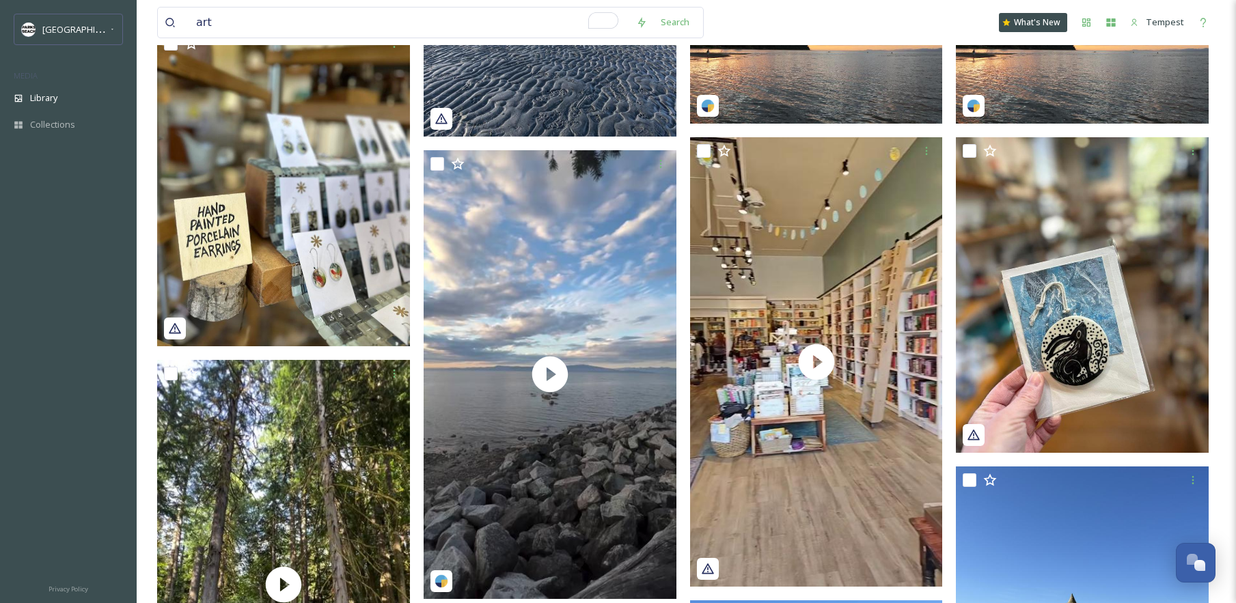
scroll to position [774, 0]
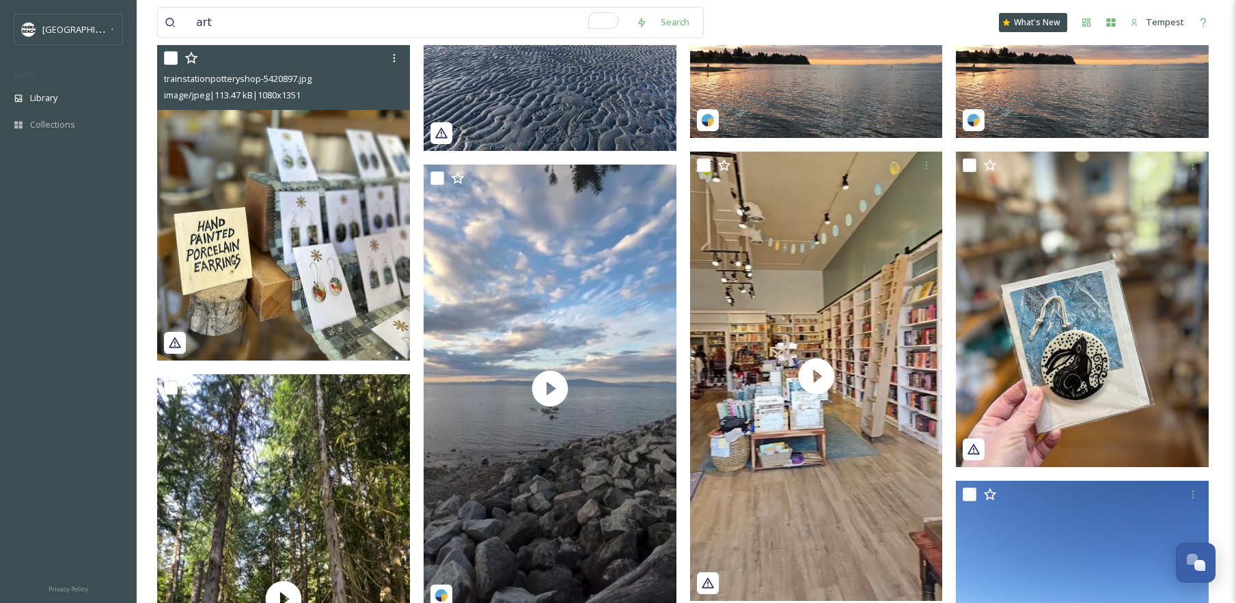
click at [355, 242] on img at bounding box center [283, 202] width 253 height 316
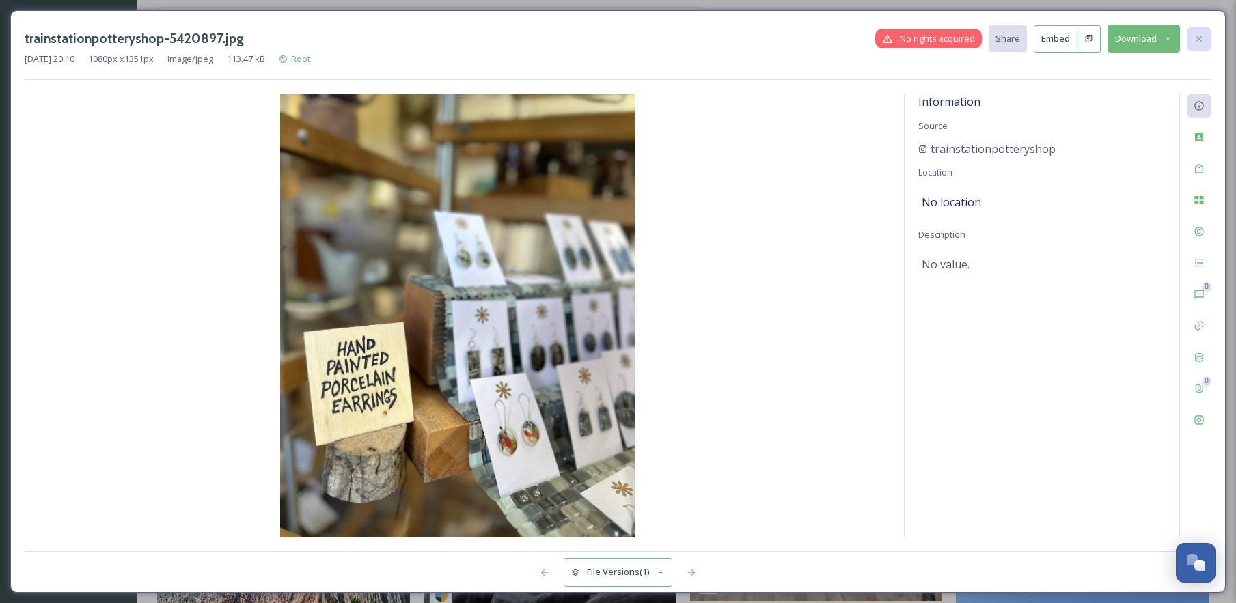
click at [1199, 44] on div at bounding box center [1199, 39] width 25 height 25
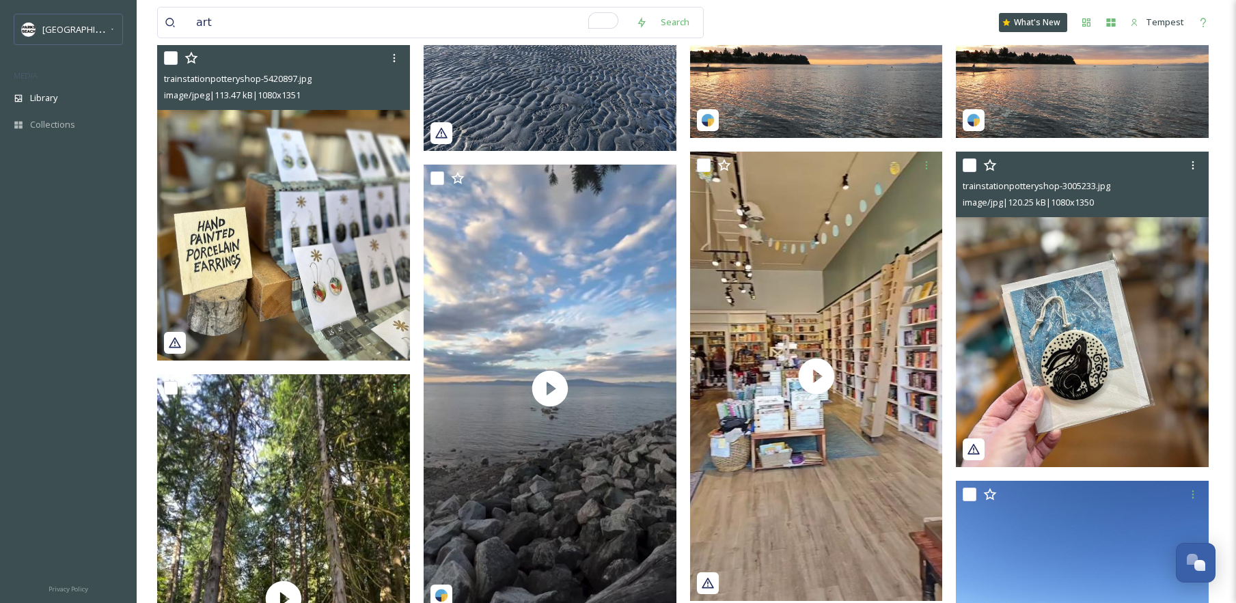
click at [1147, 229] on img at bounding box center [1082, 310] width 253 height 316
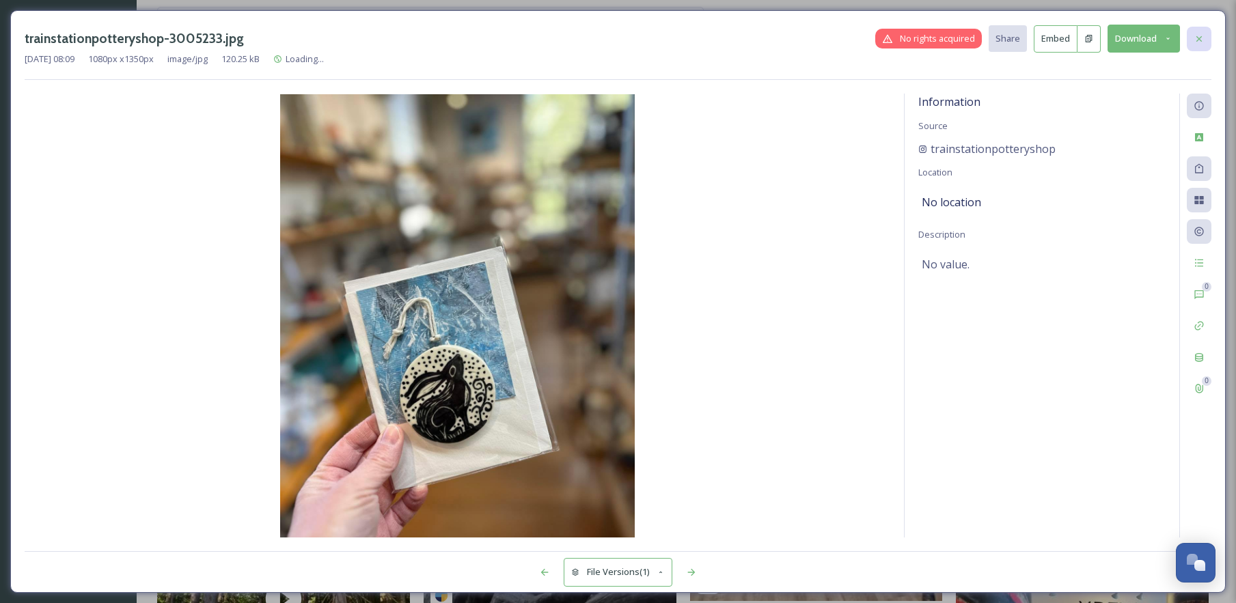
click at [1192, 36] on div at bounding box center [1199, 39] width 25 height 25
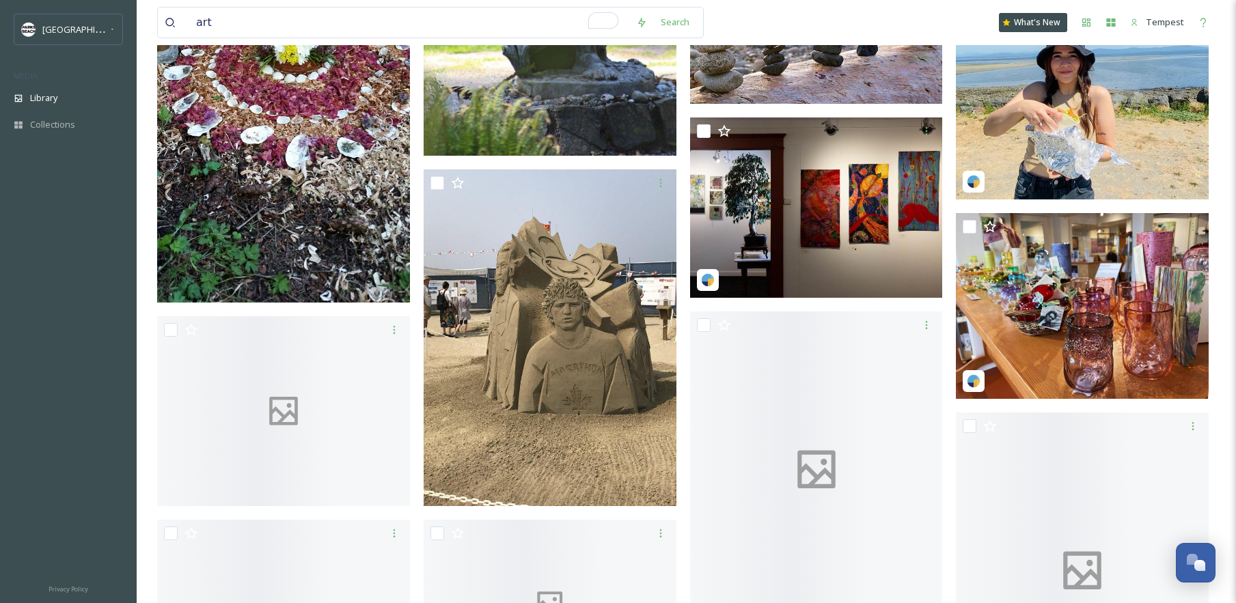
scroll to position [3565, 0]
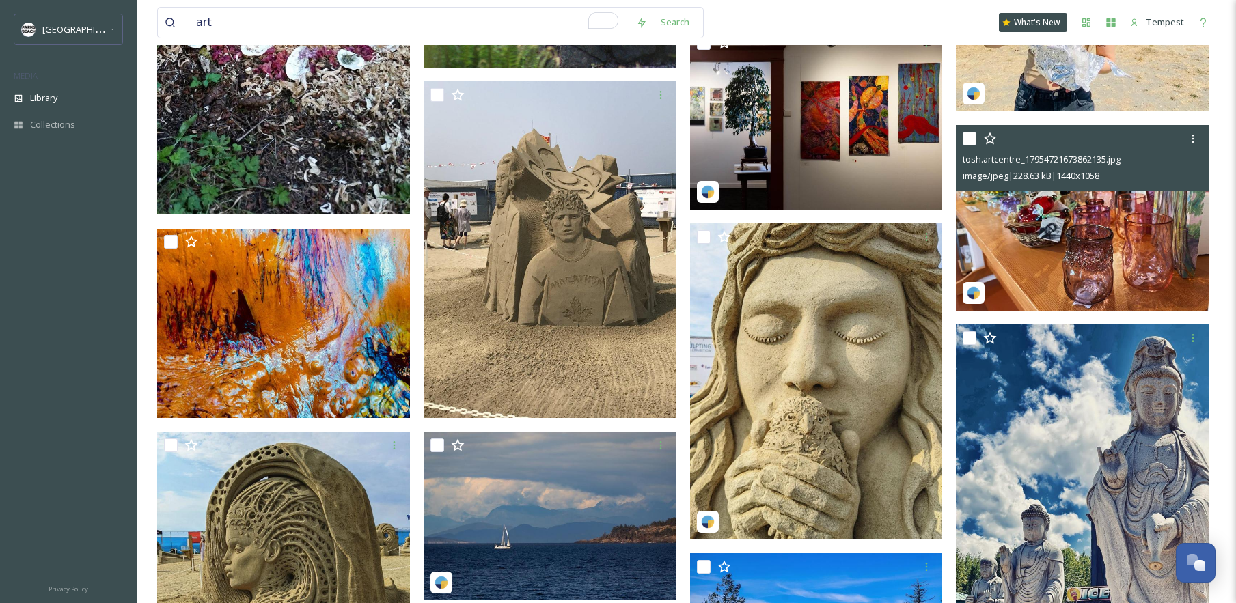
click at [1128, 270] on img at bounding box center [1082, 218] width 253 height 186
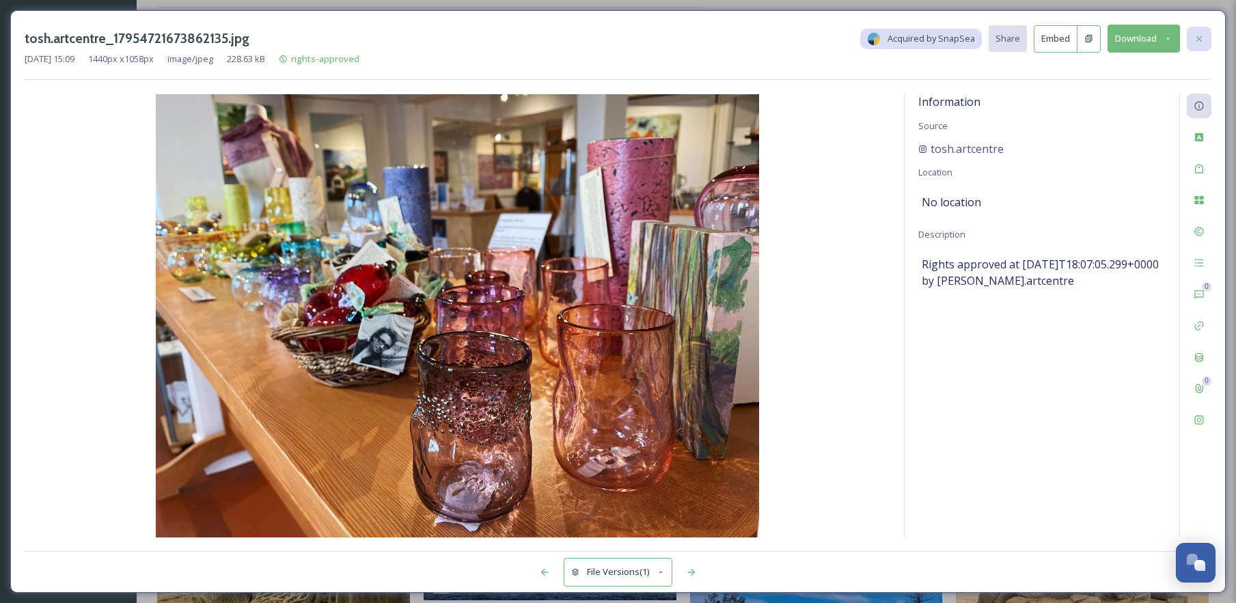
click at [1199, 42] on icon at bounding box center [1199, 38] width 11 height 11
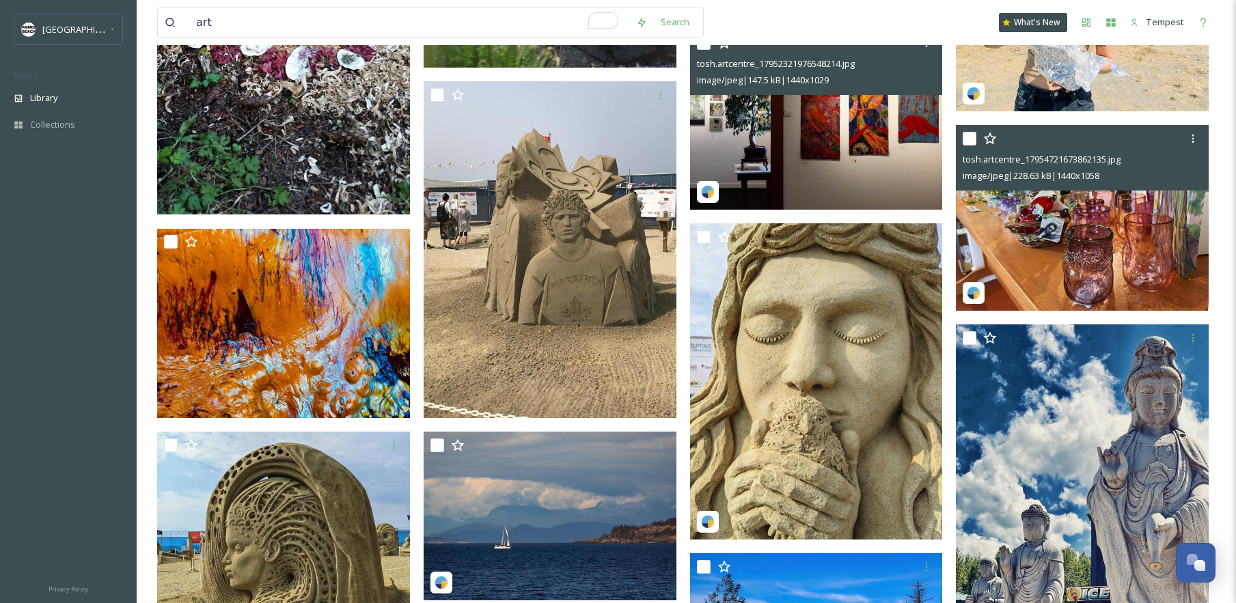
click at [862, 133] on img at bounding box center [816, 119] width 253 height 180
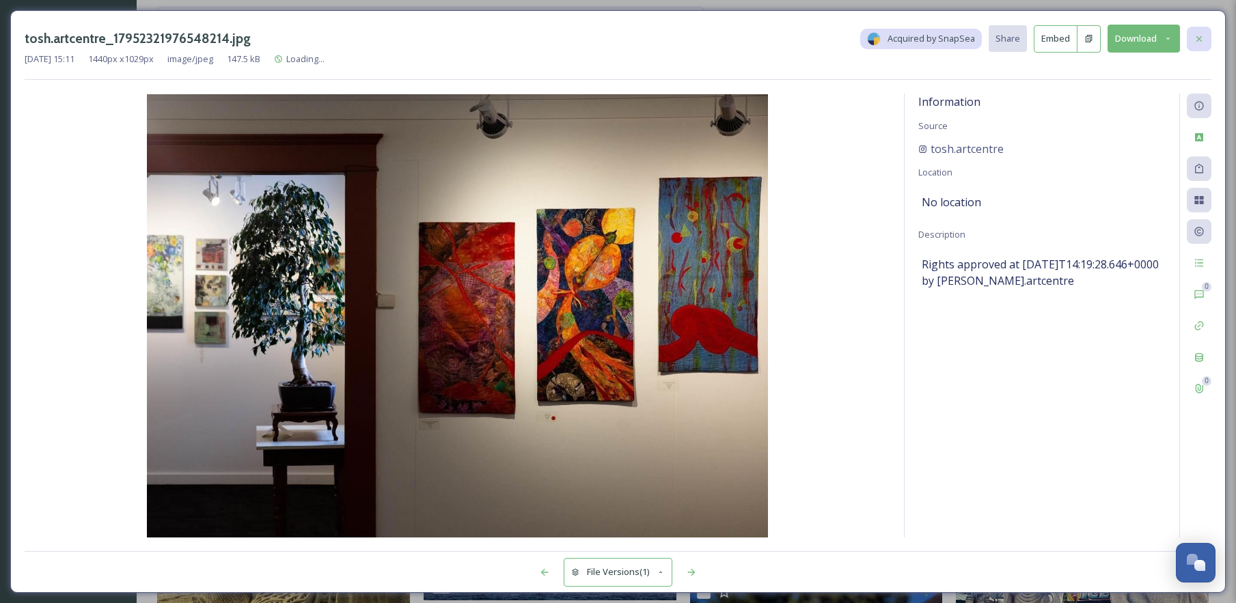
click at [1208, 38] on div at bounding box center [1199, 39] width 25 height 25
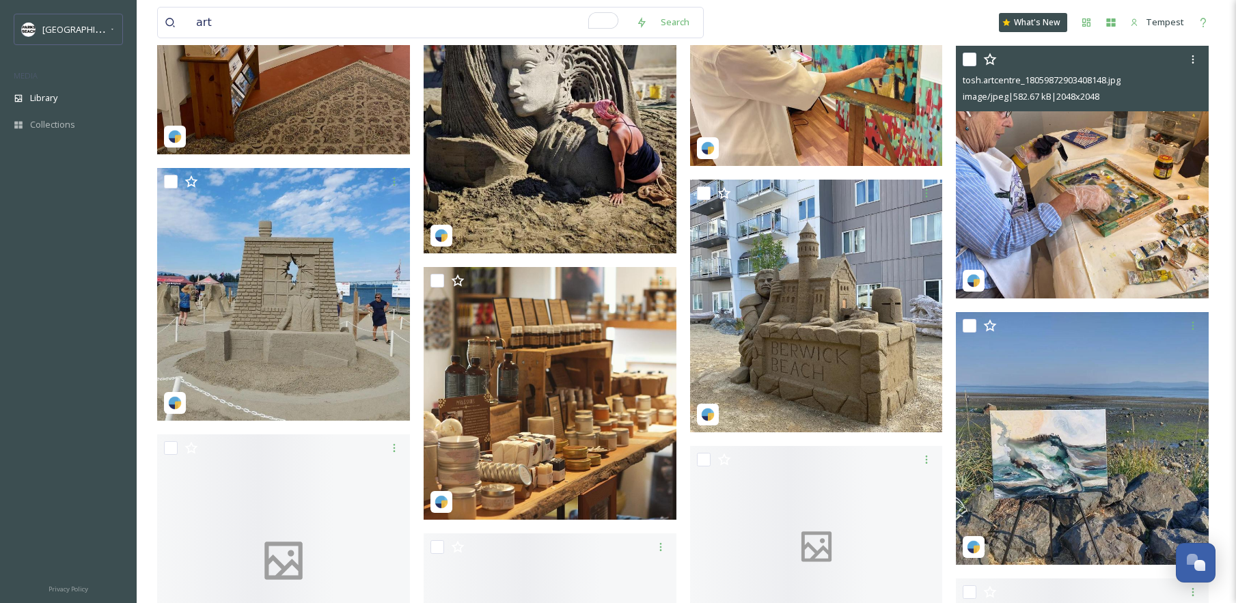
scroll to position [5104, 0]
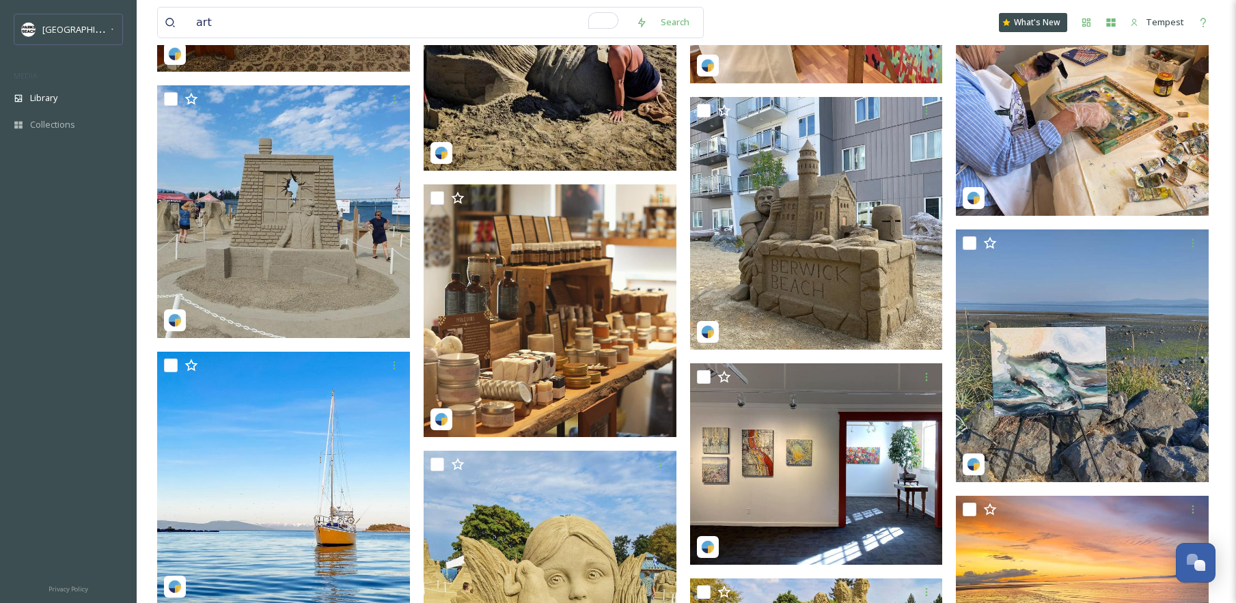
click at [1065, 109] on img at bounding box center [1082, 89] width 253 height 253
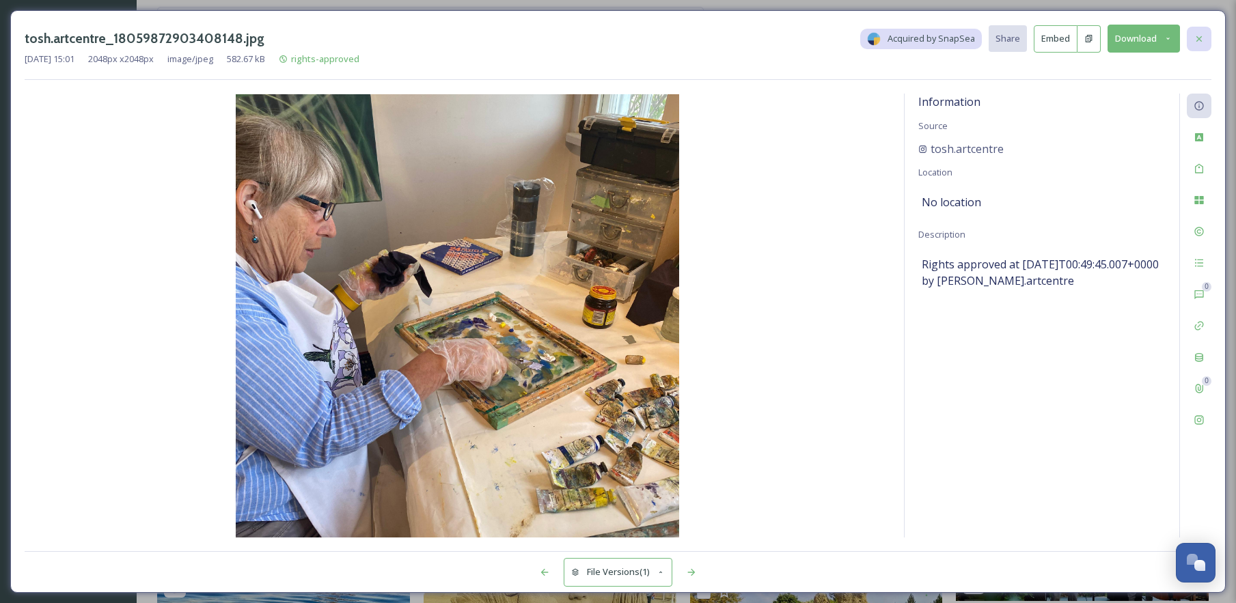
click at [1194, 42] on icon at bounding box center [1199, 38] width 11 height 11
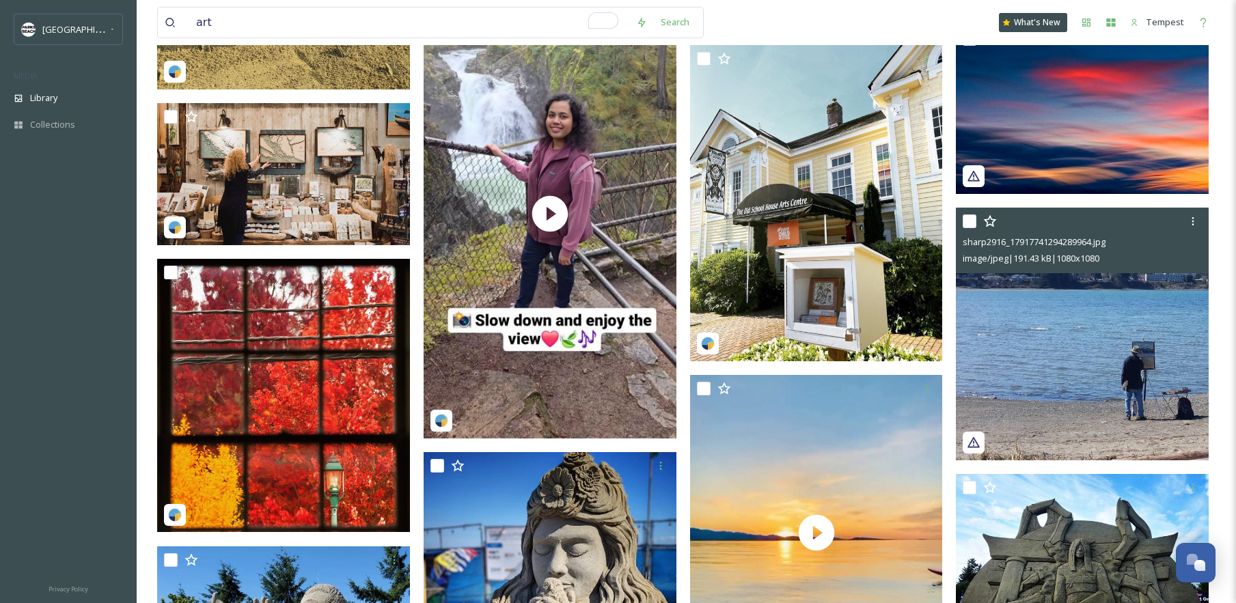
scroll to position [6933, 0]
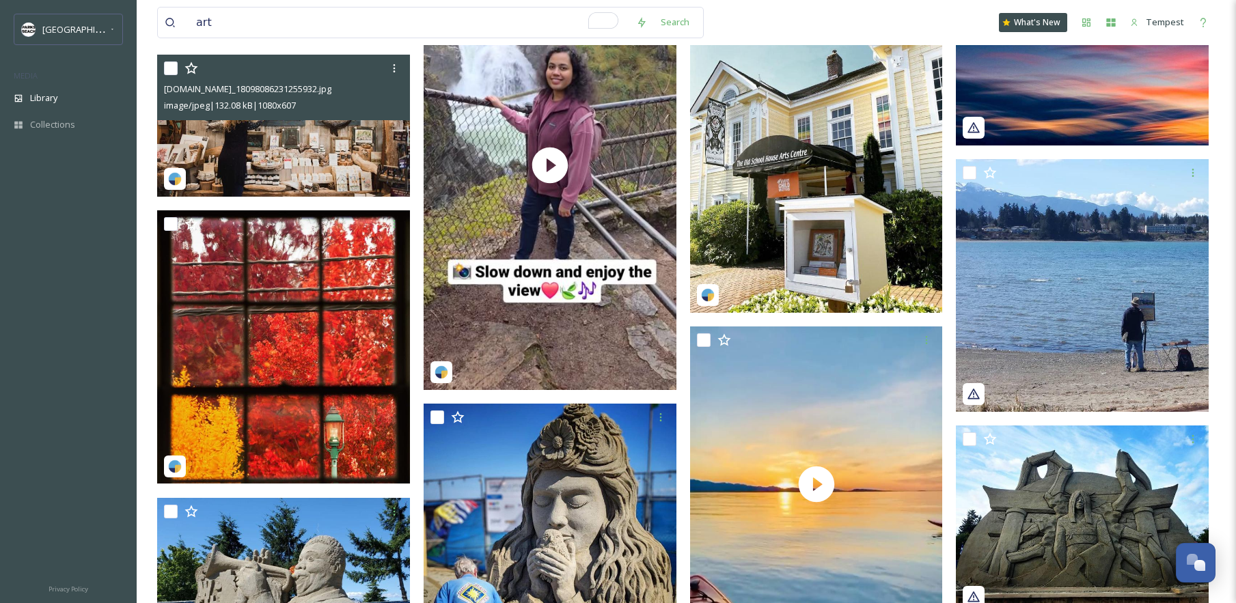
click at [355, 165] on img at bounding box center [283, 126] width 253 height 142
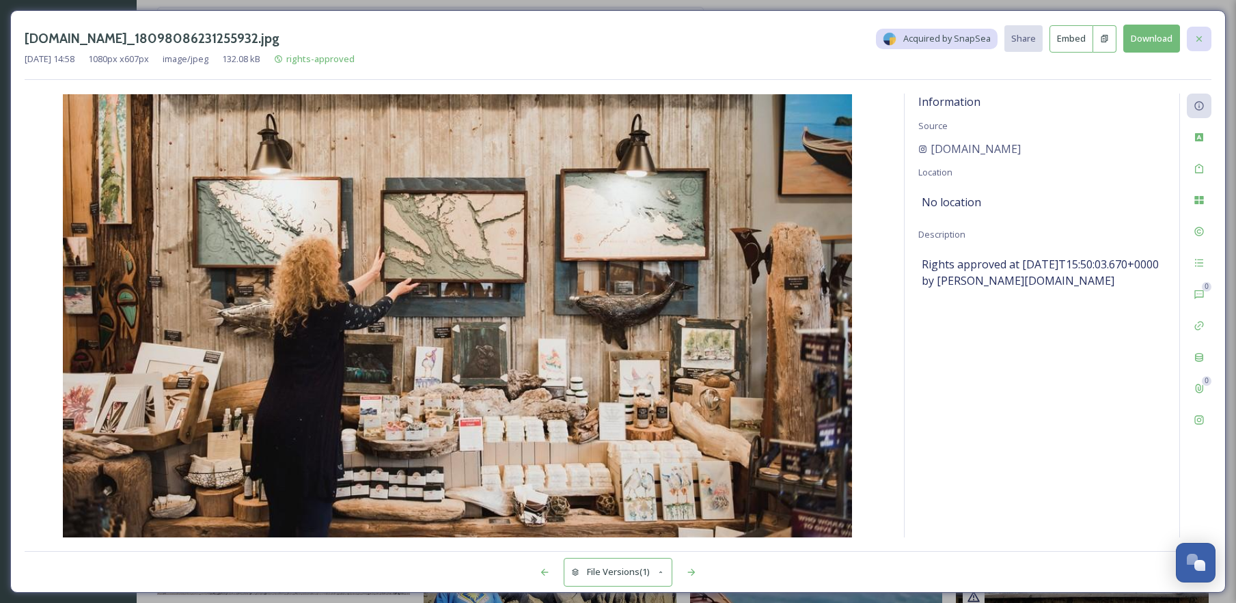
click at [1206, 42] on div at bounding box center [1199, 39] width 25 height 25
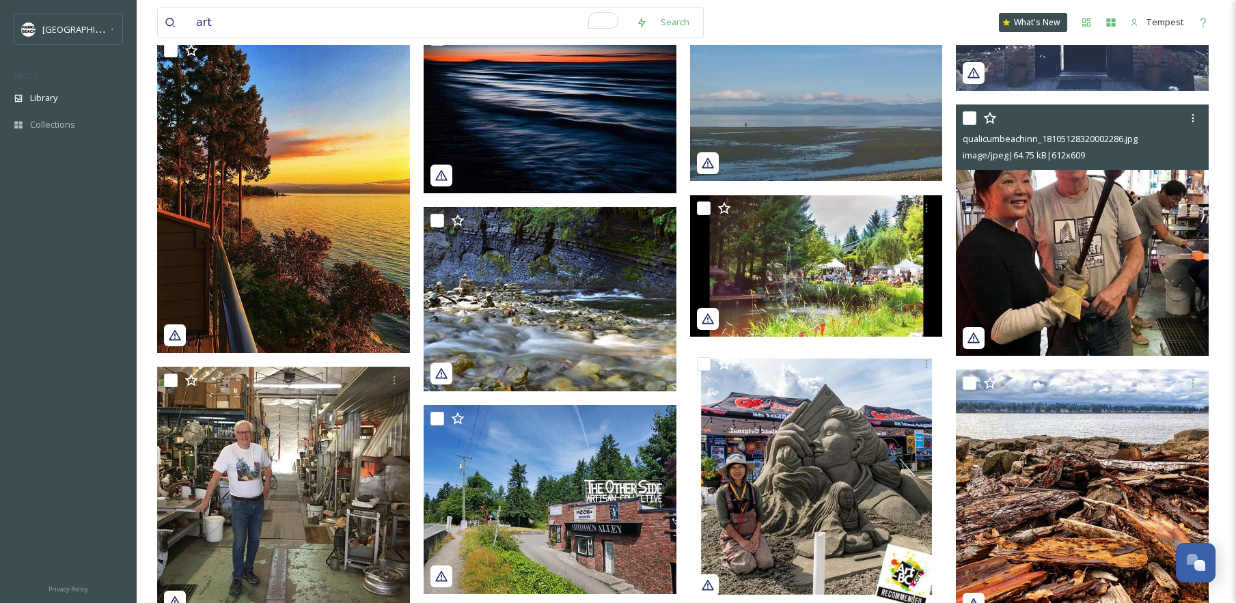
scroll to position [8001, 0]
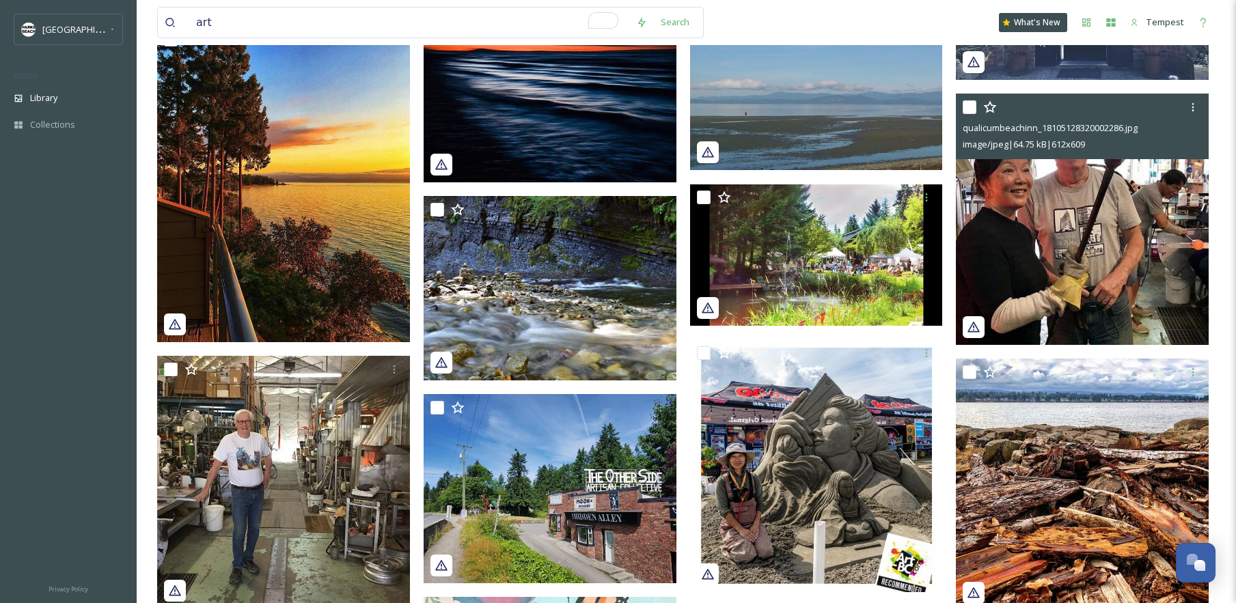
click at [1121, 183] on img at bounding box center [1082, 219] width 253 height 251
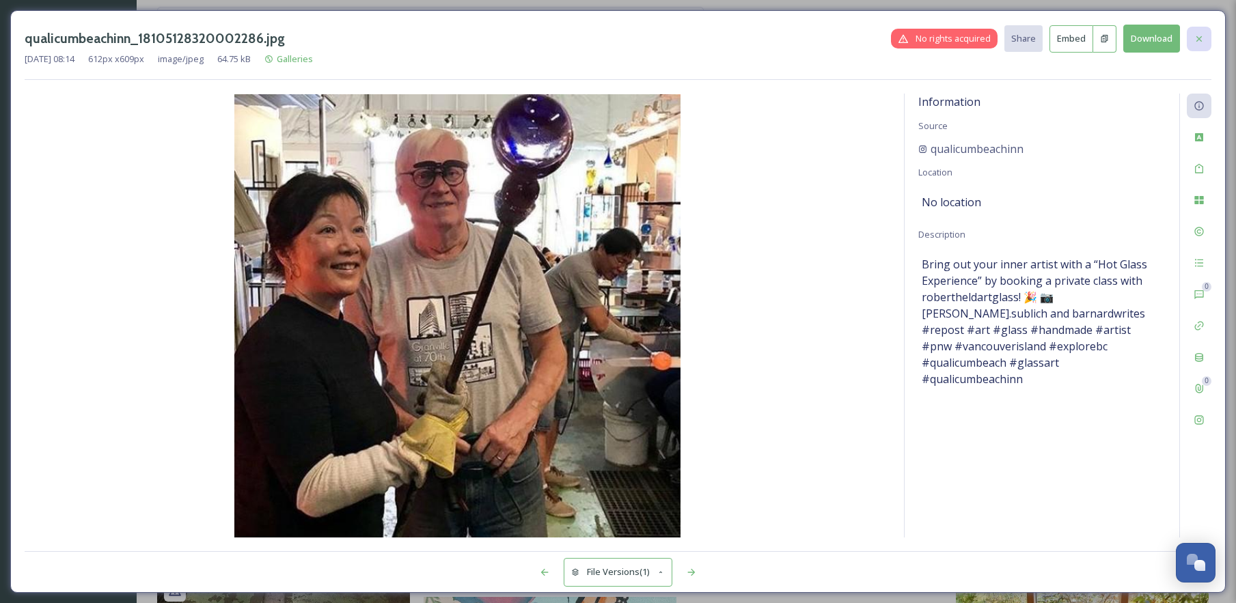
click at [1192, 38] on div at bounding box center [1199, 39] width 25 height 25
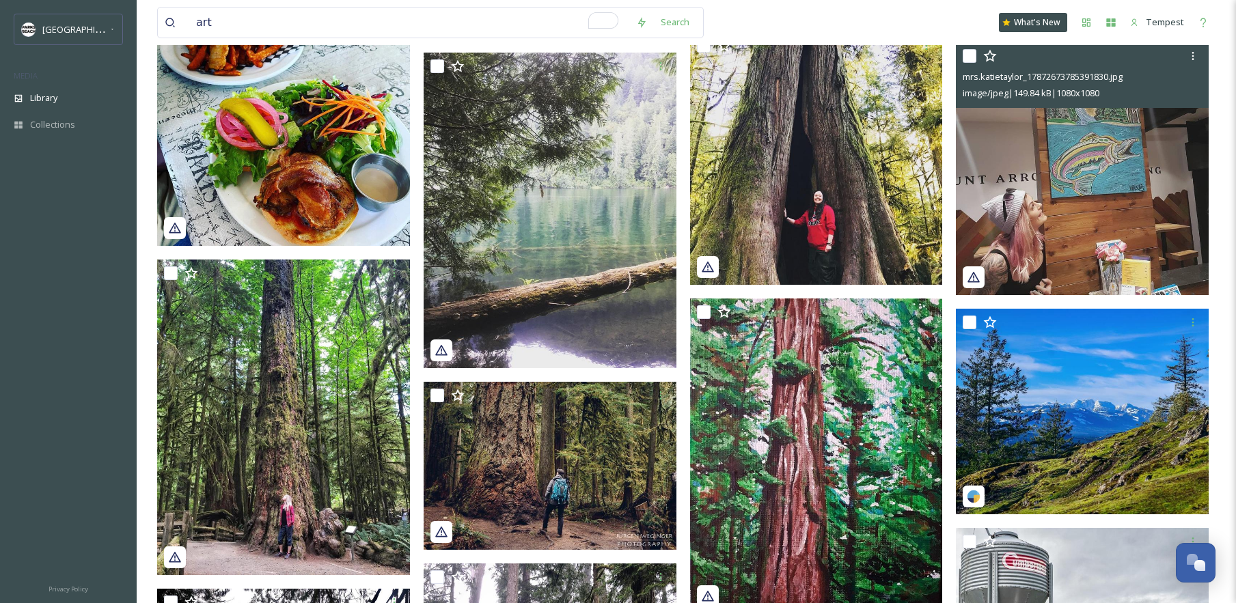
scroll to position [10020, 0]
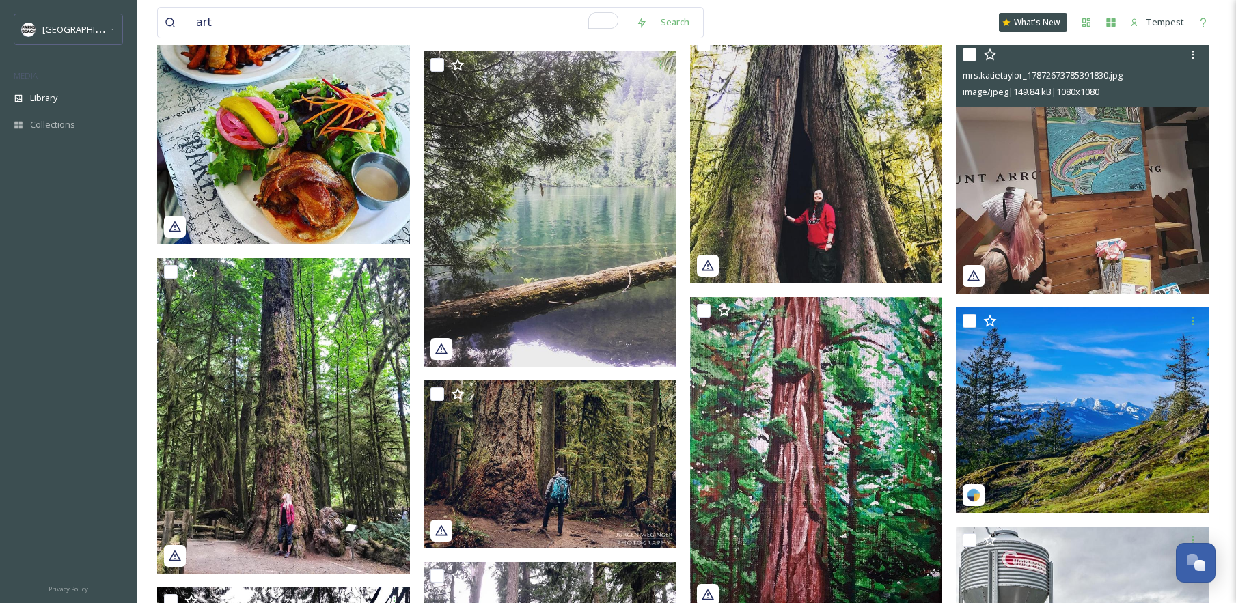
click at [1130, 189] on img at bounding box center [1082, 167] width 253 height 253
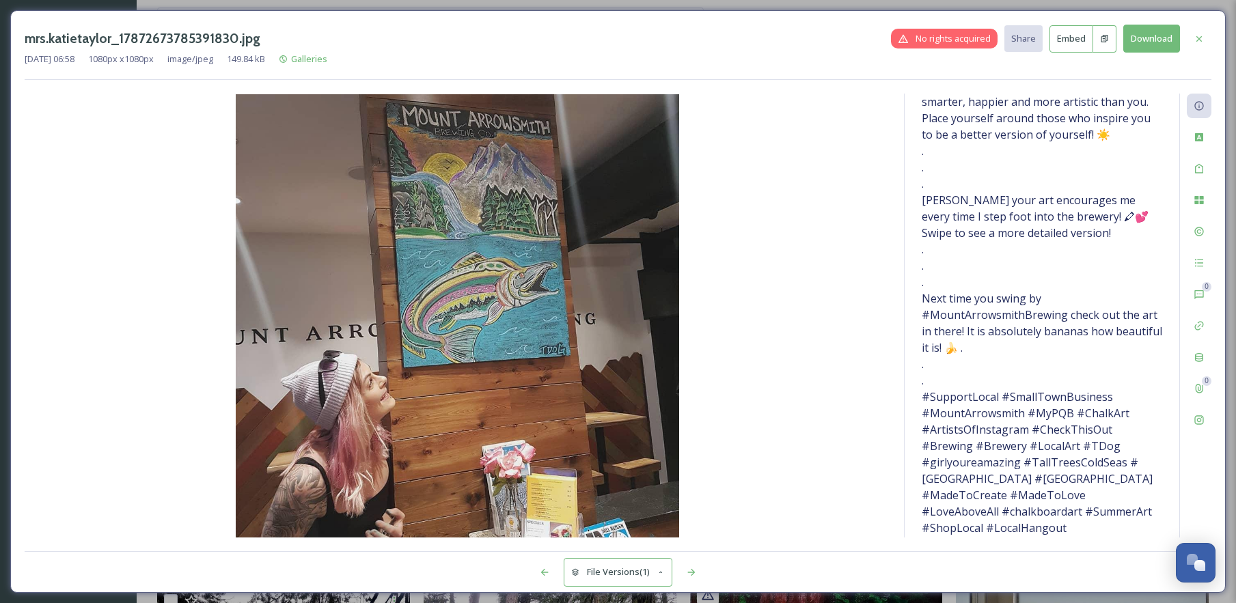
scroll to position [184, 0]
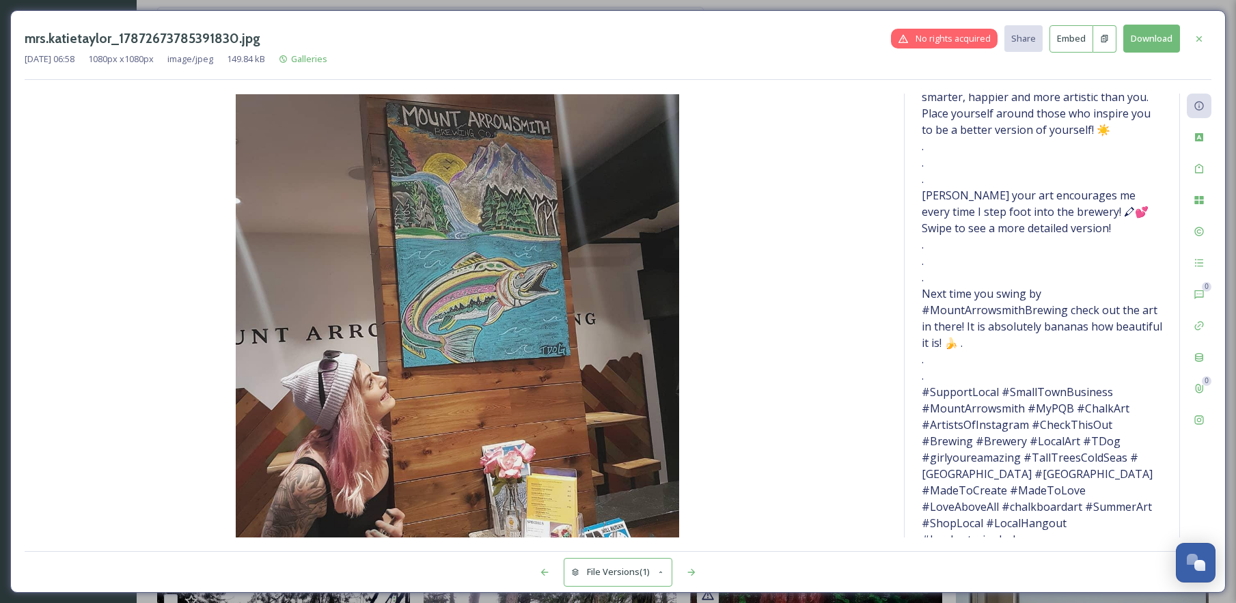
click at [1199, 38] on icon at bounding box center [1199, 38] width 5 height 5
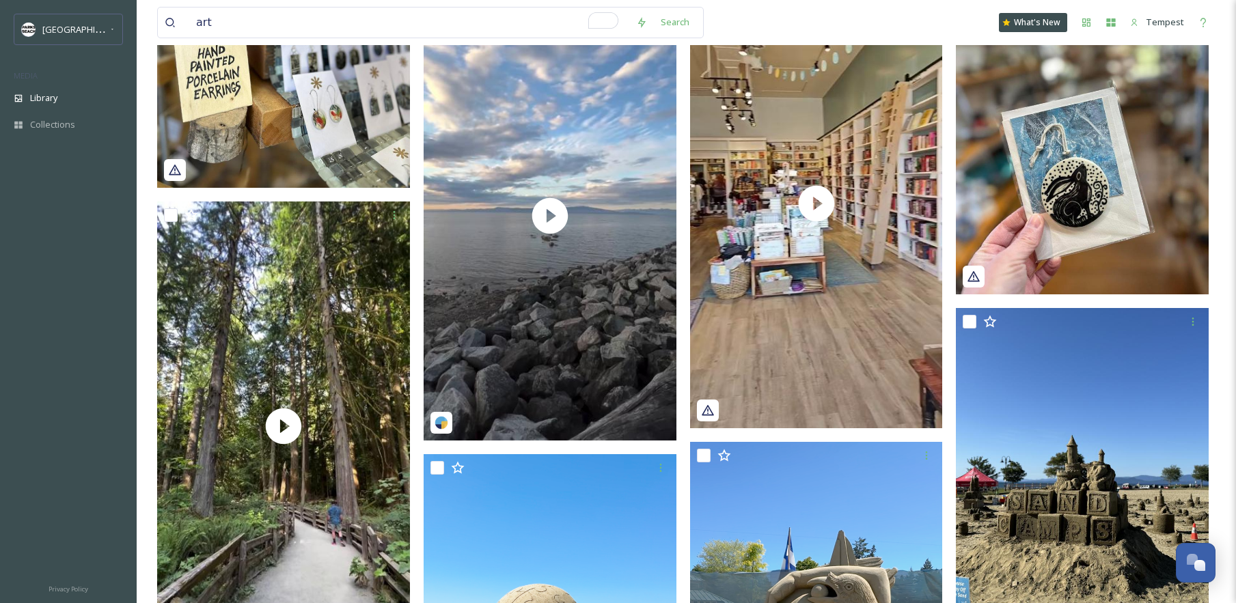
scroll to position [1002, 0]
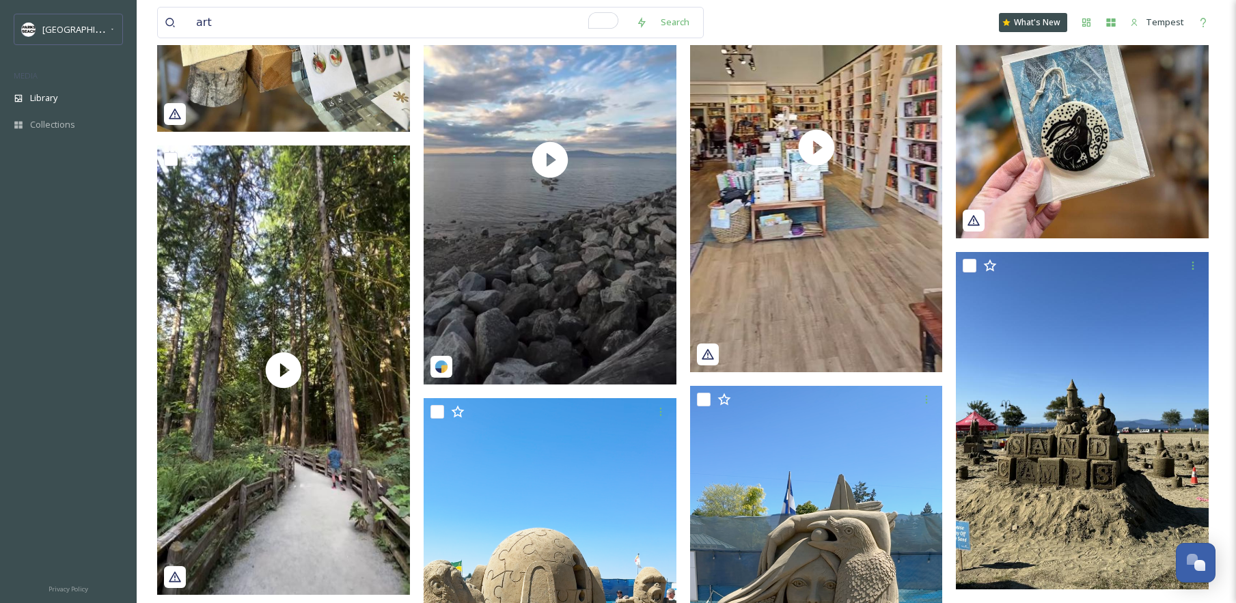
click at [1038, 201] on img at bounding box center [1082, 81] width 253 height 316
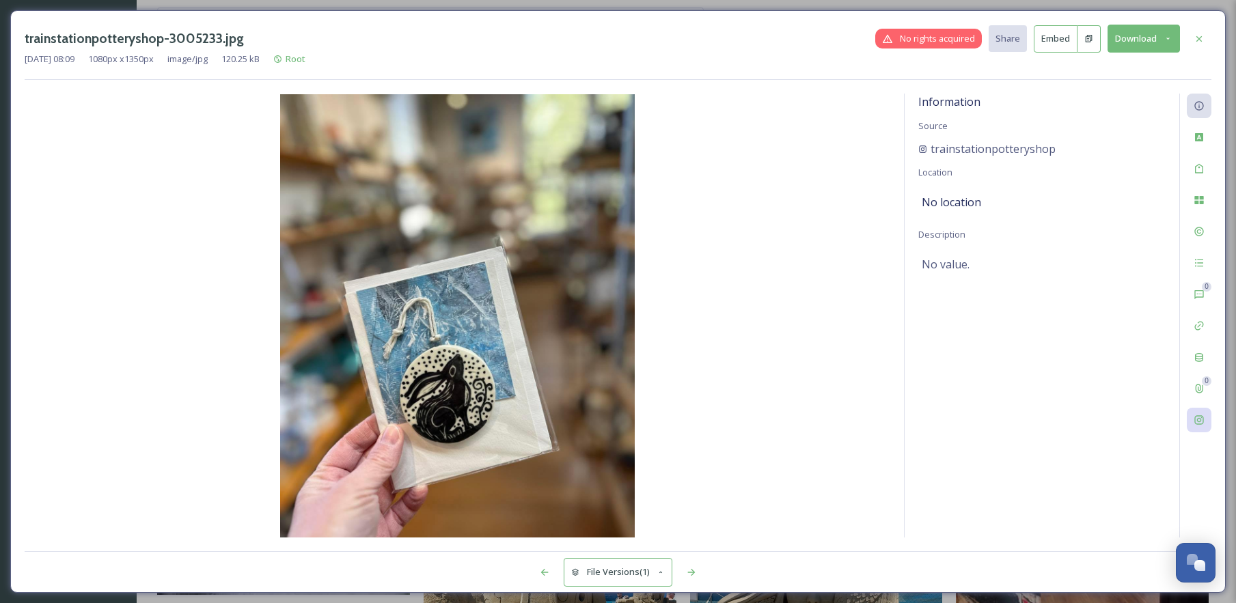
click at [1205, 423] on div at bounding box center [1199, 420] width 25 height 25
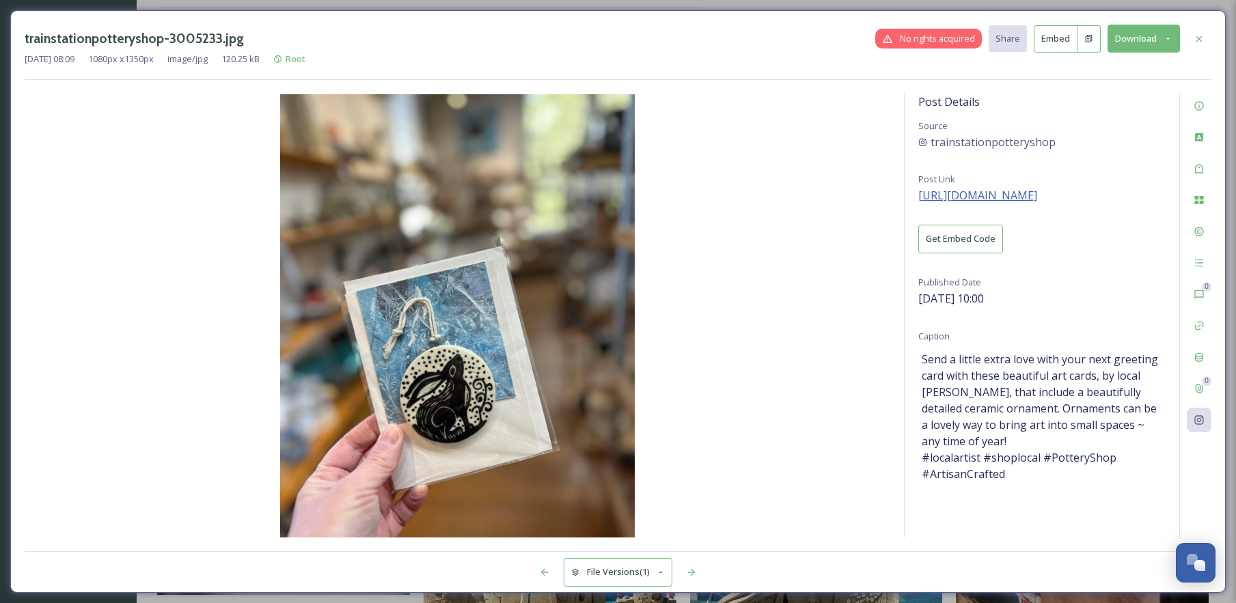
click at [1004, 195] on span "[URL][DOMAIN_NAME]" at bounding box center [977, 195] width 119 height 15
click at [1203, 31] on div at bounding box center [1199, 39] width 25 height 25
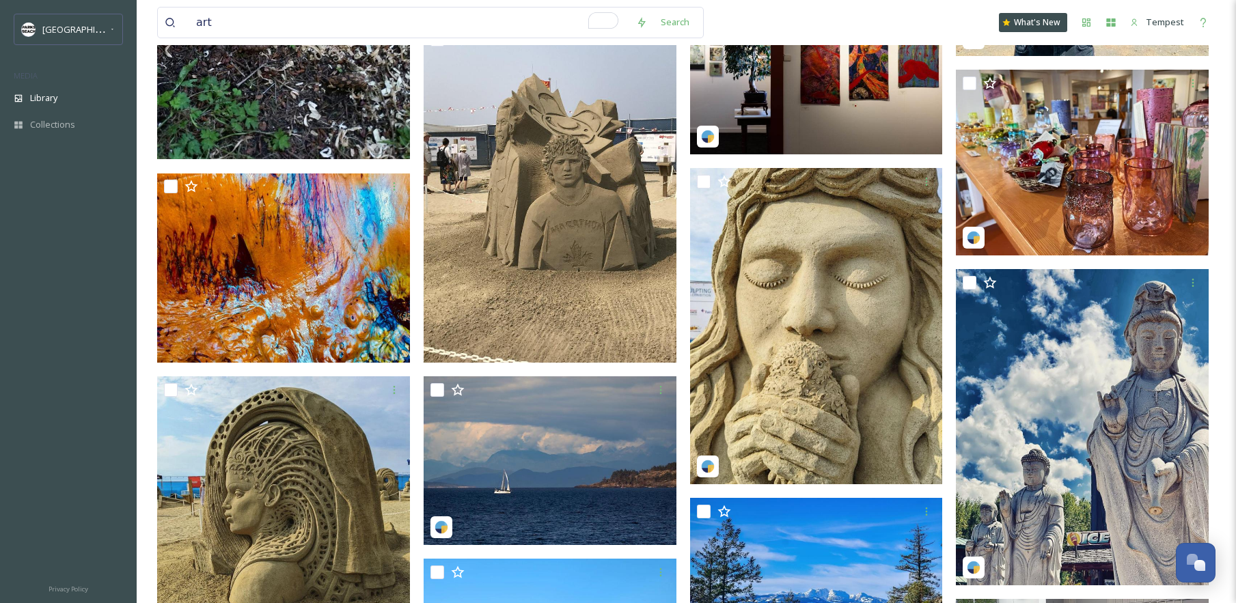
scroll to position [3657, 0]
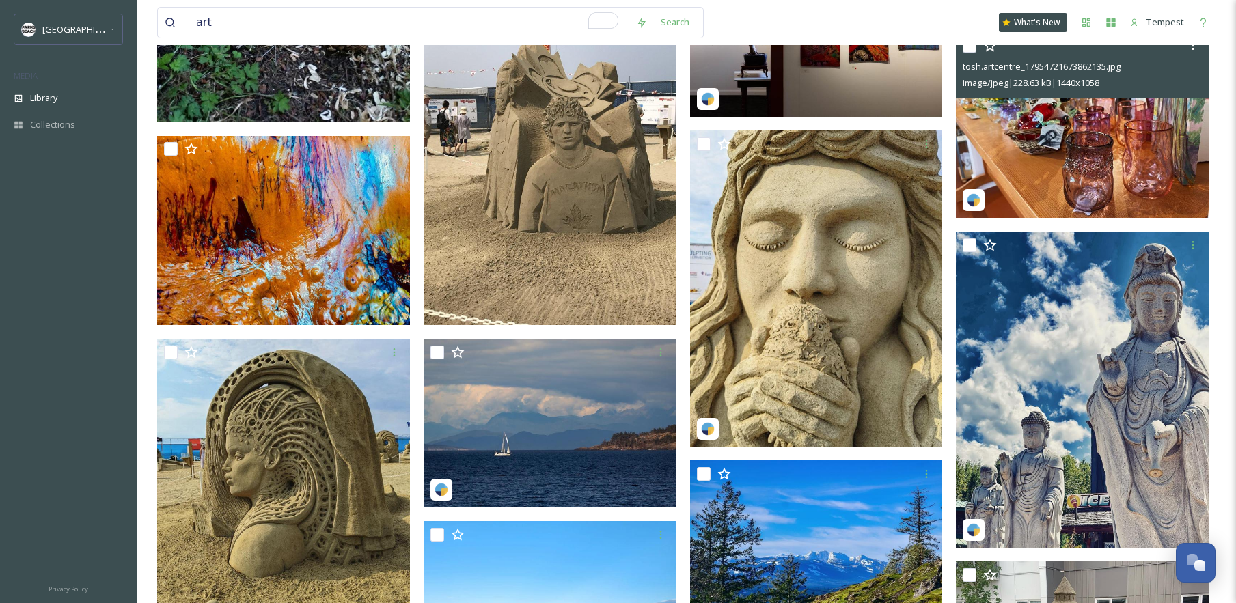
click at [1076, 195] on img at bounding box center [1082, 125] width 253 height 186
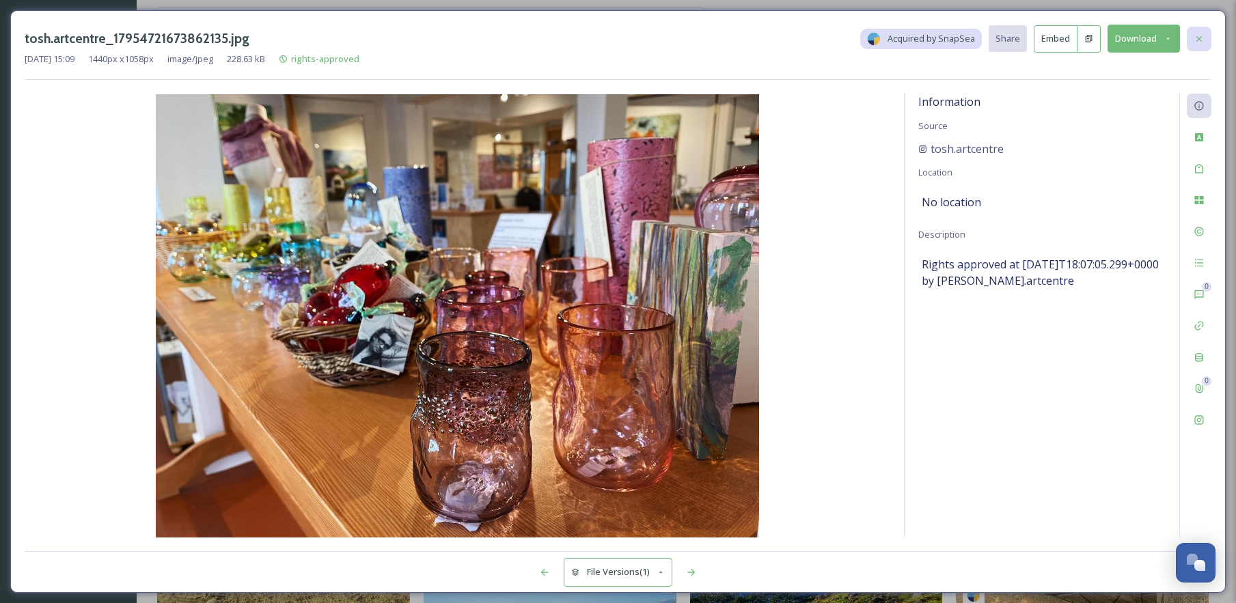
click at [1200, 44] on div at bounding box center [1199, 39] width 25 height 25
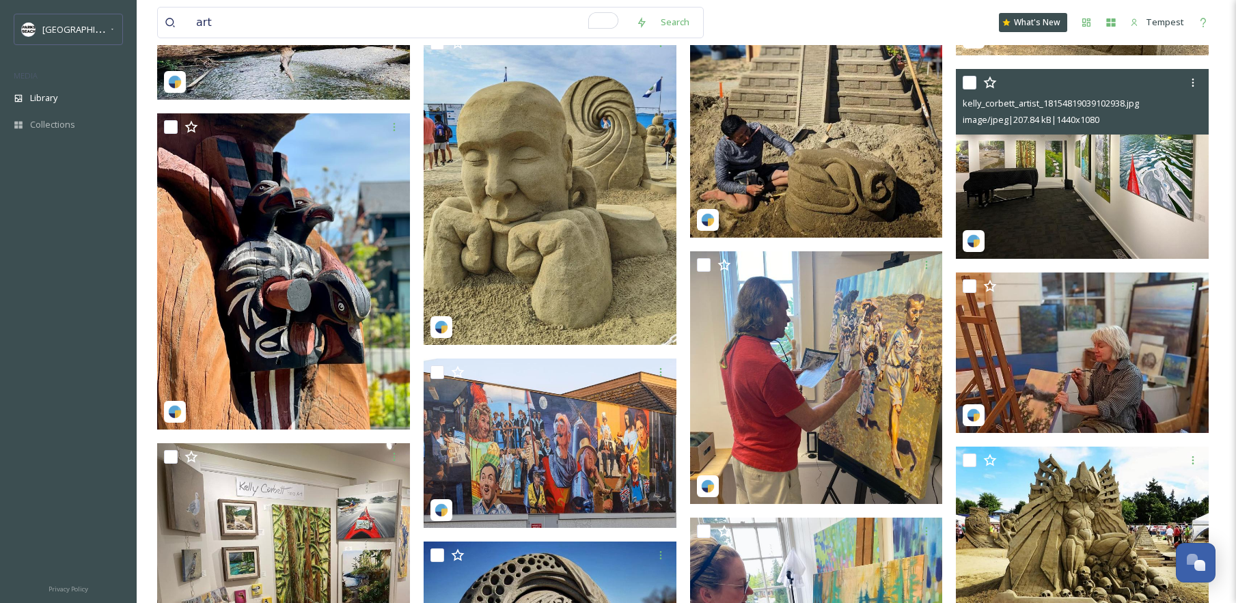
scroll to position [4435, 0]
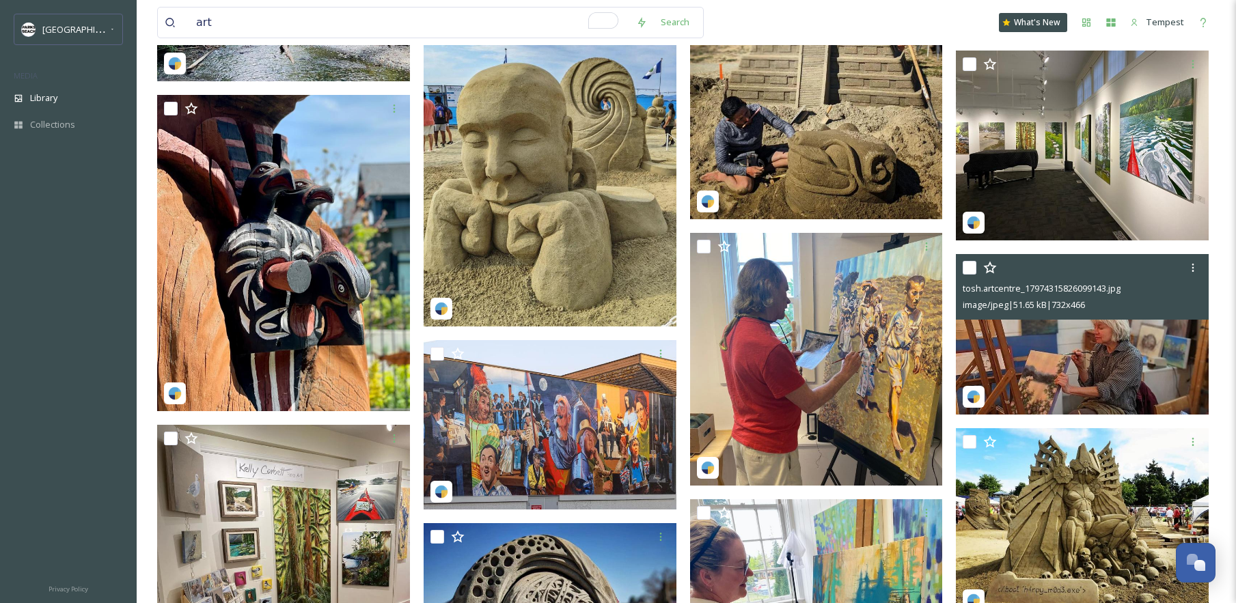
click at [1030, 341] on img at bounding box center [1082, 334] width 253 height 161
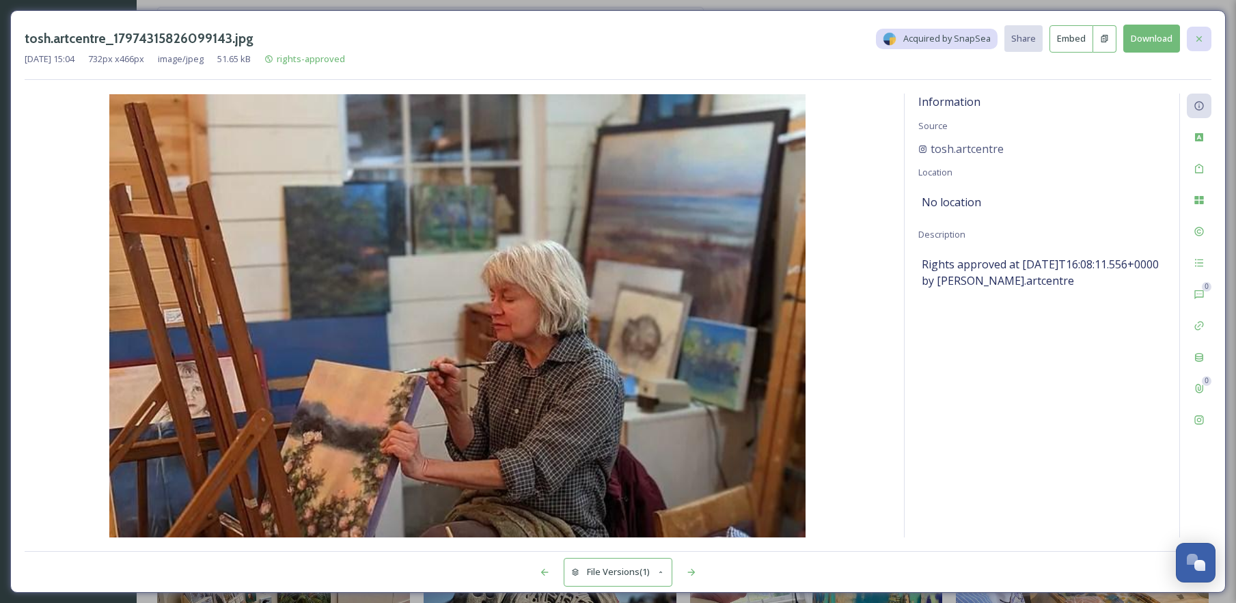
click at [1203, 38] on icon at bounding box center [1199, 38] width 11 height 11
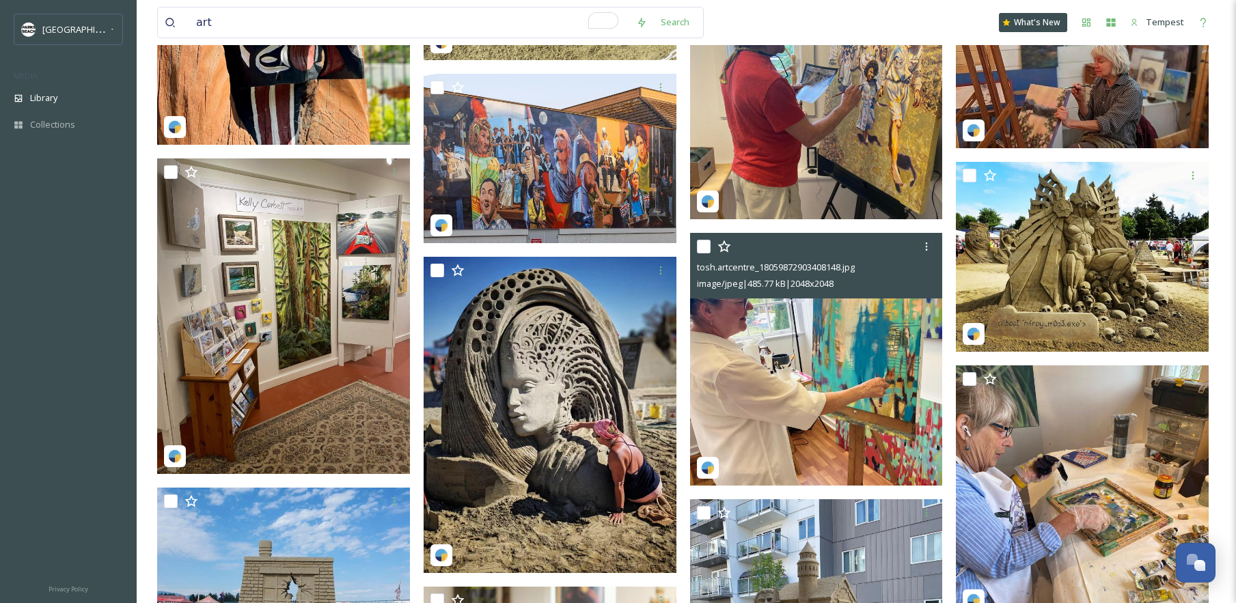
scroll to position [4872, 0]
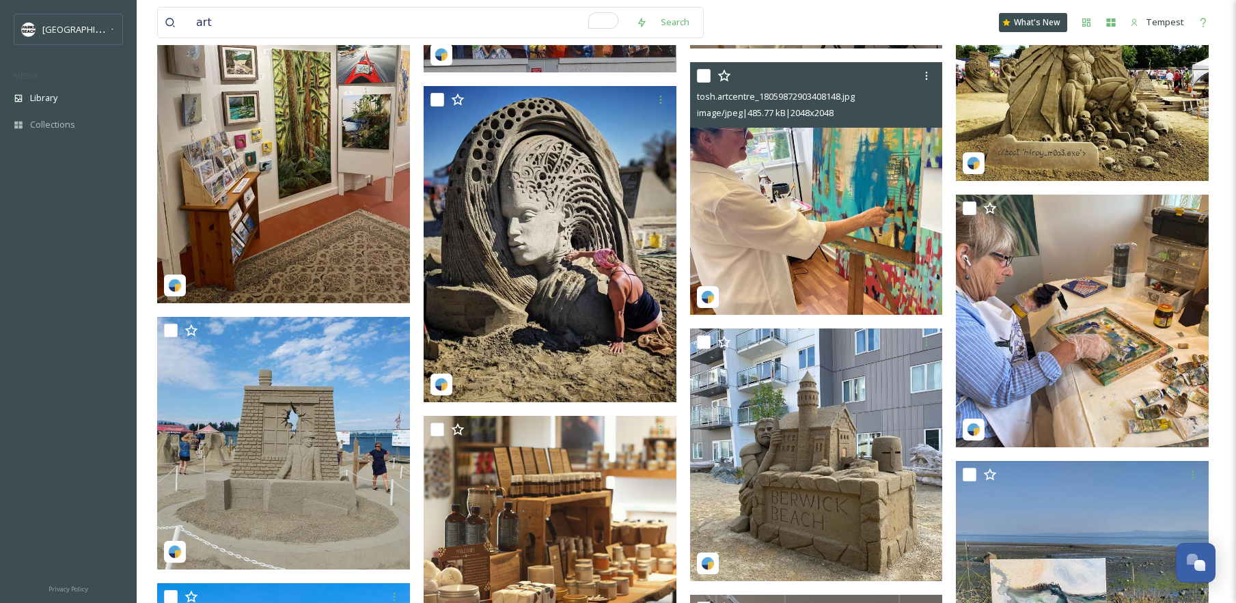
click at [829, 282] on img at bounding box center [816, 188] width 253 height 253
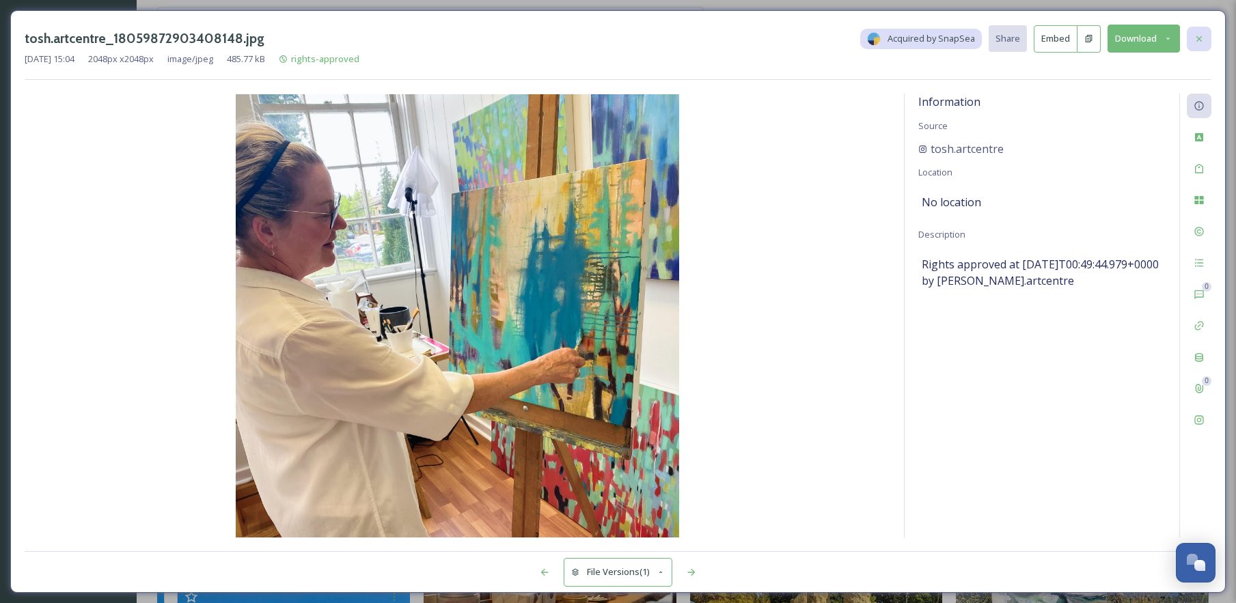
click at [1200, 38] on icon at bounding box center [1199, 38] width 11 height 11
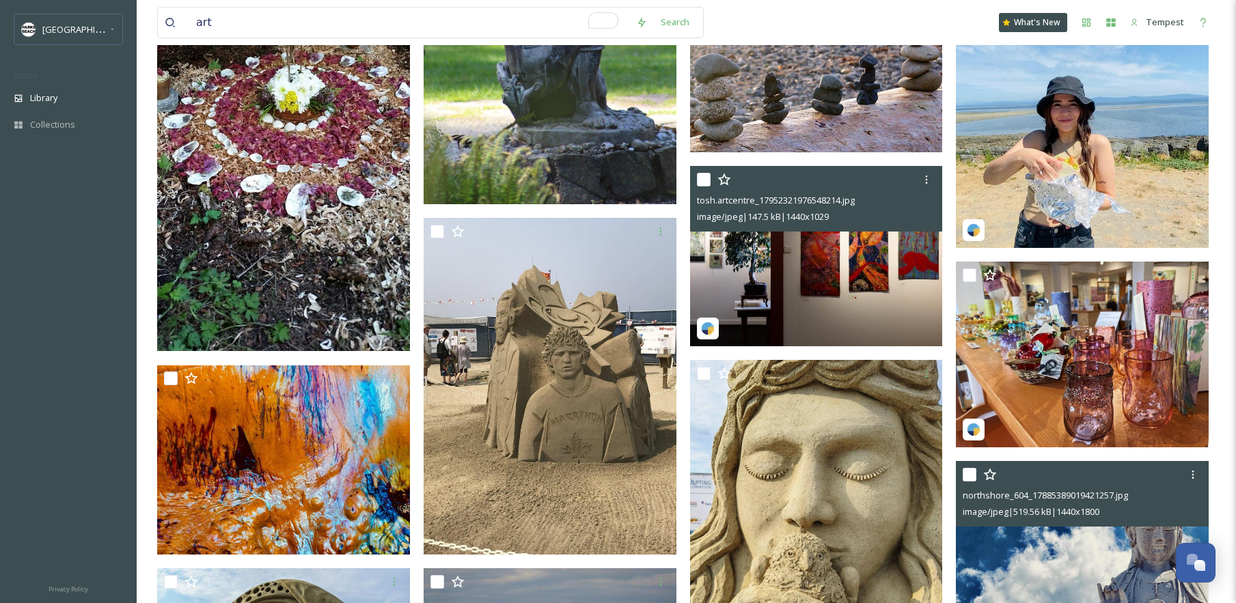
scroll to position [3374, 0]
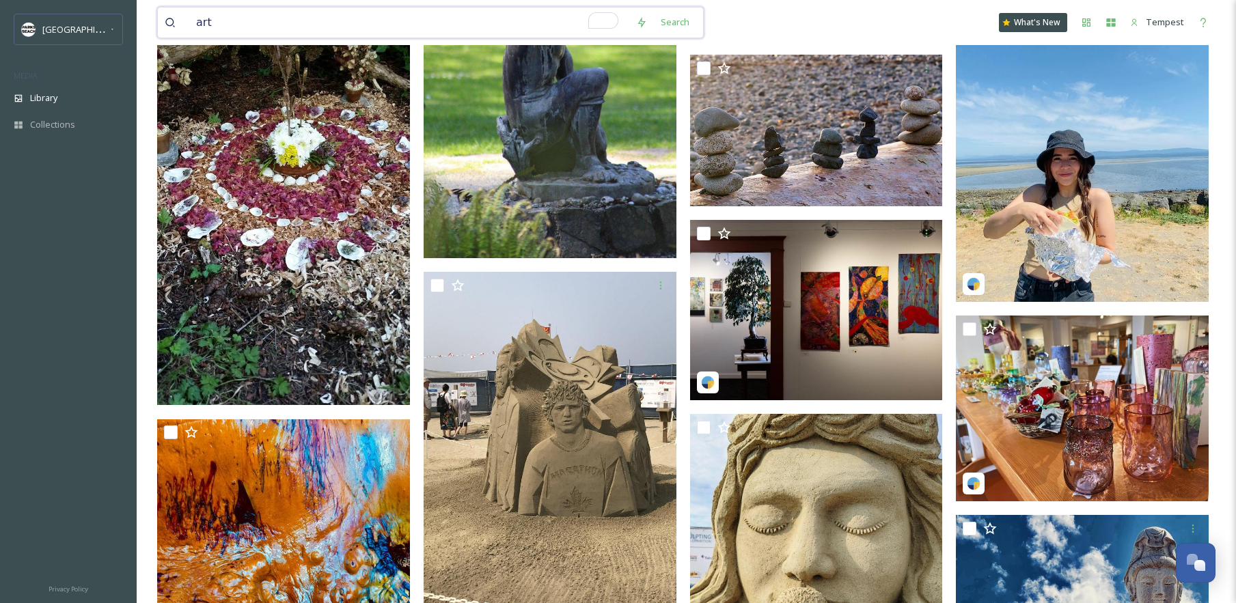
click at [257, 12] on input "art" at bounding box center [409, 23] width 440 height 30
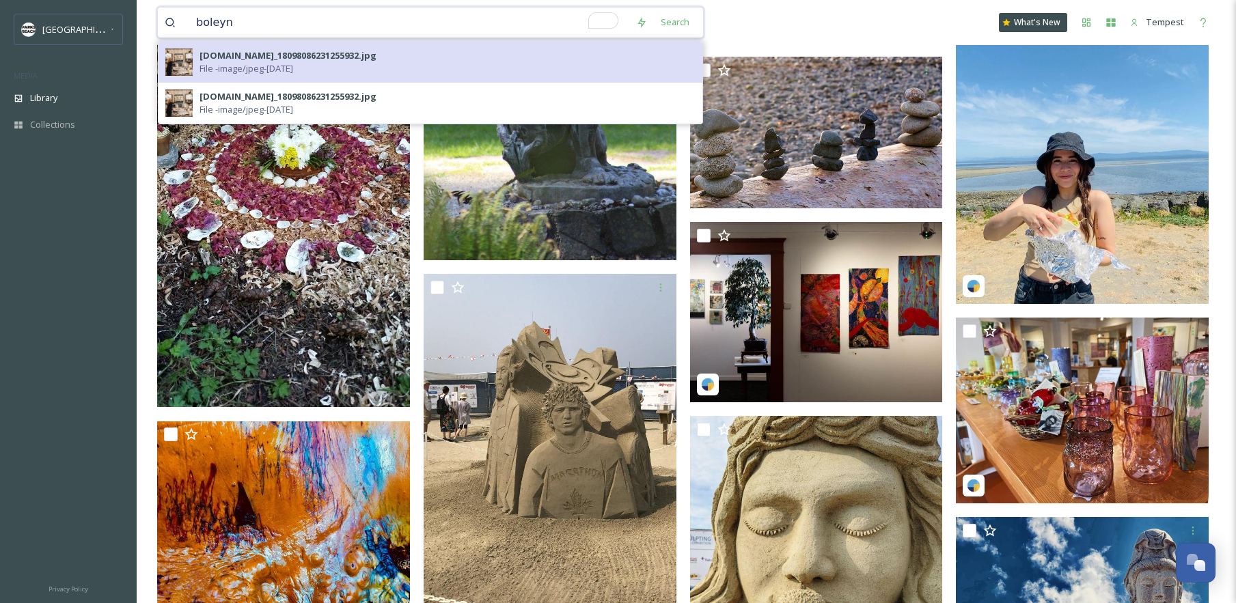
type input "boleyn"
click at [333, 74] on div "[DOMAIN_NAME]_18098086231255932.jpg File - image/jpeg - [DATE]" at bounding box center [448, 62] width 496 height 26
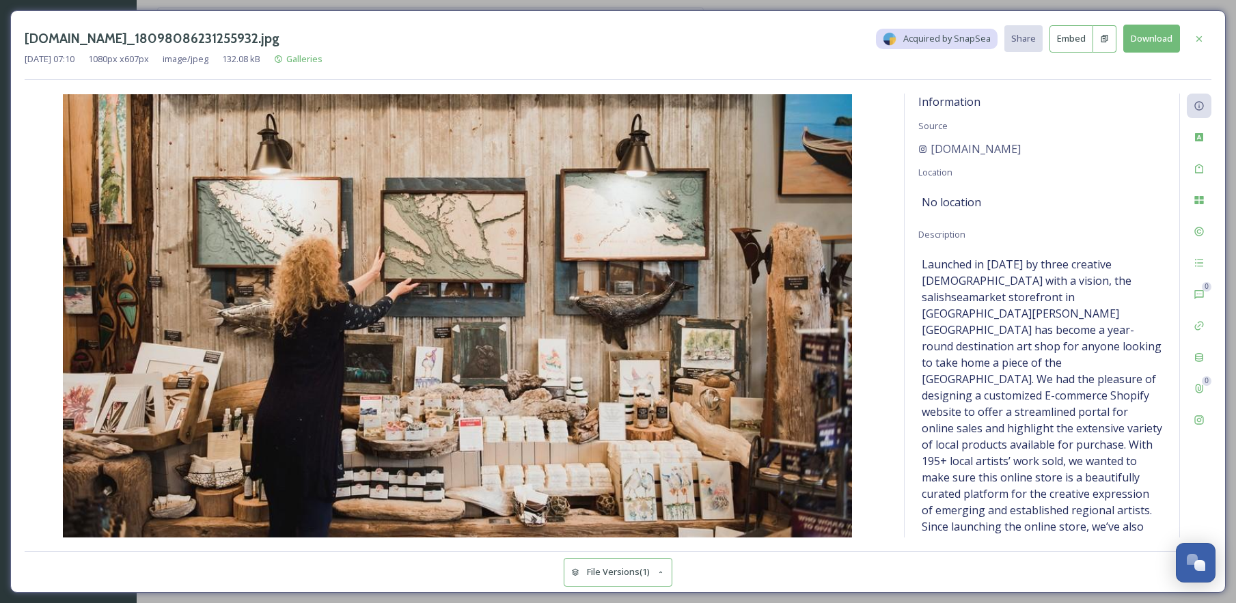
click at [1158, 45] on button "Download" at bounding box center [1151, 39] width 57 height 28
click at [1143, 131] on div "Information Source [DOMAIN_NAME] Location No location Description Launched in […" at bounding box center [1042, 316] width 275 height 444
drag, startPoint x: 1012, startPoint y: 150, endPoint x: 931, endPoint y: 150, distance: 80.6
click at [931, 150] on div "[DOMAIN_NAME]" at bounding box center [1041, 149] width 247 height 16
copy span "[DOMAIN_NAME]"
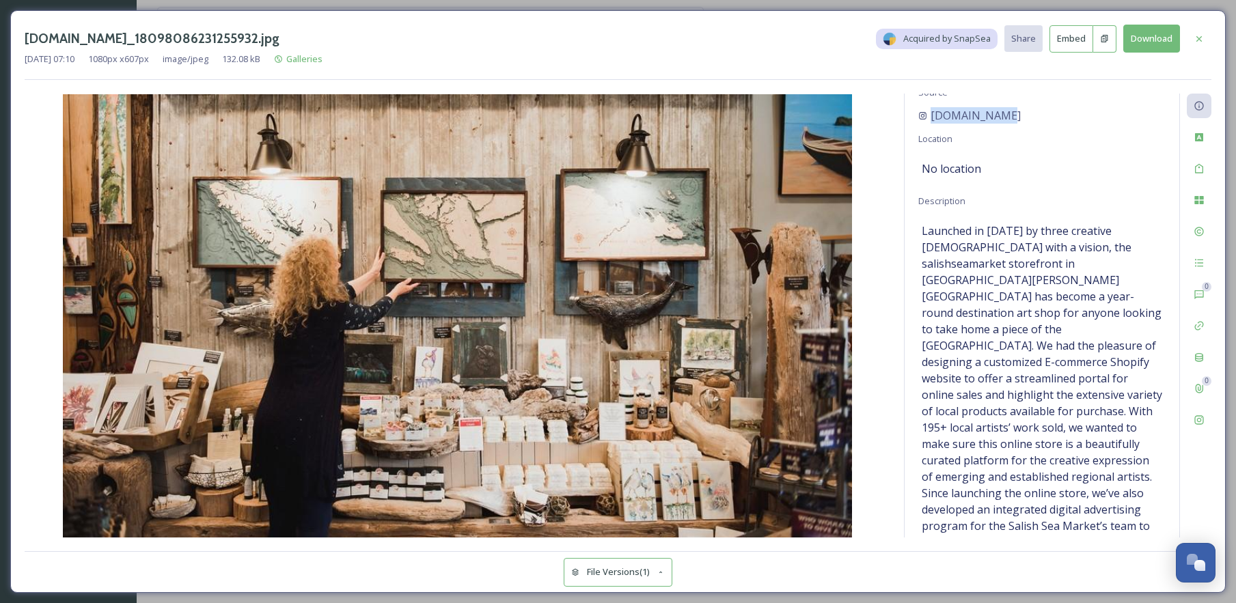
scroll to position [36, 0]
click at [1195, 47] on div at bounding box center [1199, 39] width 25 height 25
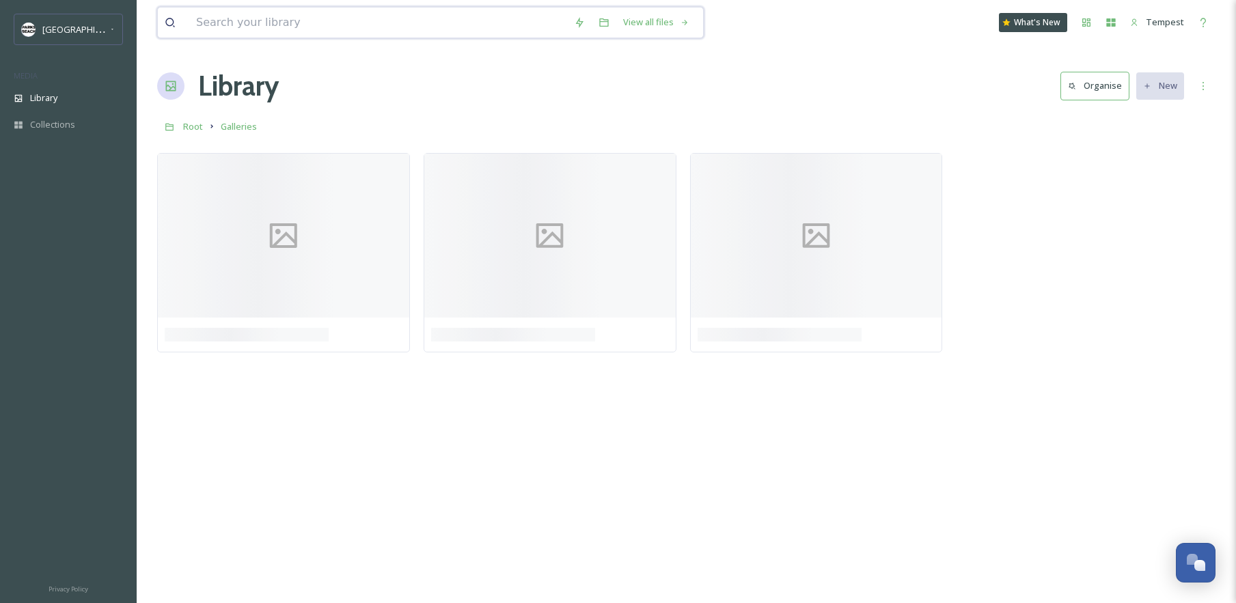
drag, startPoint x: 356, startPoint y: 36, endPoint x: 368, endPoint y: 29, distance: 14.4
click at [360, 33] on input at bounding box center [378, 23] width 378 height 30
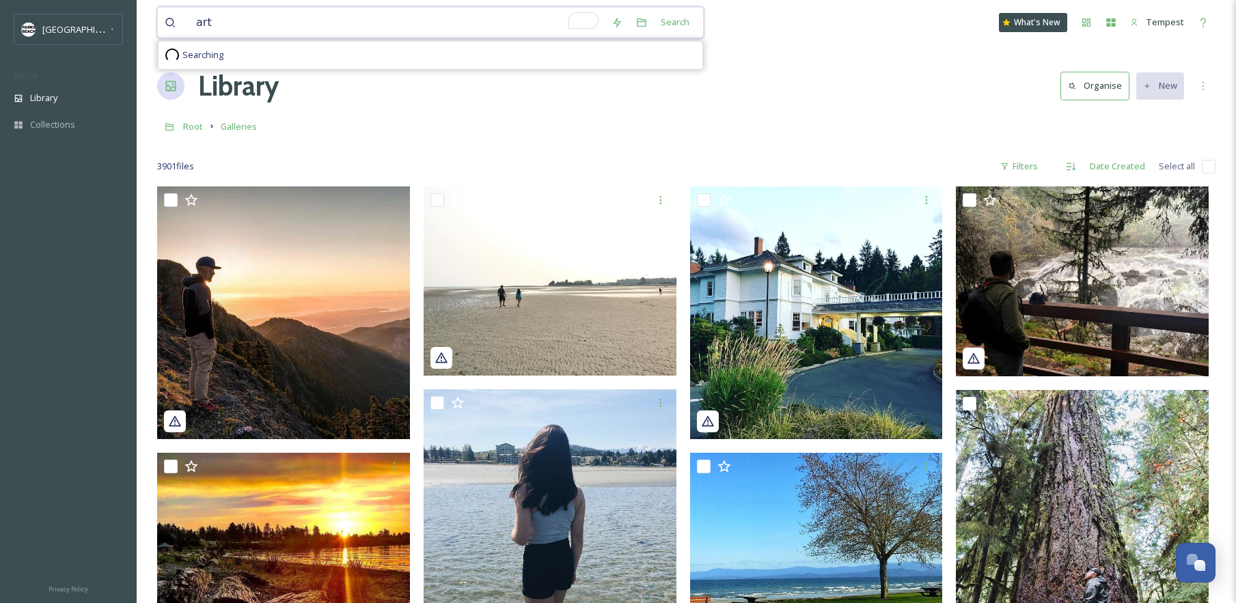
type input "art"
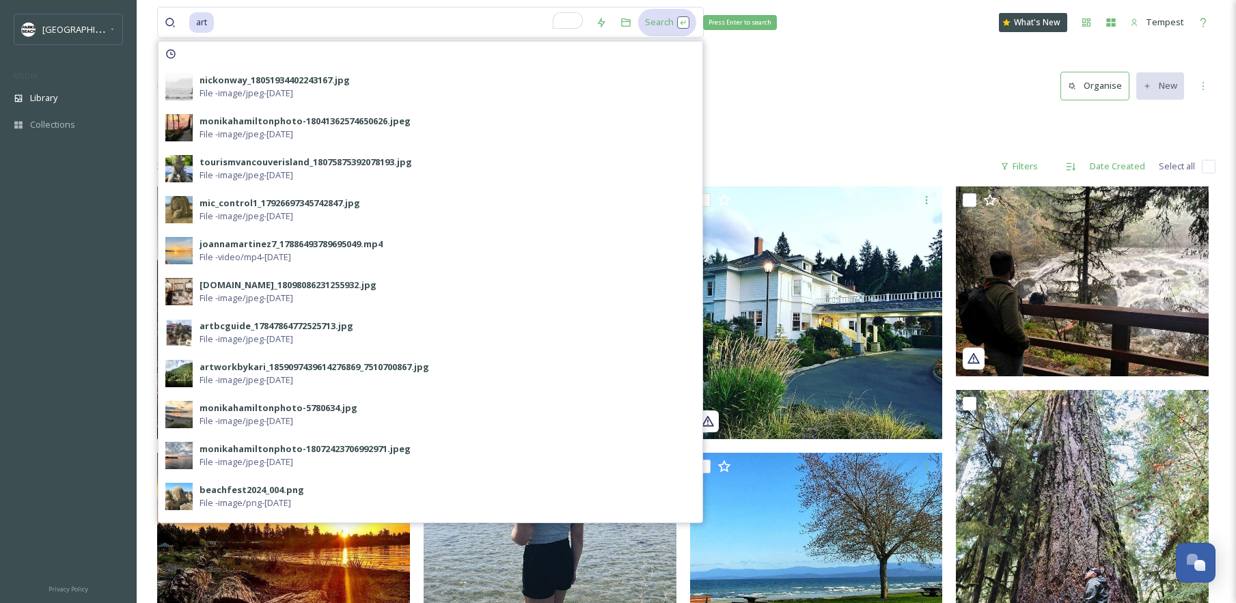
click at [660, 22] on div "Search Press Enter to search" at bounding box center [667, 22] width 58 height 27
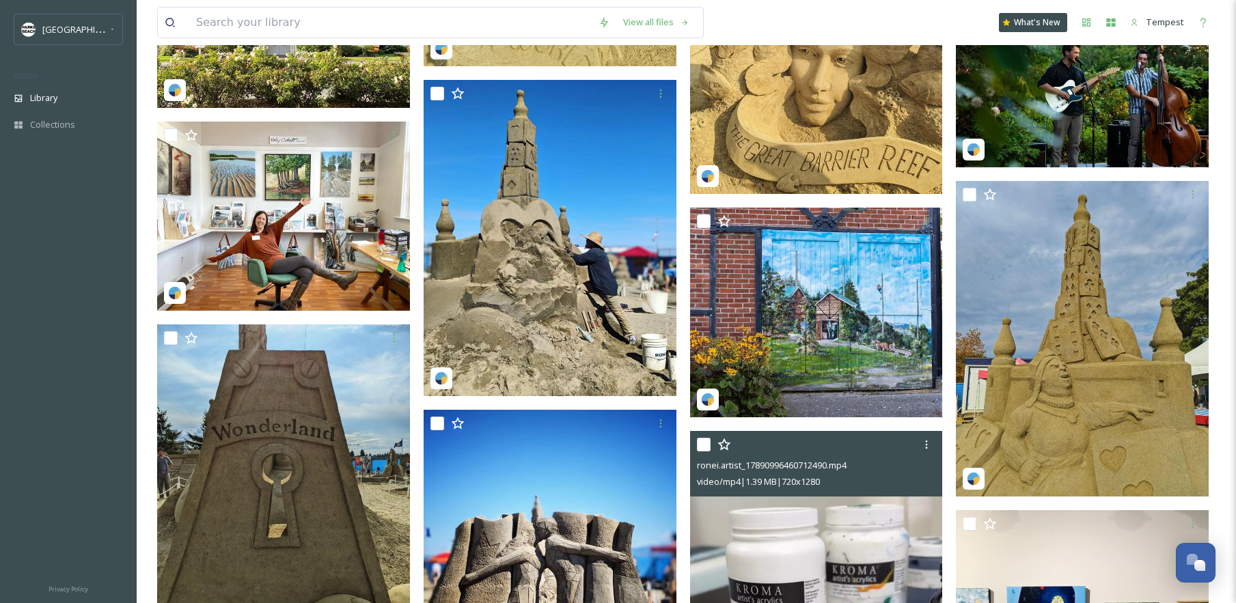
scroll to position [5784, 0]
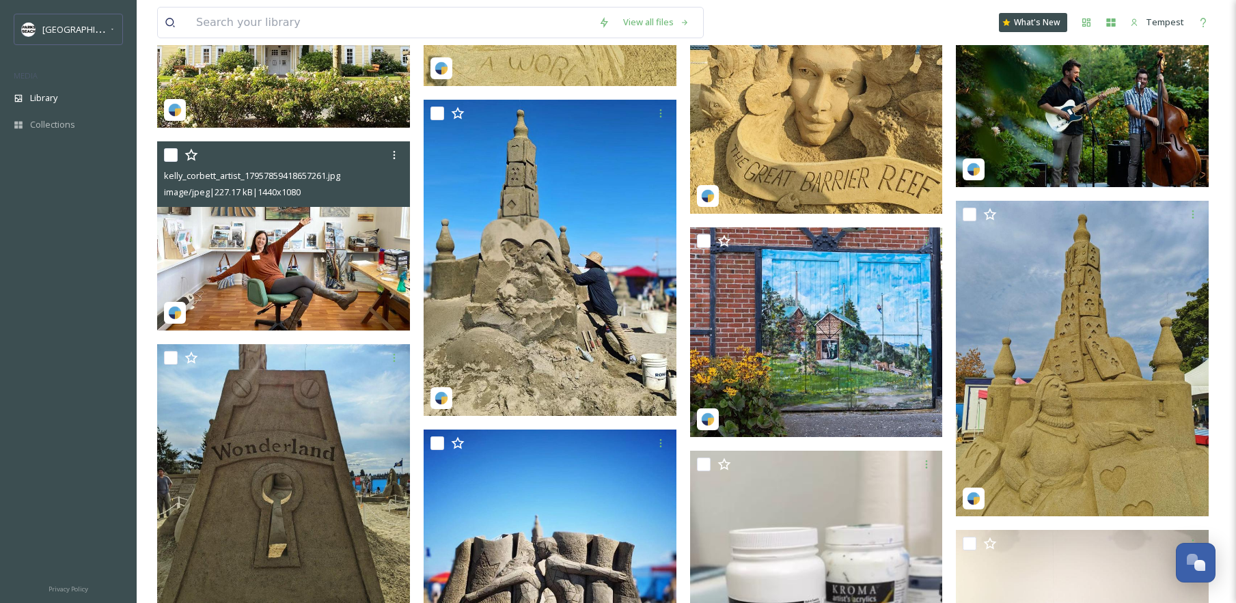
click at [286, 245] on img at bounding box center [283, 236] width 253 height 190
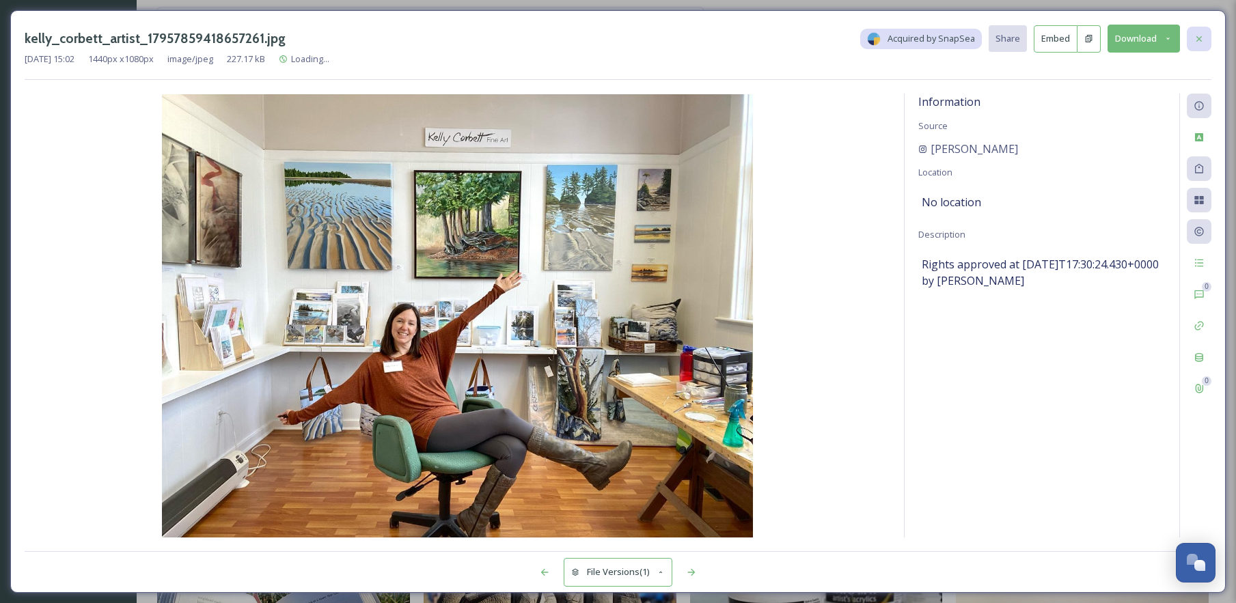
click at [1203, 37] on icon at bounding box center [1199, 38] width 11 height 11
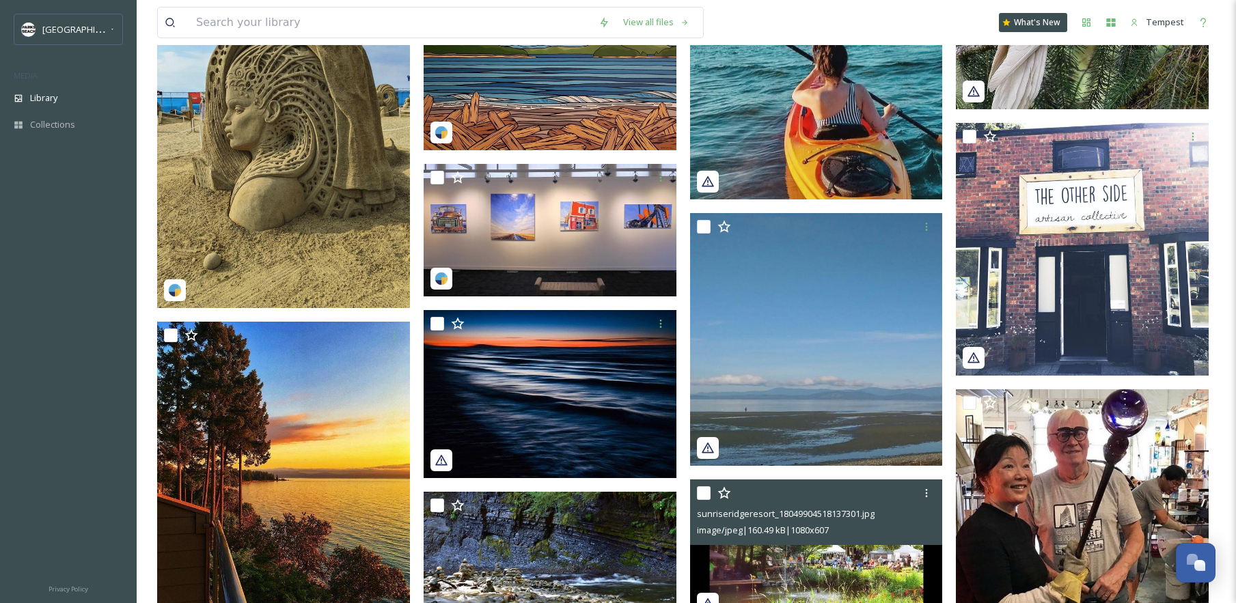
scroll to position [7696, 0]
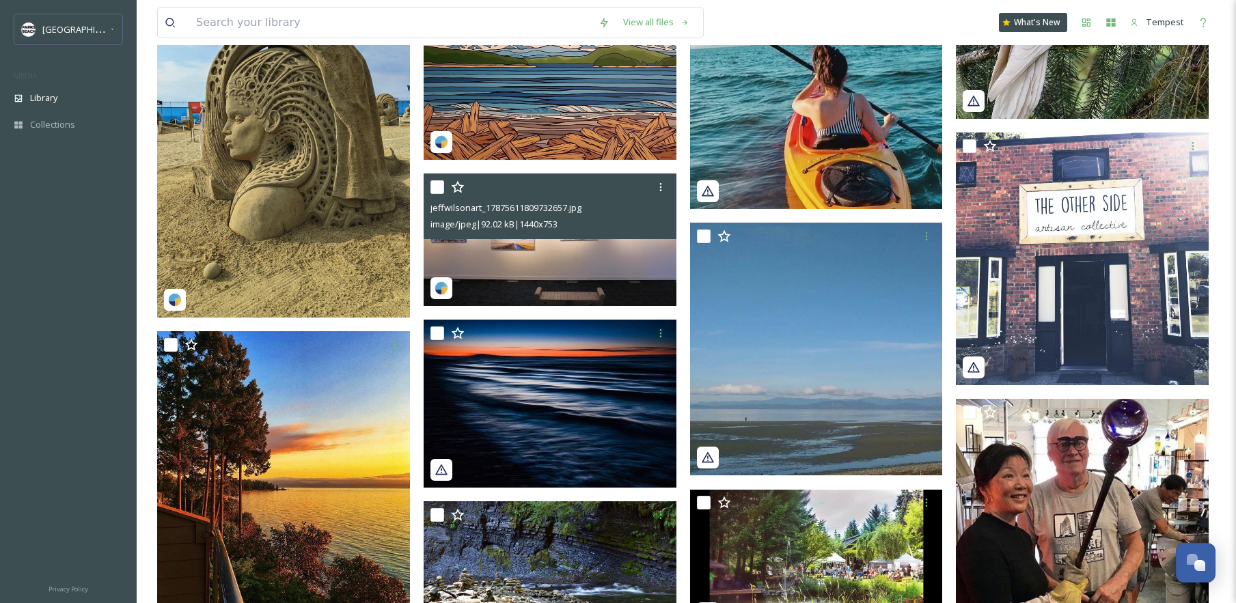
click at [592, 258] on img at bounding box center [550, 240] width 253 height 132
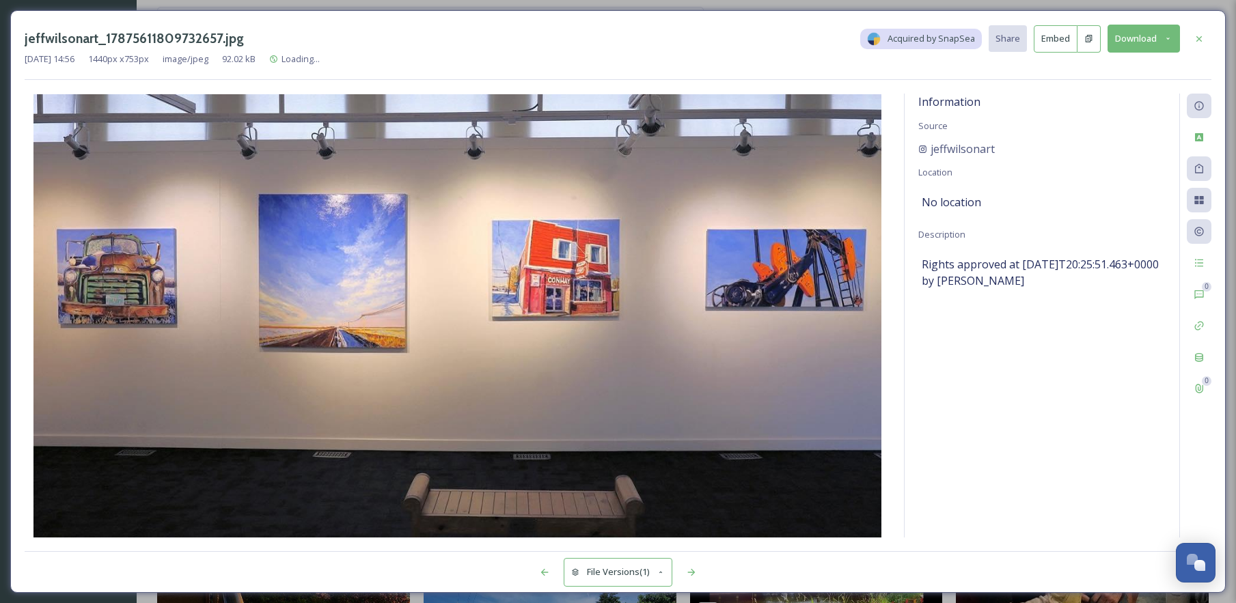
drag, startPoint x: 1205, startPoint y: 36, endPoint x: 1134, endPoint y: 152, distance: 136.8
click at [1205, 36] on div at bounding box center [1199, 39] width 25 height 25
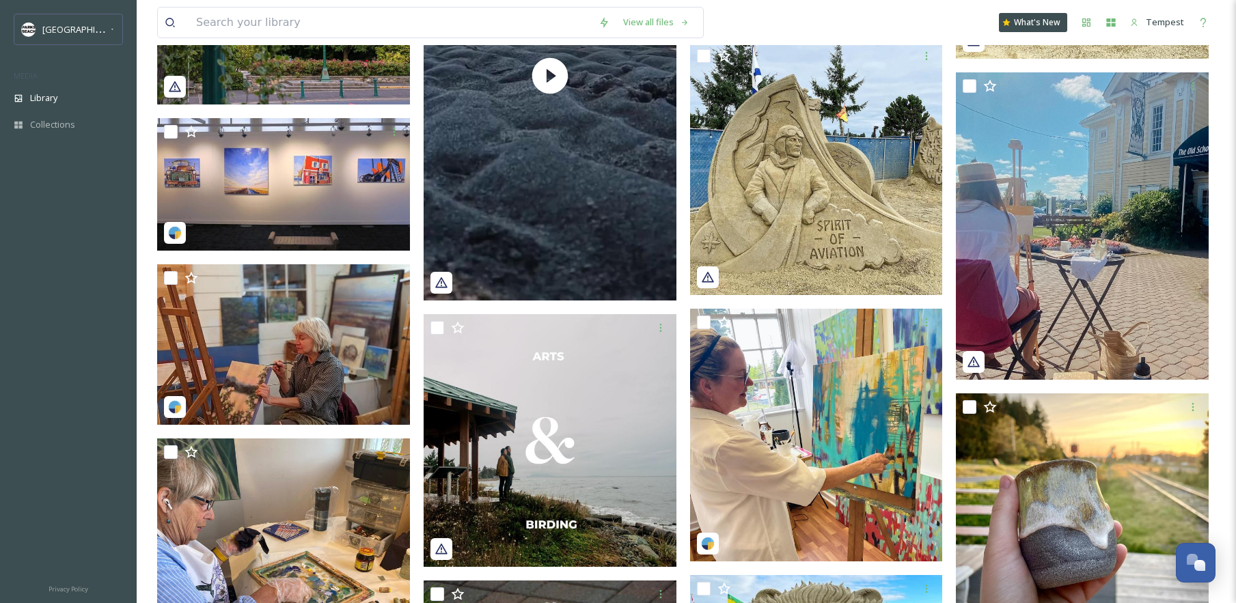
scroll to position [12322, 0]
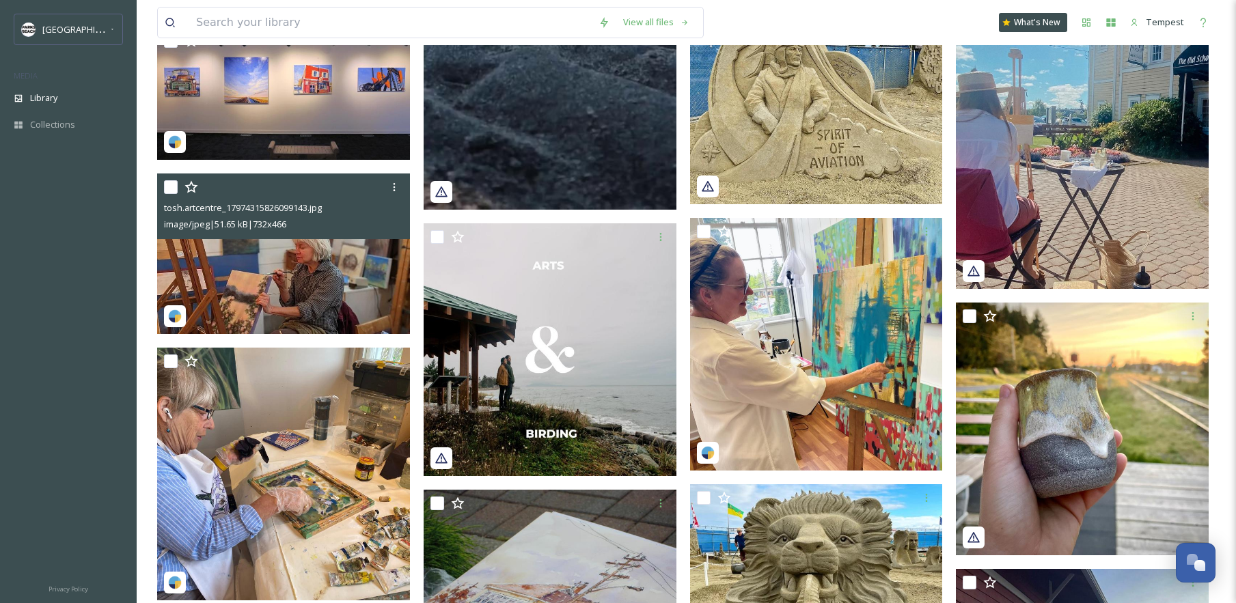
click at [344, 264] on img at bounding box center [283, 254] width 253 height 161
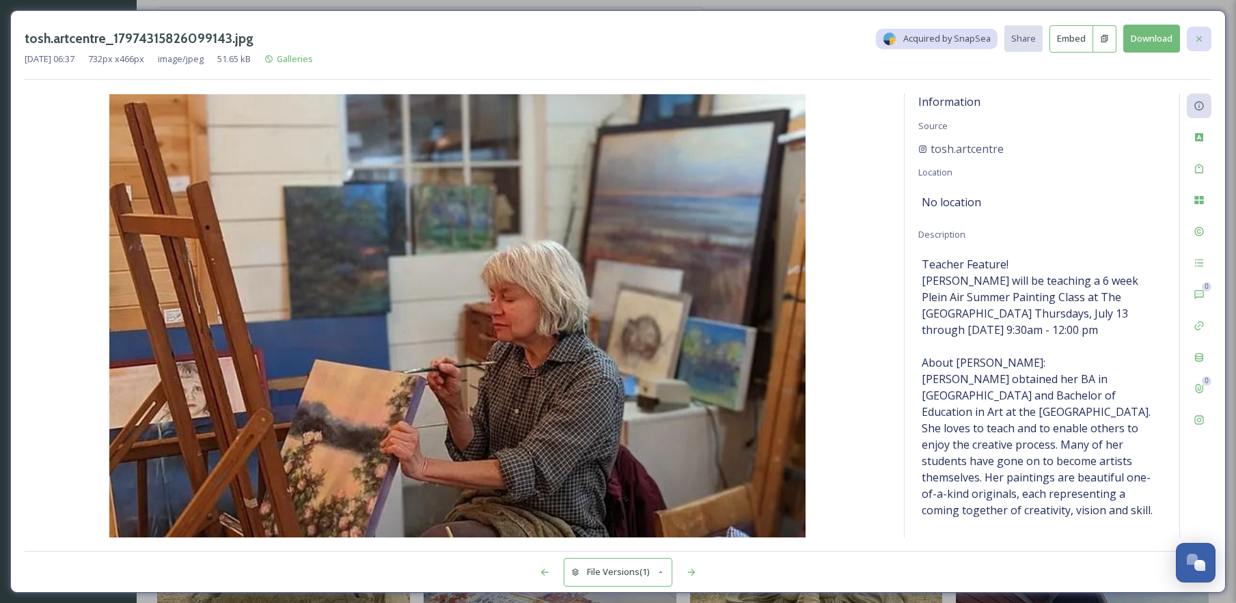
click at [1201, 40] on icon at bounding box center [1199, 38] width 11 height 11
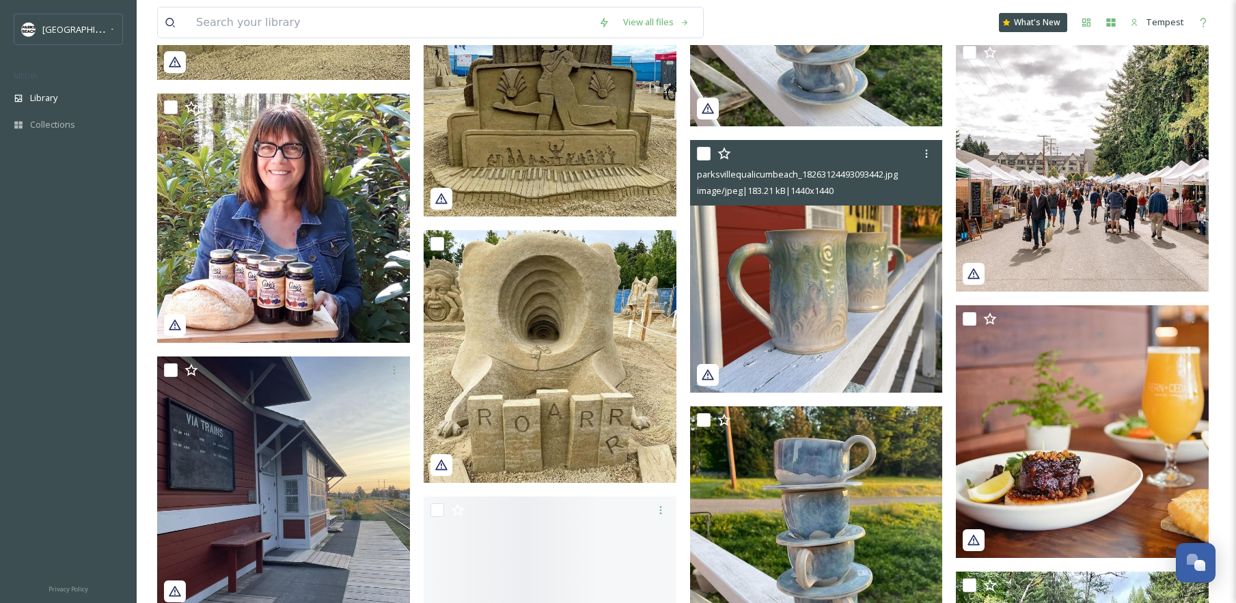
scroll to position [13506, 0]
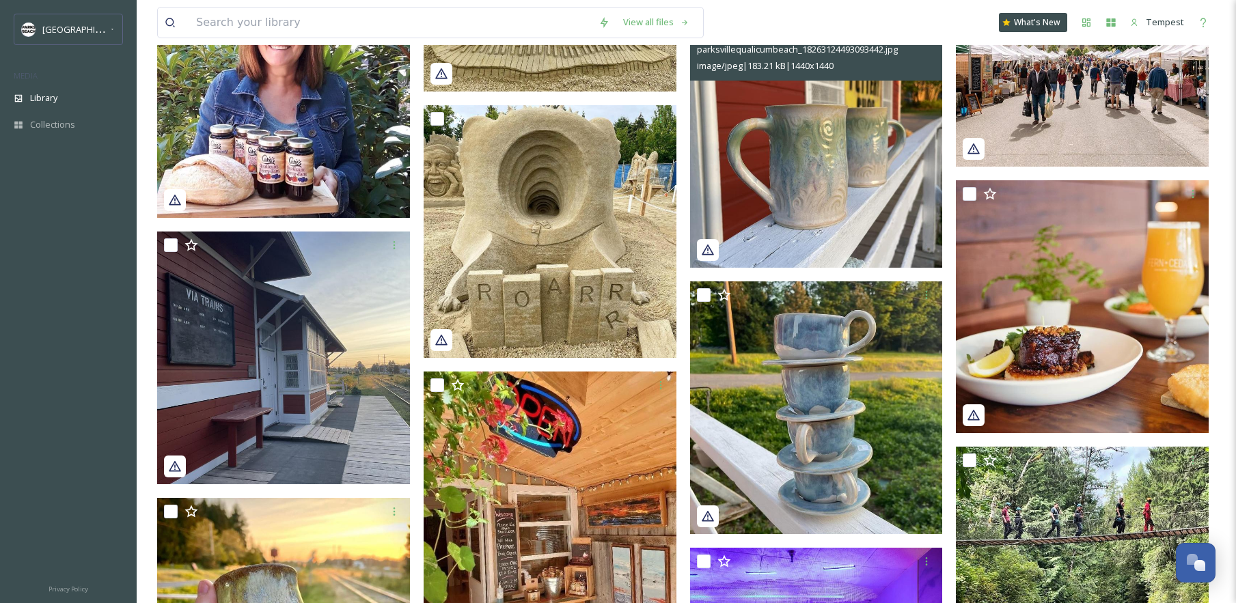
click at [837, 199] on img at bounding box center [816, 141] width 253 height 253
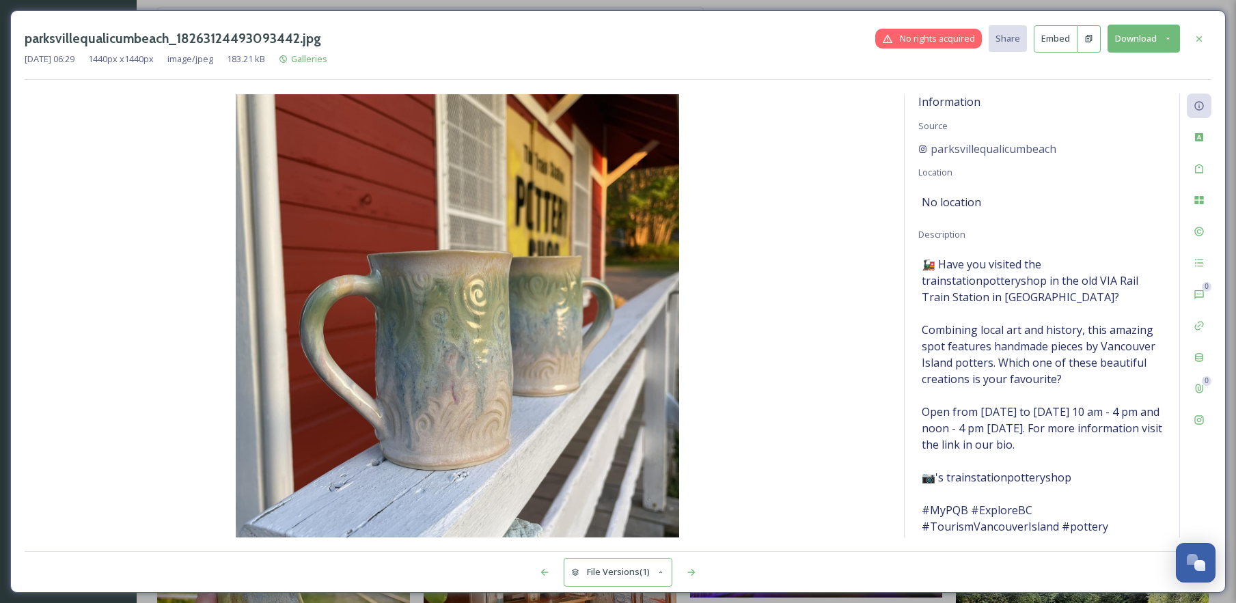
scroll to position [69, 0]
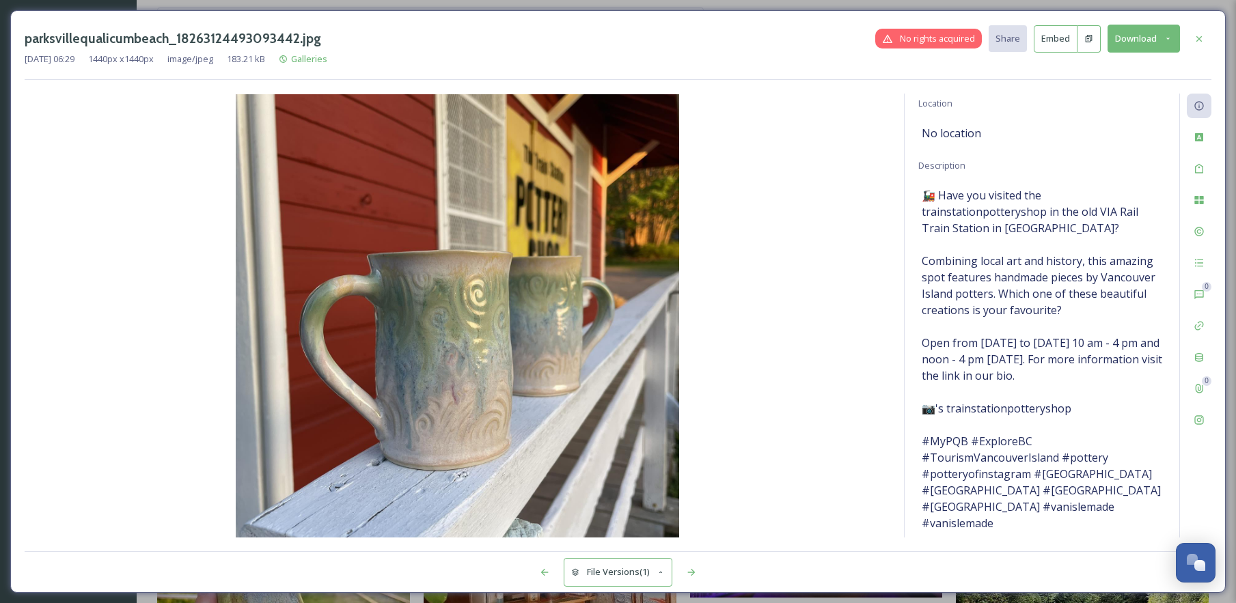
drag, startPoint x: 1199, startPoint y: 45, endPoint x: 1149, endPoint y: 99, distance: 73.5
click at [1199, 45] on div at bounding box center [1199, 39] width 25 height 25
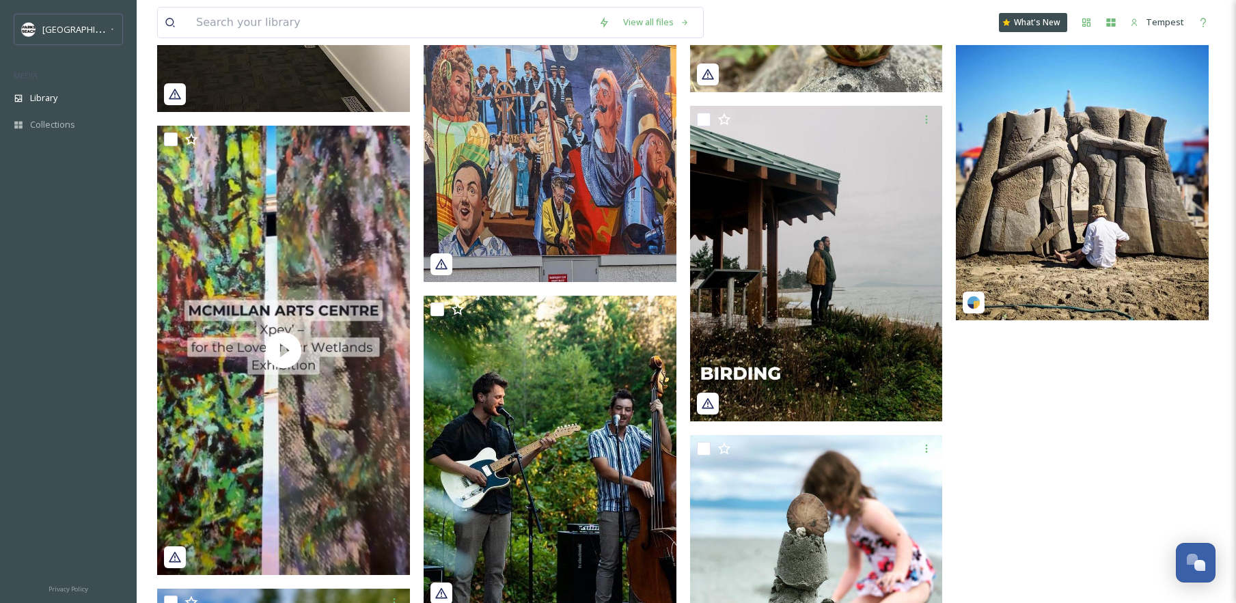
scroll to position [15368, 0]
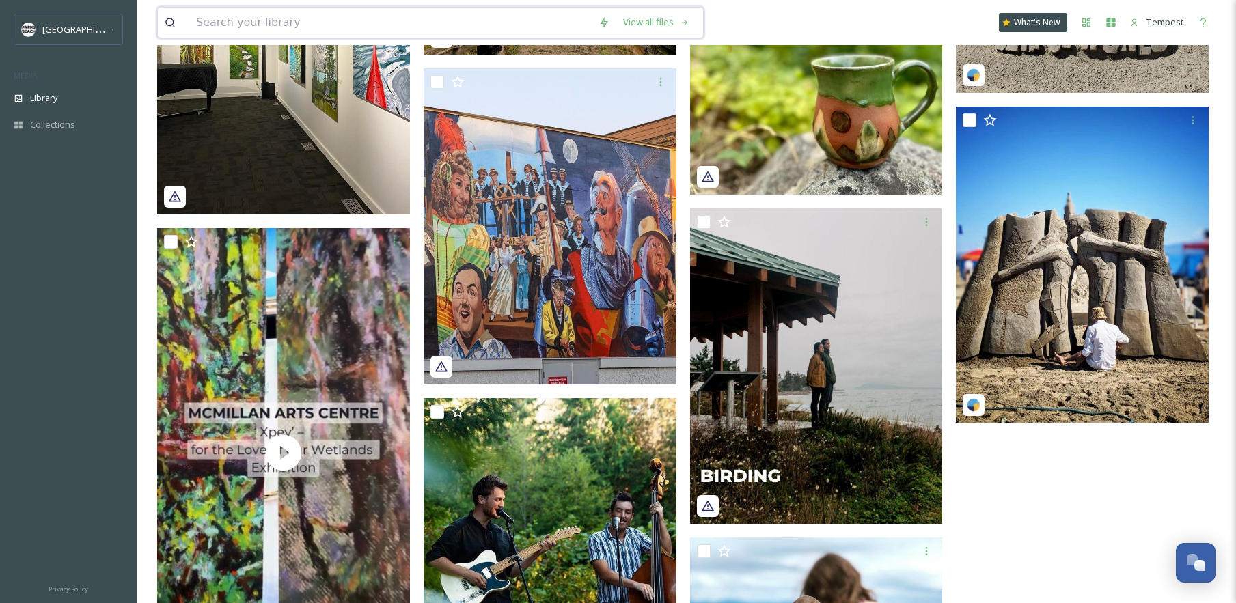
click at [337, 18] on input at bounding box center [390, 23] width 402 height 30
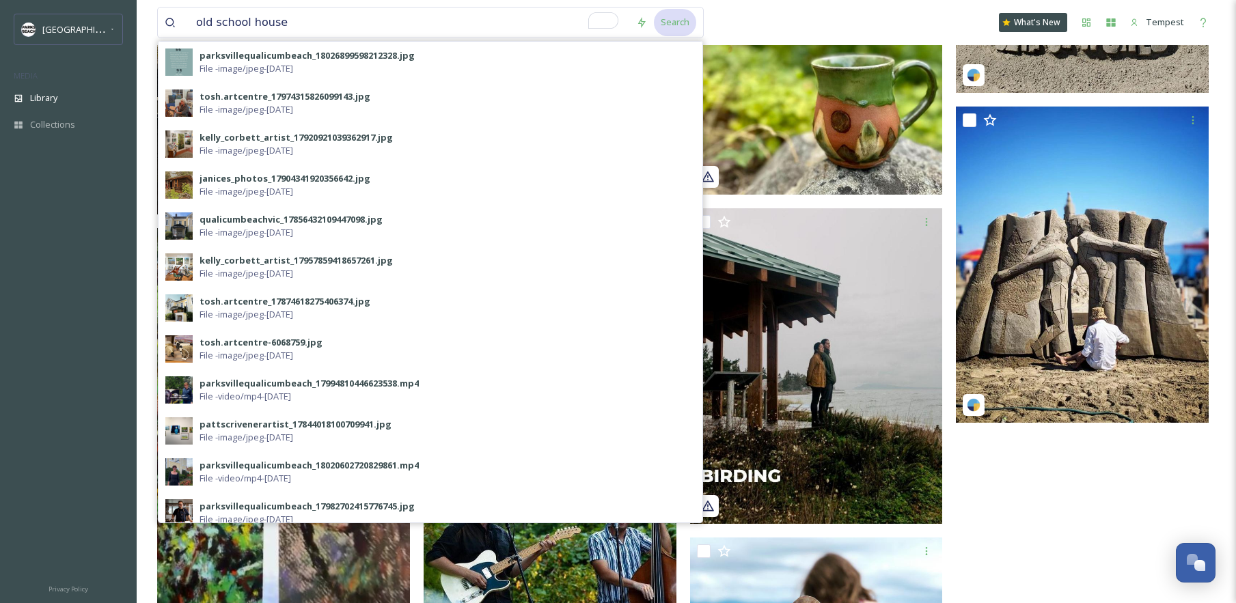
click at [660, 29] on div "Search" at bounding box center [675, 22] width 42 height 27
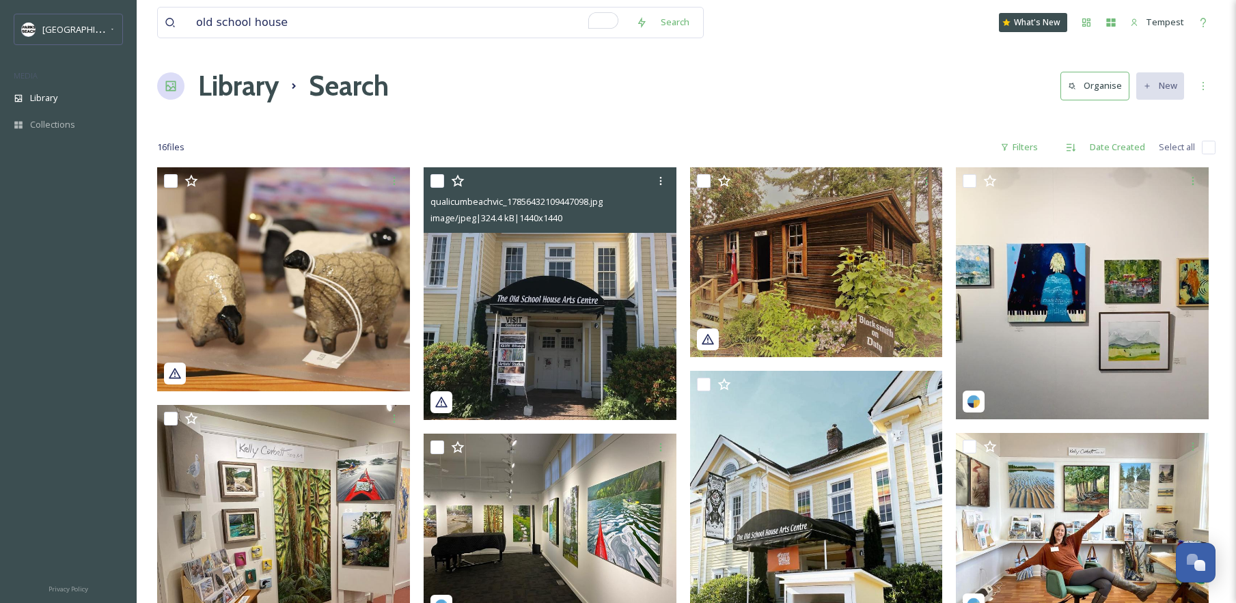
scroll to position [166, 0]
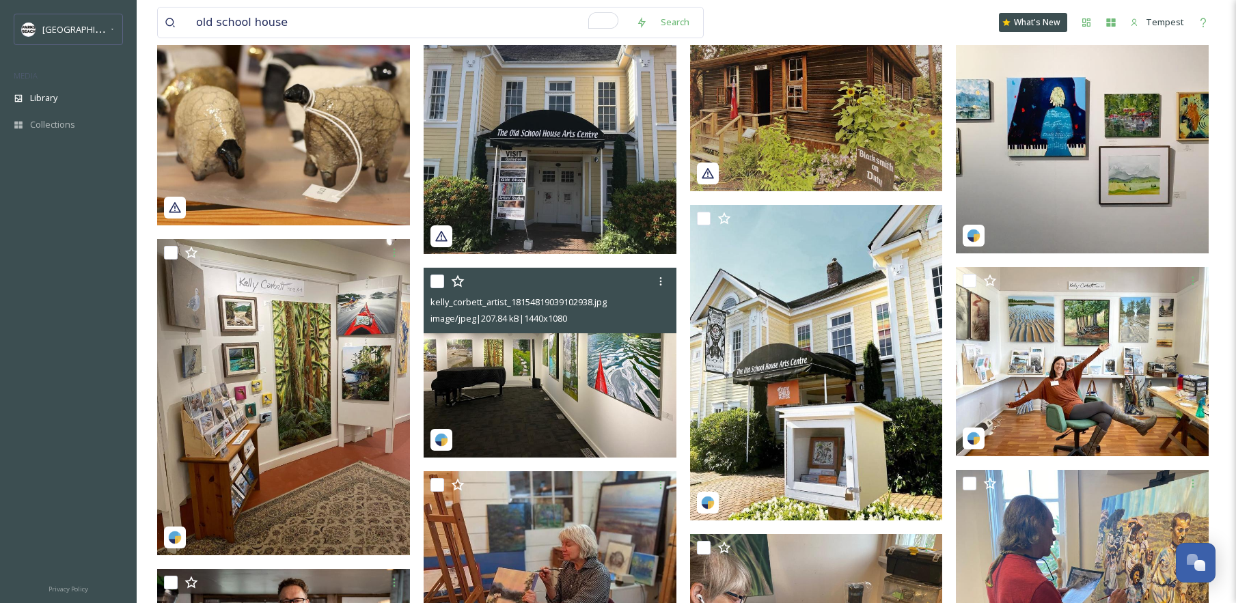
click at [621, 383] on img at bounding box center [550, 363] width 253 height 190
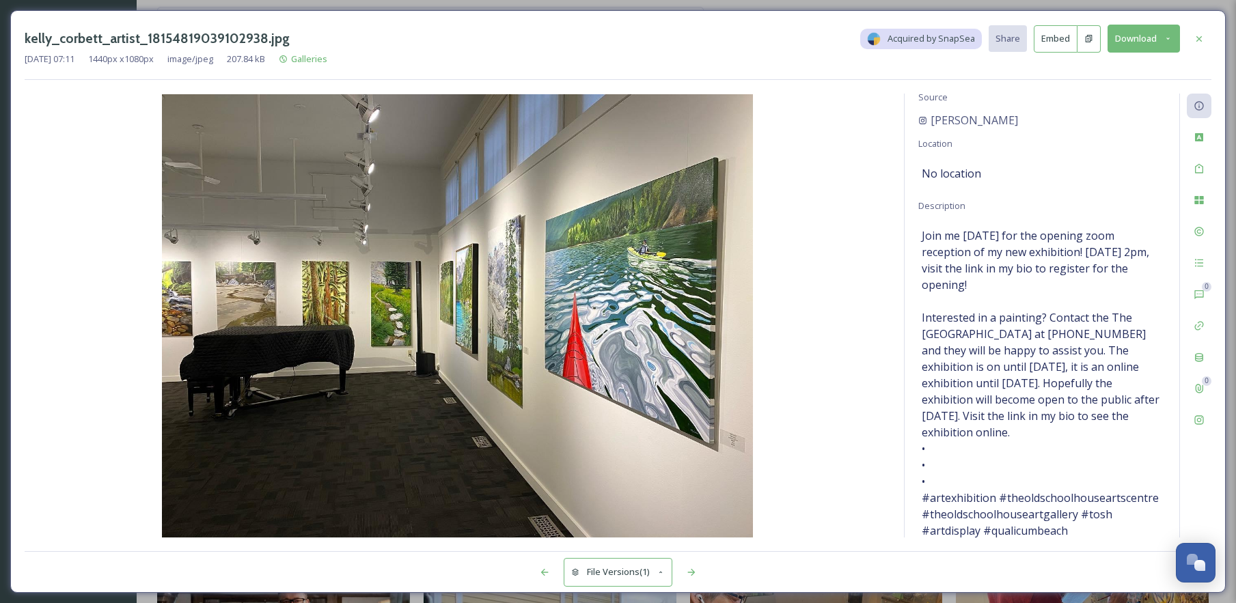
scroll to position [27, 0]
click at [1203, 41] on icon at bounding box center [1199, 38] width 11 height 11
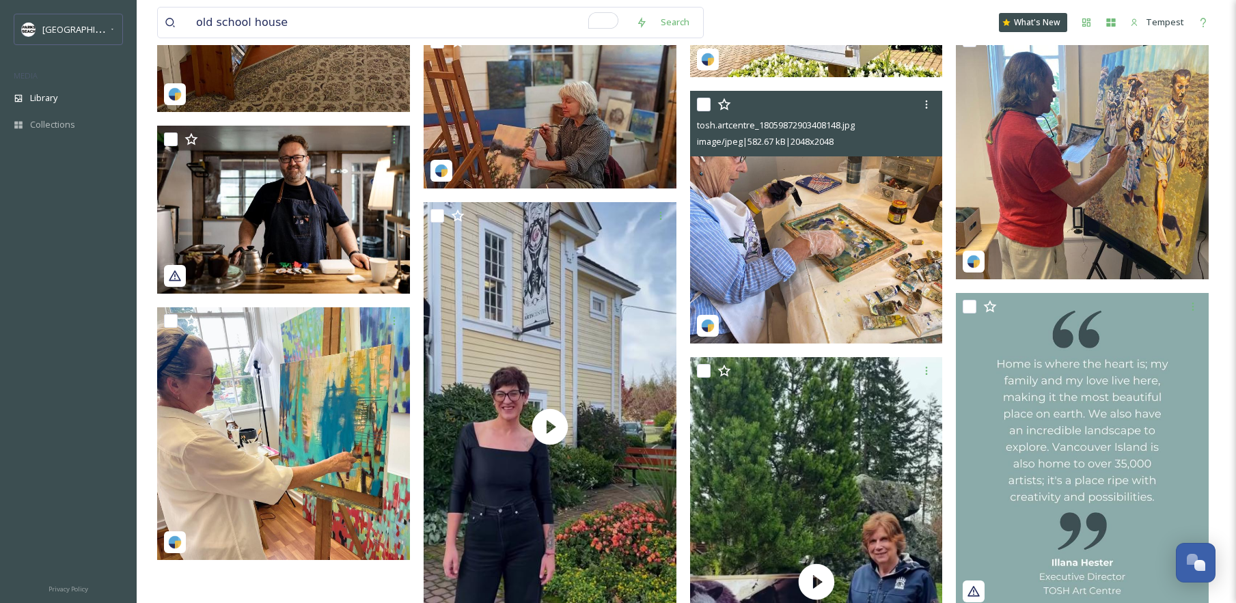
scroll to position [648, 0]
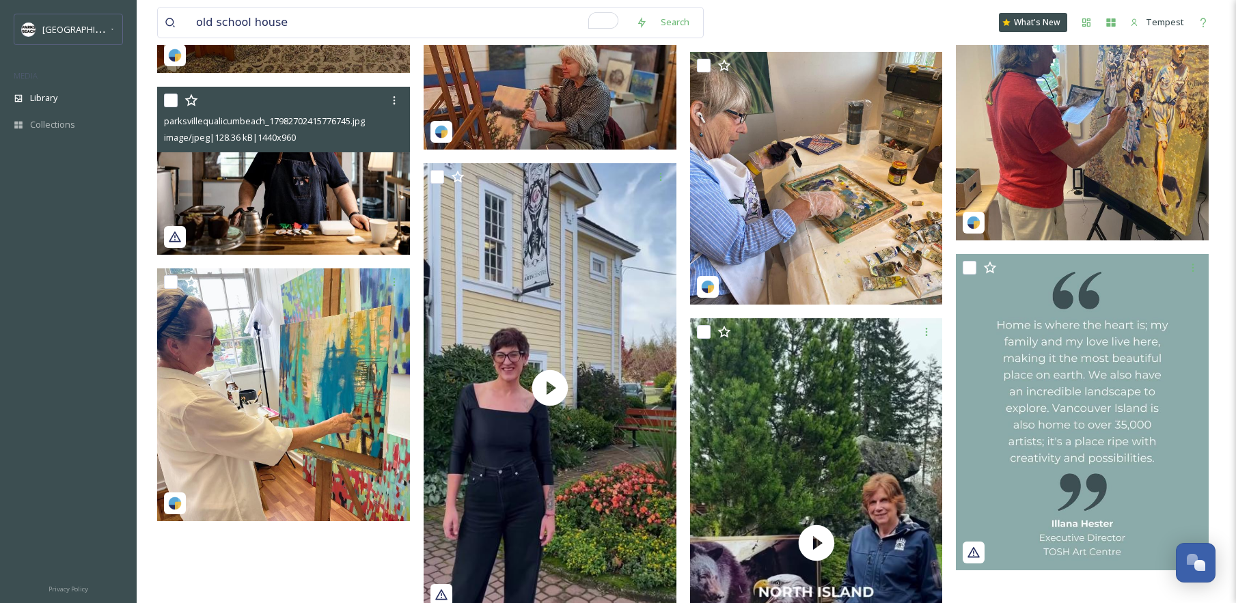
click at [372, 195] on img at bounding box center [283, 171] width 253 height 169
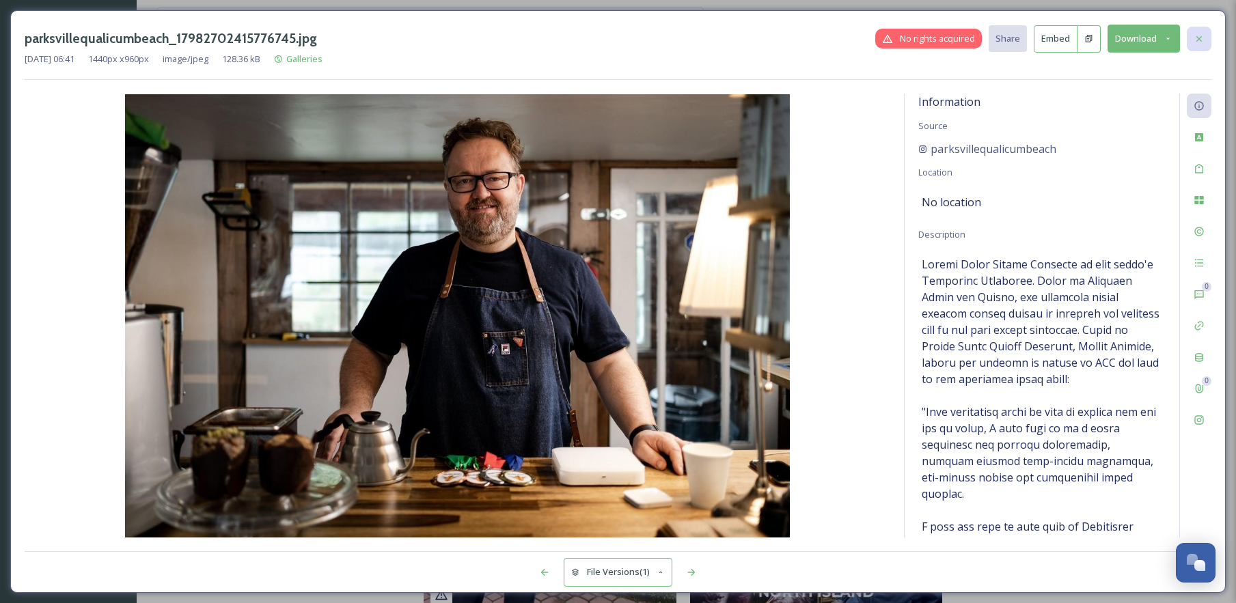
click at [1198, 43] on icon at bounding box center [1199, 38] width 11 height 11
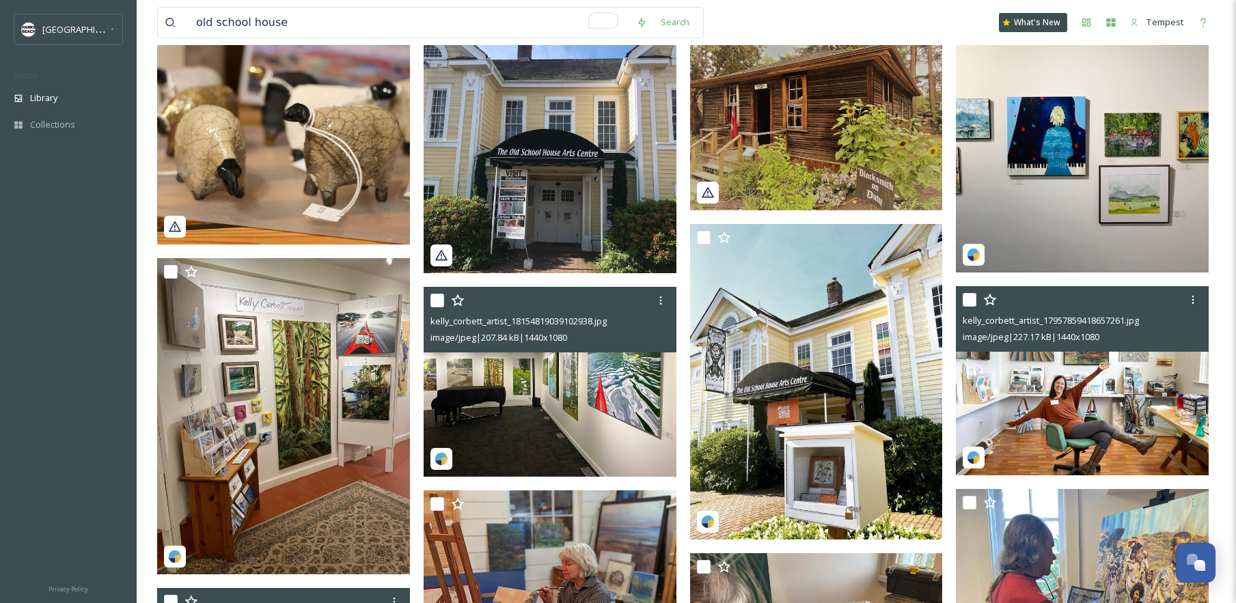
scroll to position [144, 0]
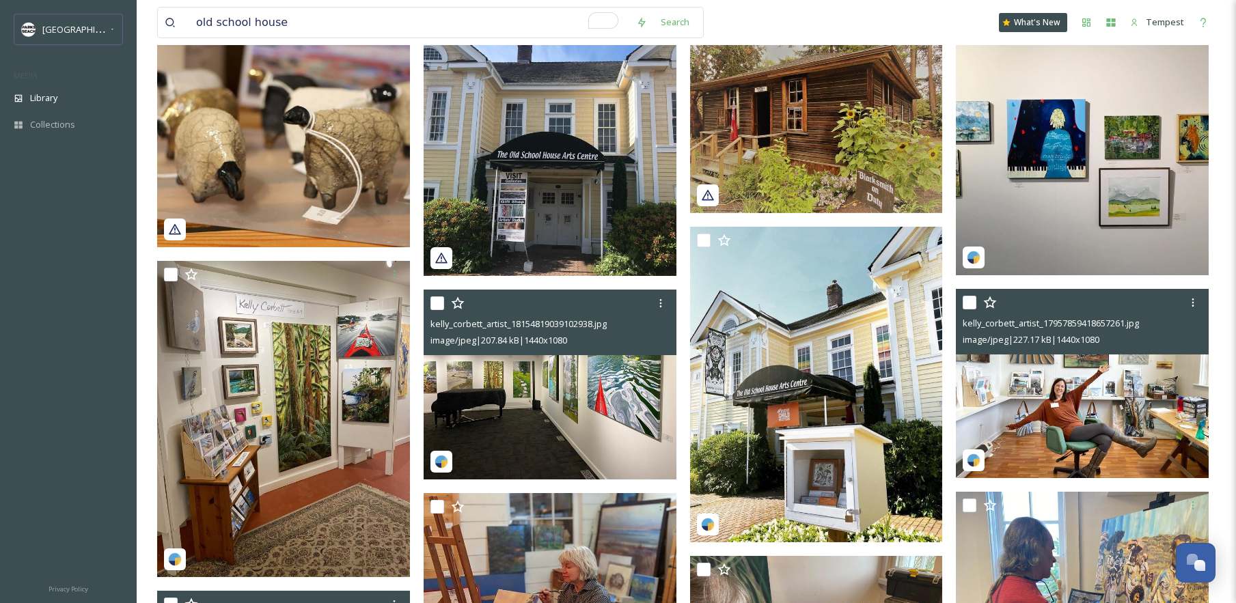
click at [1066, 352] on div "kelly_corbett_artist_17957859418657261.jpg image/jpeg | 227.17 kB | 1440 x 1080" at bounding box center [1082, 322] width 253 height 66
click at [1043, 369] on img at bounding box center [1082, 384] width 253 height 190
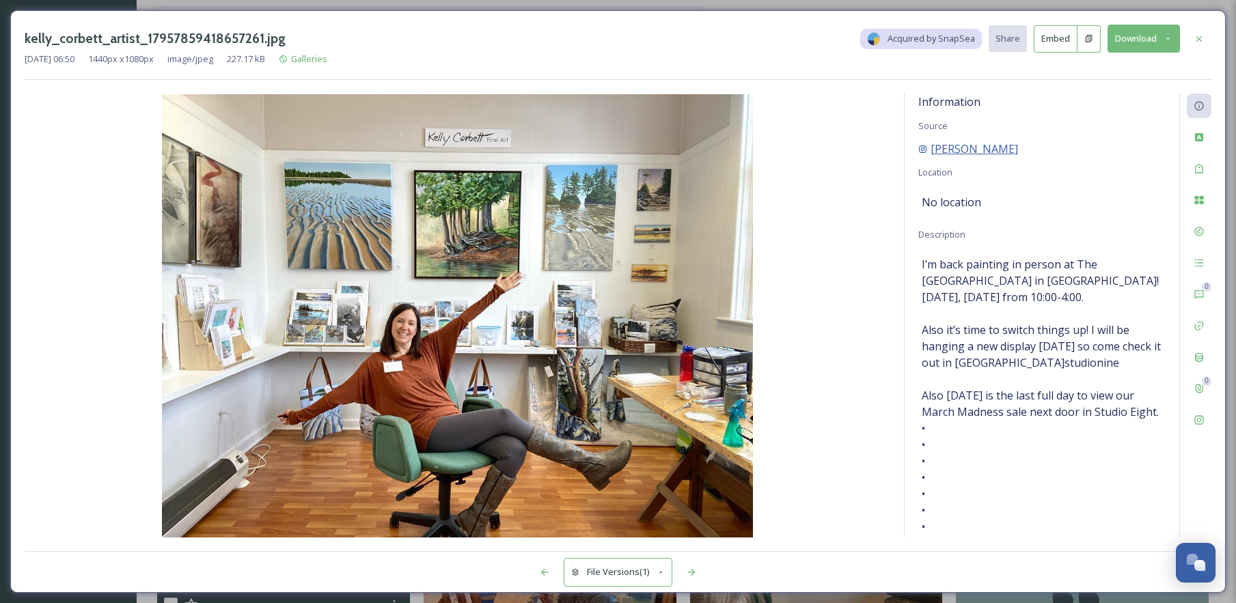
drag, startPoint x: 1026, startPoint y: 150, endPoint x: 932, endPoint y: 152, distance: 94.3
click at [932, 152] on div "[PERSON_NAME]" at bounding box center [1041, 149] width 247 height 16
copy span "[PERSON_NAME]"
click at [1166, 43] on button "Download" at bounding box center [1144, 39] width 72 height 28
click at [1146, 96] on span "Download Medium (1080 x 810)" at bounding box center [1106, 96] width 126 height 13
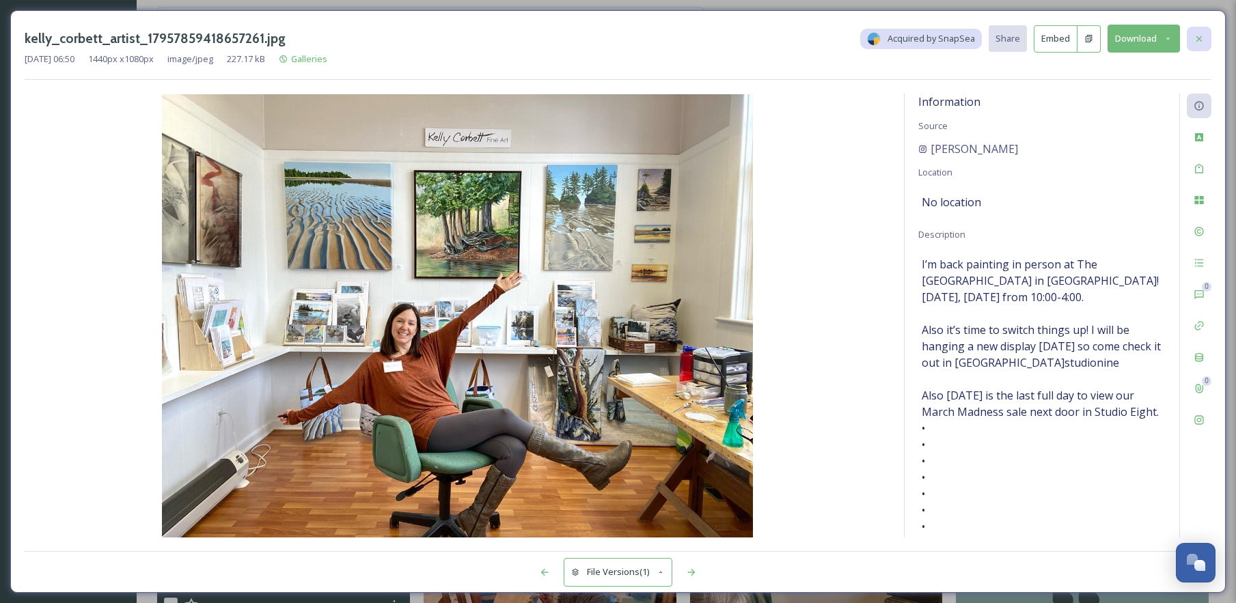
click at [1199, 41] on icon at bounding box center [1199, 38] width 11 height 11
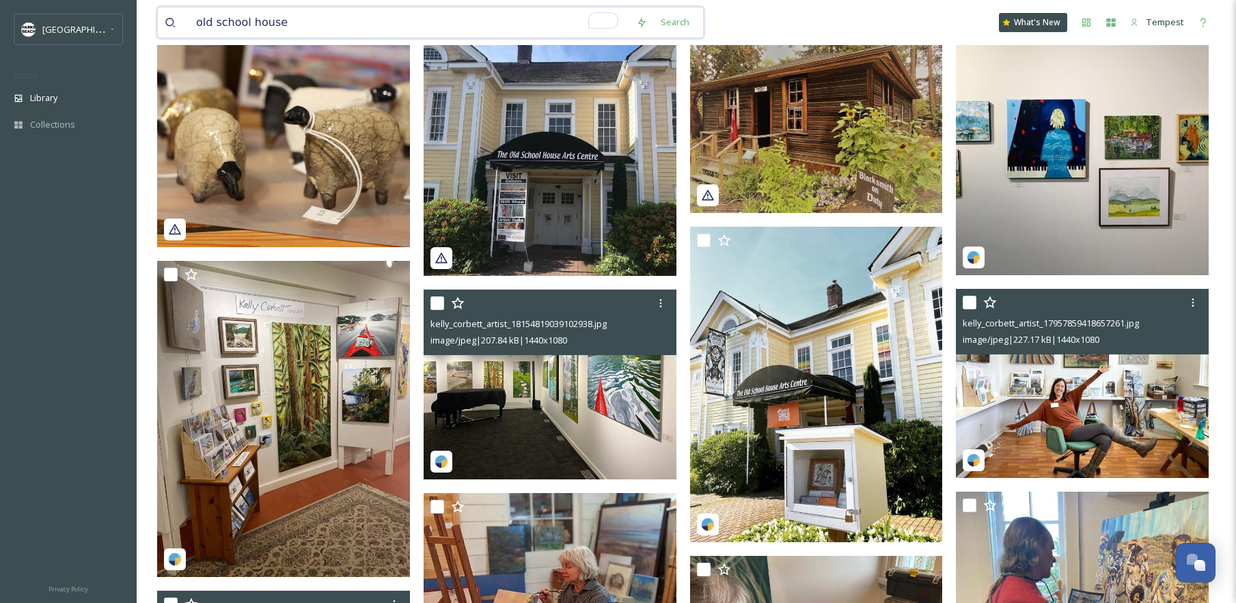
click at [338, 23] on input "old school house" at bounding box center [409, 23] width 440 height 30
type input "fireplace"
click at [652, 39] on div "fireplace Search What's New Tempest" at bounding box center [686, 22] width 1058 height 45
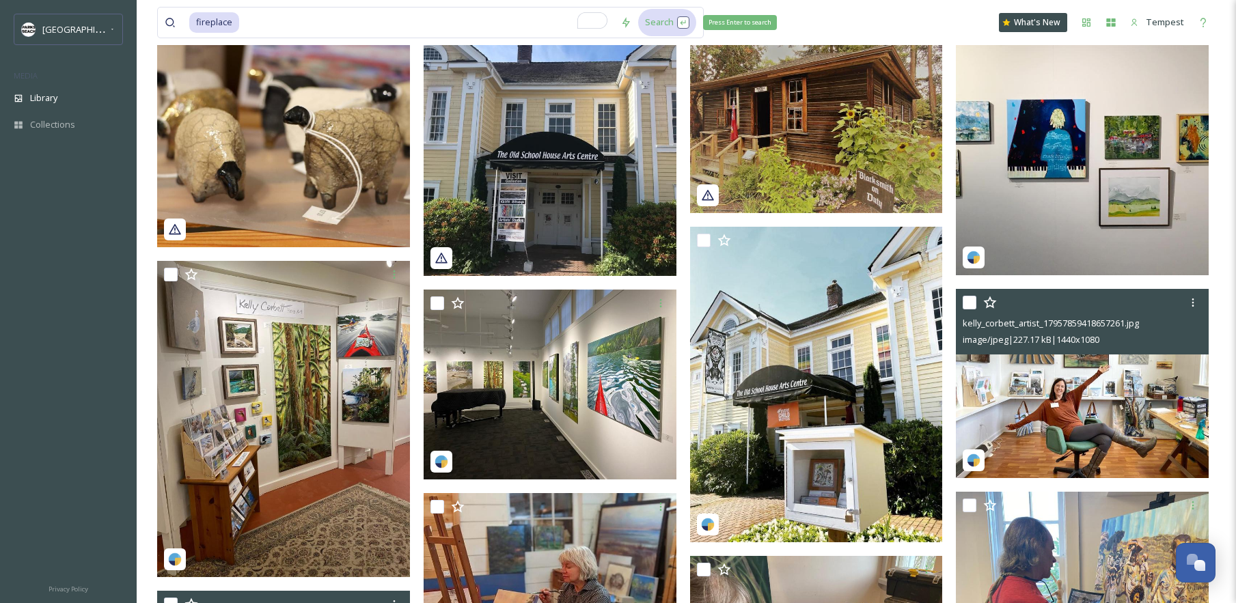
click at [656, 16] on div "Search Press Enter to search" at bounding box center [667, 22] width 58 height 27
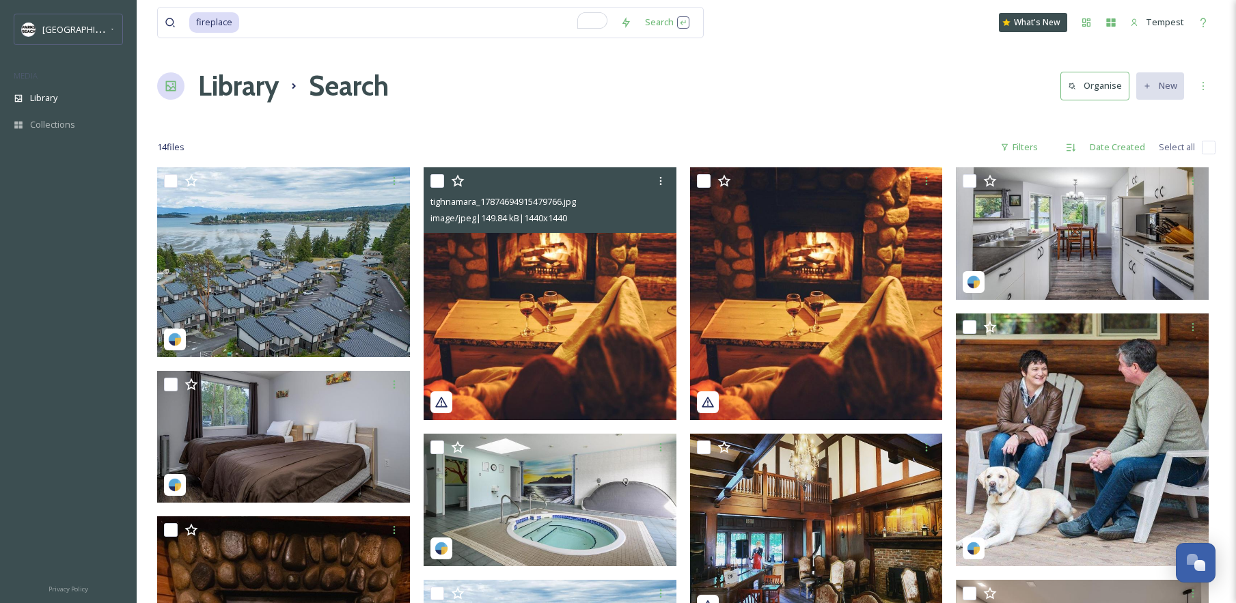
click at [626, 381] on img at bounding box center [550, 293] width 253 height 253
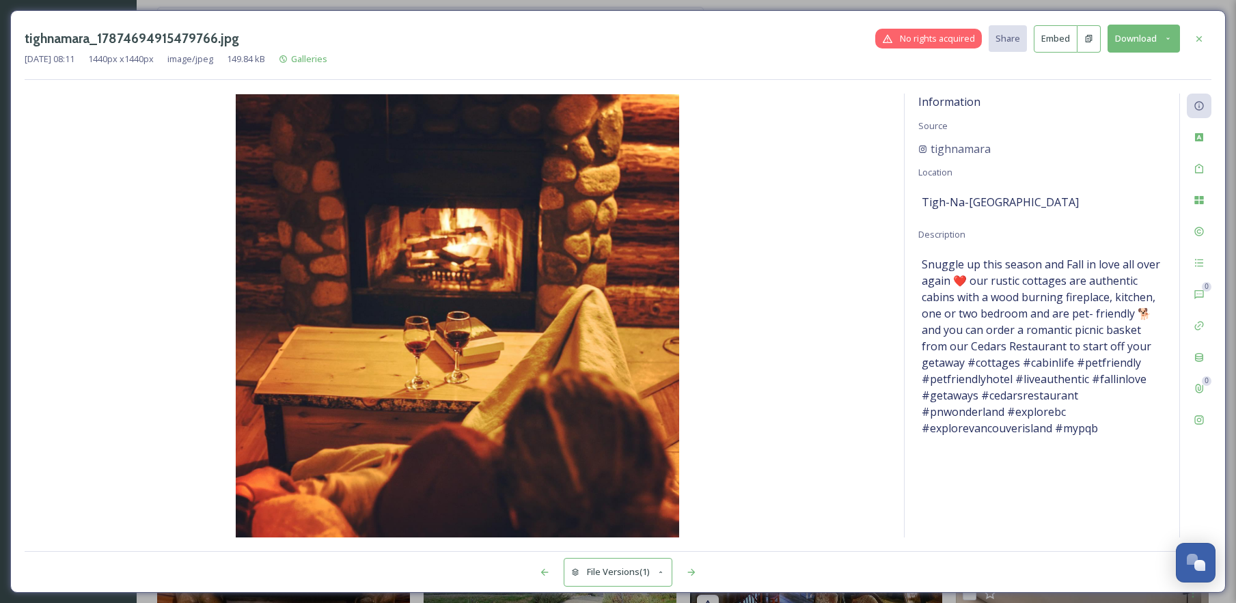
drag, startPoint x: 1201, startPoint y: 26, endPoint x: 1071, endPoint y: 123, distance: 162.6
click at [1201, 27] on div at bounding box center [1199, 39] width 25 height 25
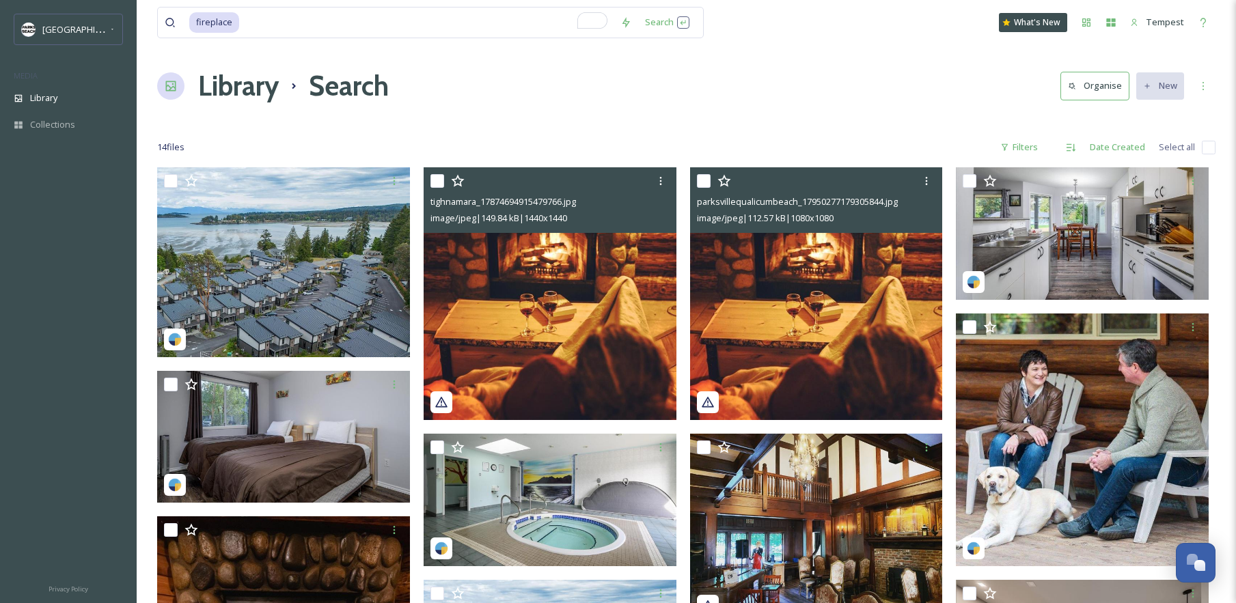
click at [839, 235] on img at bounding box center [816, 293] width 253 height 253
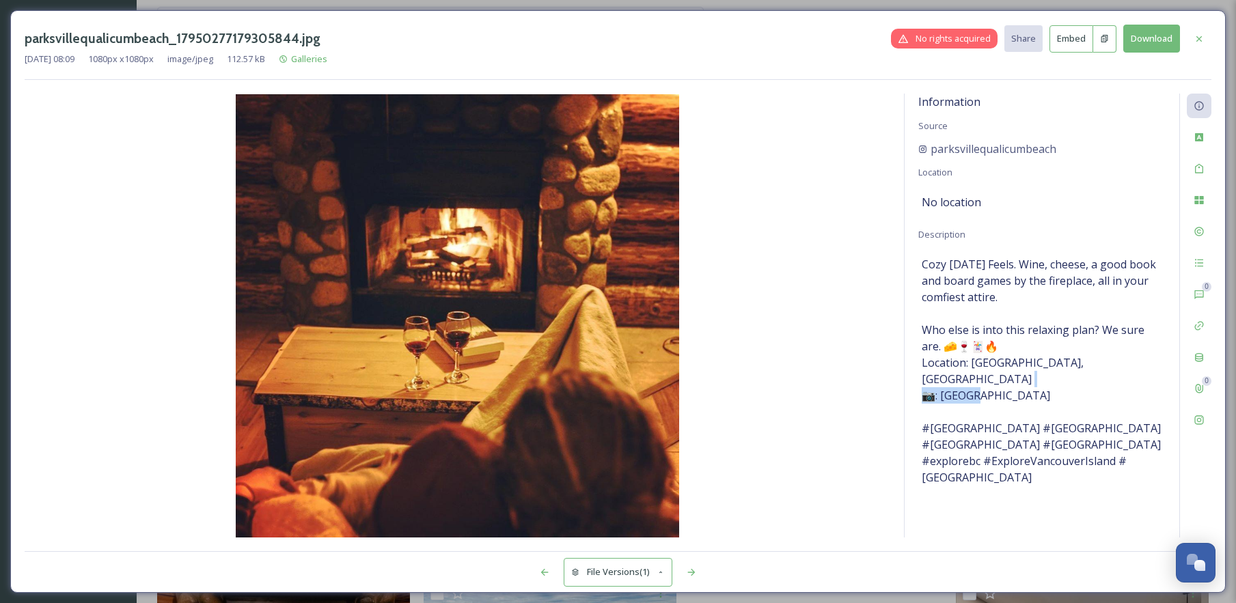
drag, startPoint x: 1017, startPoint y: 382, endPoint x: 945, endPoint y: 383, distance: 72.4
click at [940, 383] on span "Cozy [DATE] Feels. Wine, cheese, a good book and board games by the fireplace, …" at bounding box center [1042, 371] width 241 height 230
copy span "amara⁠ ⁠ #v"
click at [1145, 40] on button "Download" at bounding box center [1151, 39] width 57 height 28
drag, startPoint x: 987, startPoint y: 361, endPoint x: 1074, endPoint y: 359, distance: 87.5
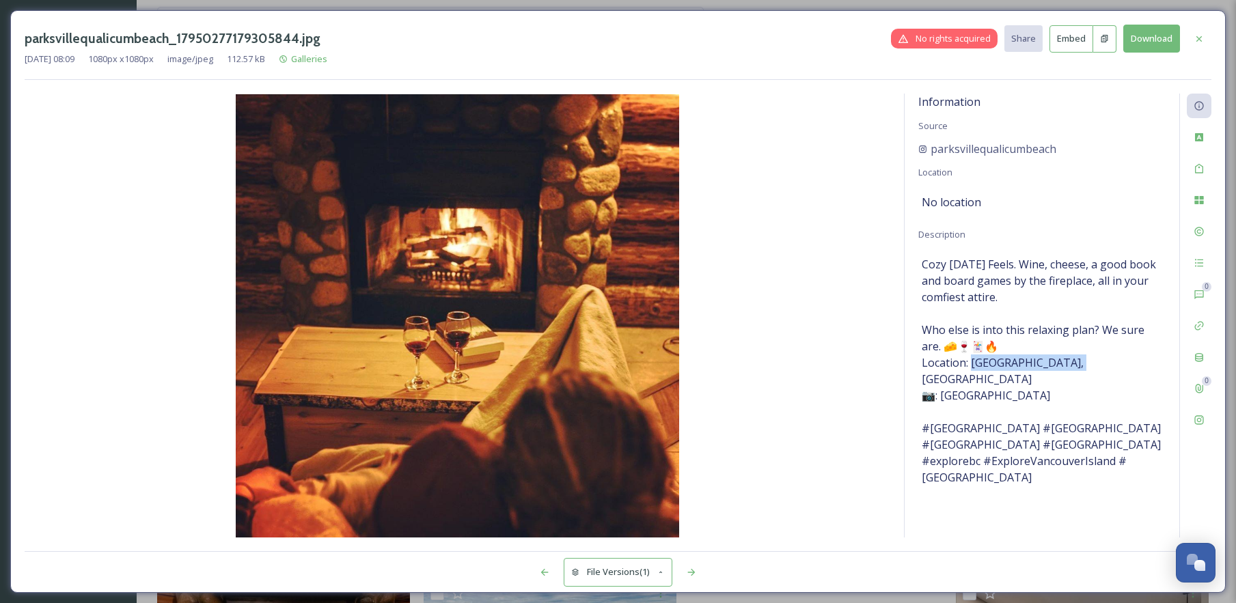
click at [1074, 359] on span "Cozy [DATE] Feels. Wine, cheese, a good book and board games by the fireplace, …" at bounding box center [1042, 371] width 241 height 230
copy span "-[GEOGRAPHIC_DATA], [GEOGRAPHIC_DATA]"
click at [1200, 33] on icon at bounding box center [1199, 38] width 11 height 11
